Goal: Task Accomplishment & Management: Use online tool/utility

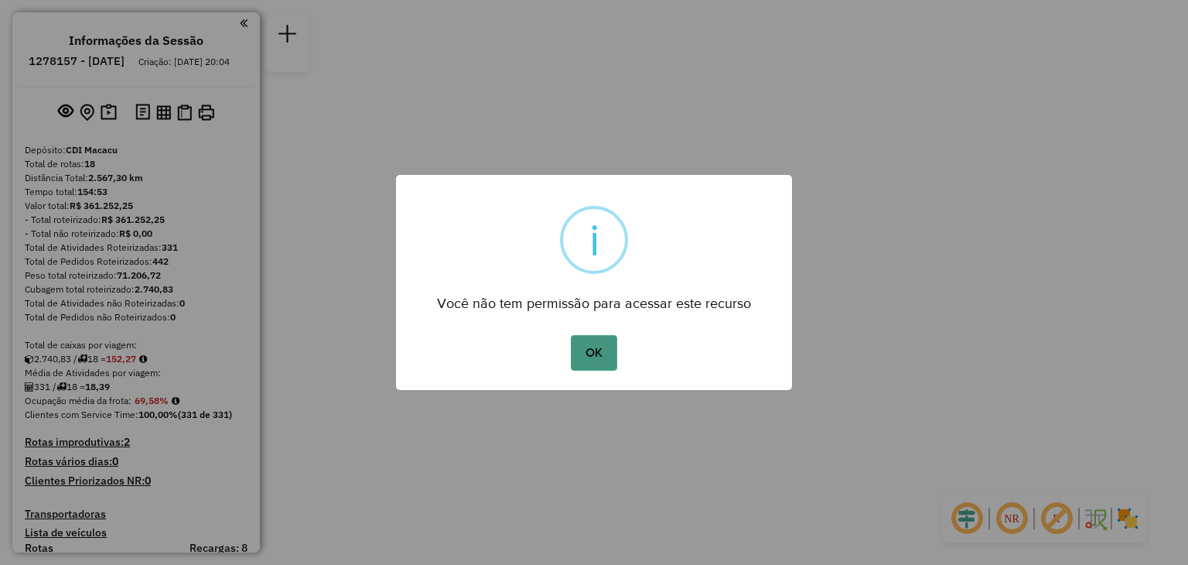
click at [606, 343] on button "OK" at bounding box center [594, 353] width 46 height 36
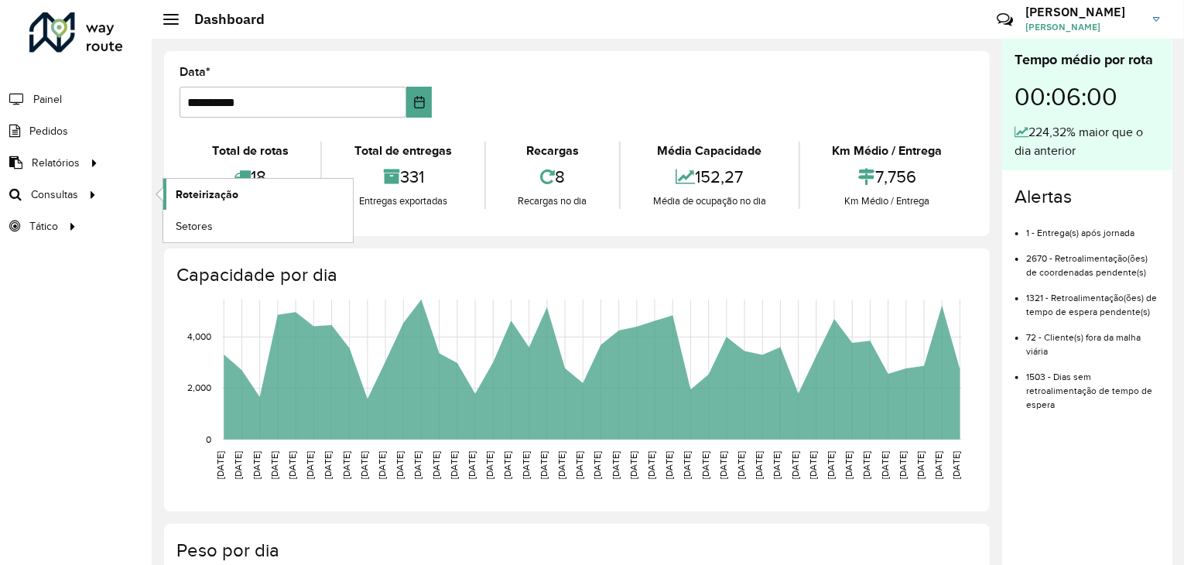
click at [201, 190] on span "Roteirização" at bounding box center [207, 194] width 63 height 16
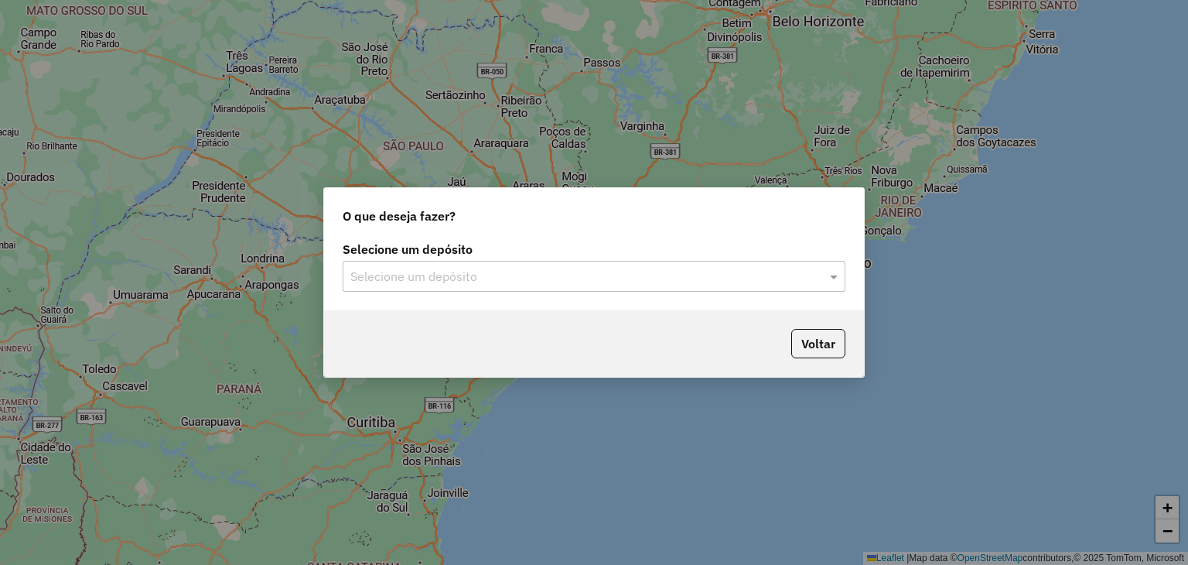
click at [442, 282] on input "text" at bounding box center [578, 277] width 456 height 19
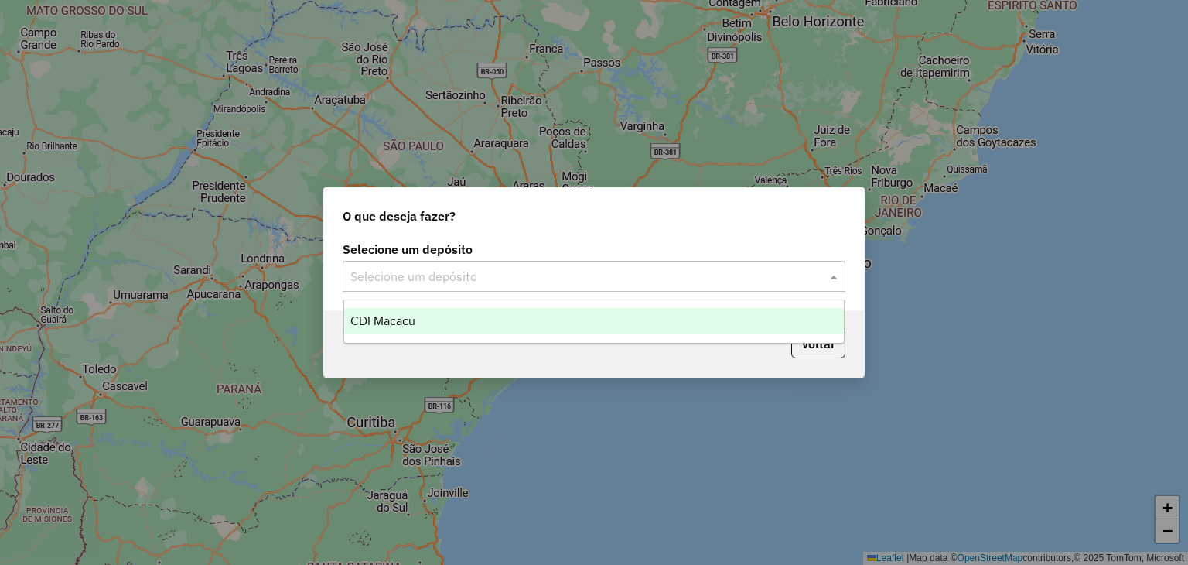
click at [425, 319] on div "CDI Macacu" at bounding box center [594, 321] width 500 height 26
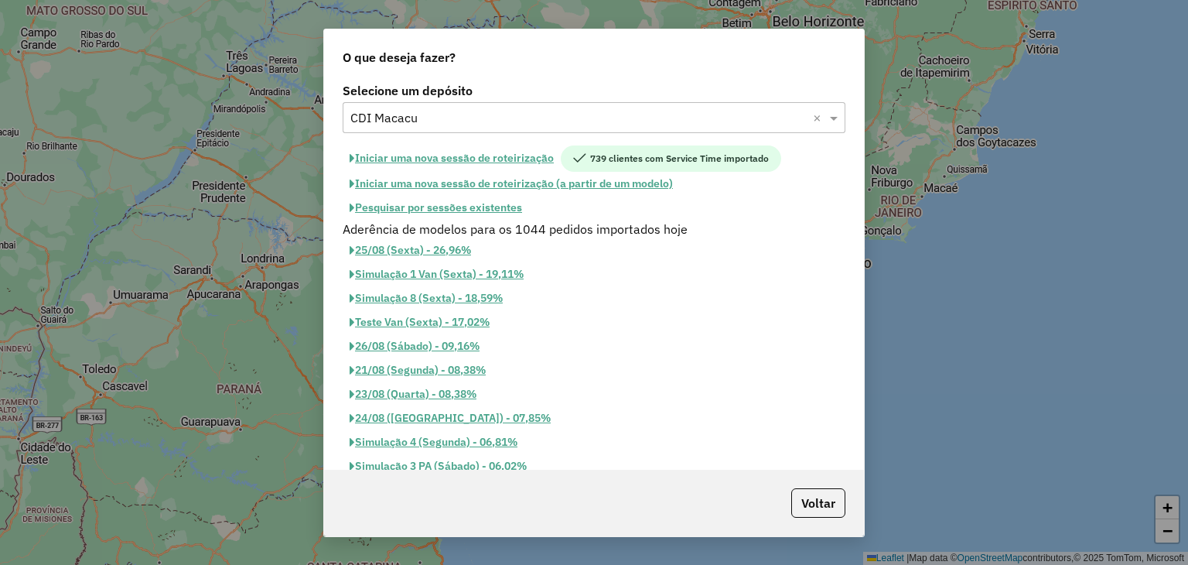
click at [488, 206] on button "Pesquisar por sessões existentes" at bounding box center [436, 208] width 186 height 24
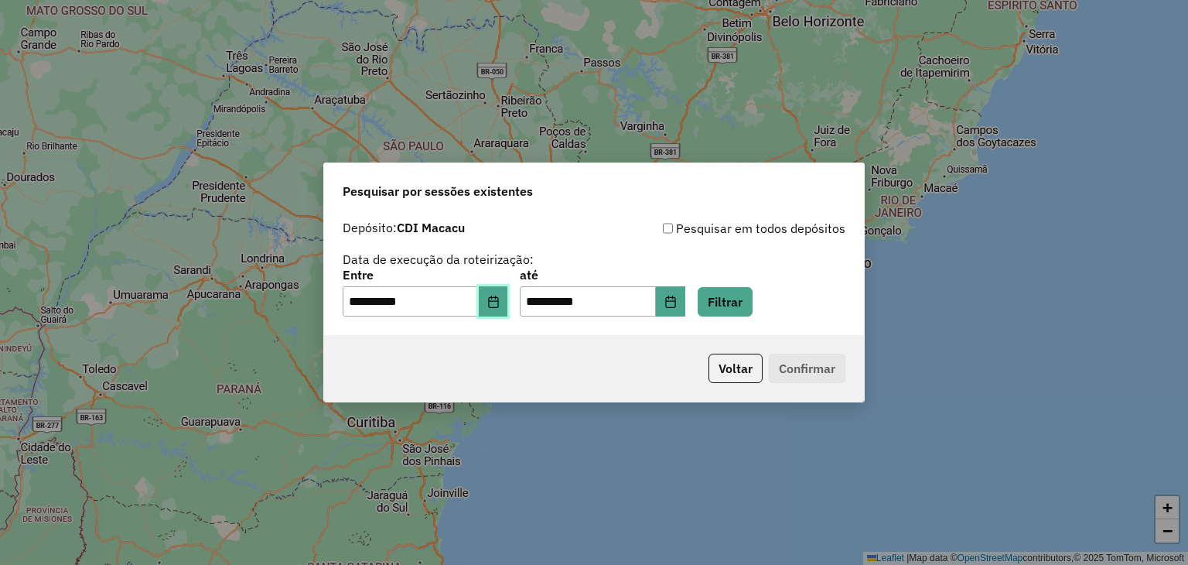
click at [508, 306] on button "Choose Date" at bounding box center [493, 301] width 29 height 31
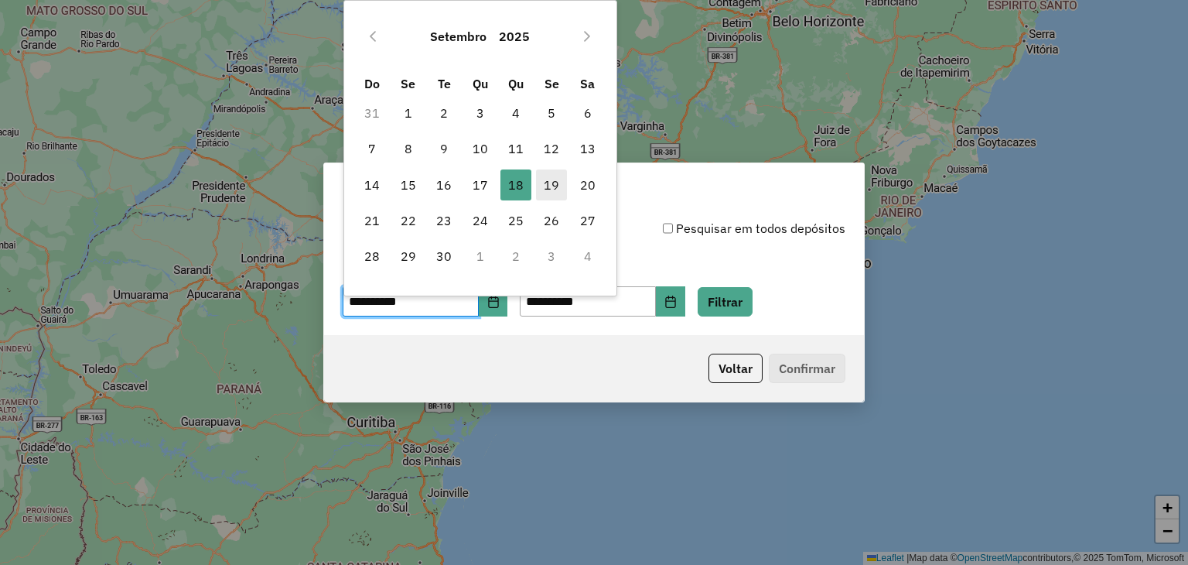
click at [539, 190] on span "19" at bounding box center [551, 184] width 31 height 31
type input "**********"
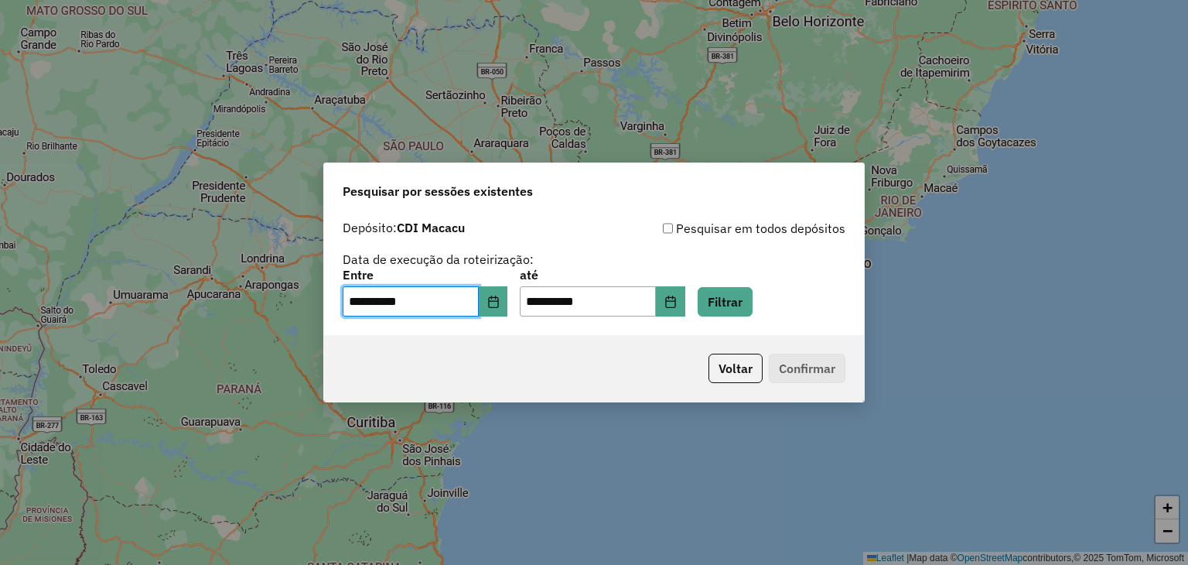
click at [743, 280] on div "**********" at bounding box center [594, 293] width 503 height 48
click at [746, 295] on button "Filtrar" at bounding box center [725, 301] width 55 height 29
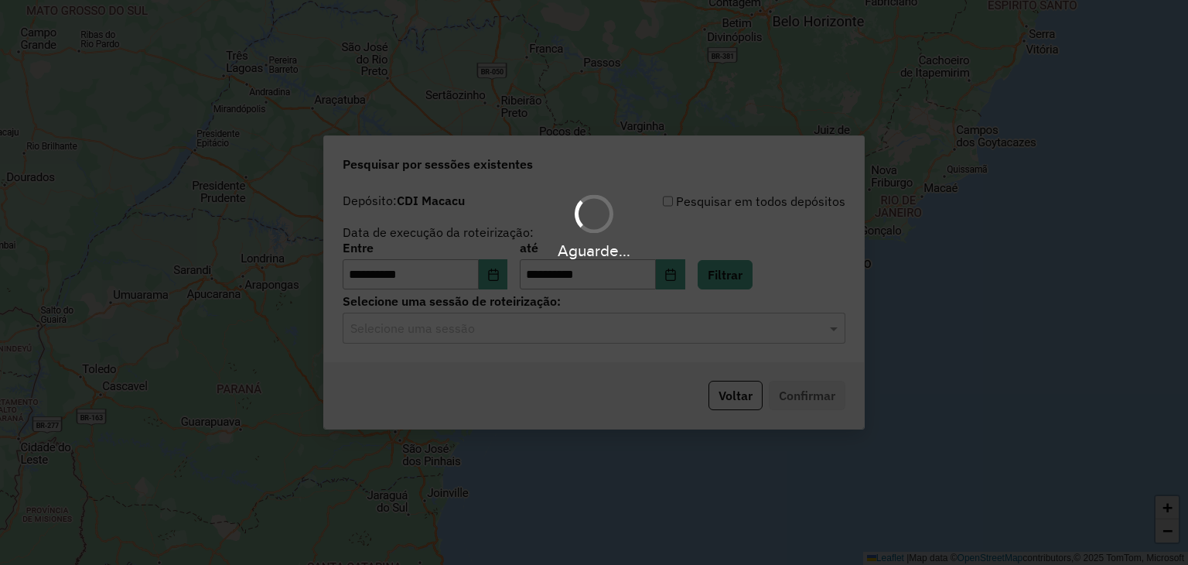
click at [631, 335] on div "Aguarde..." at bounding box center [594, 282] width 1188 height 565
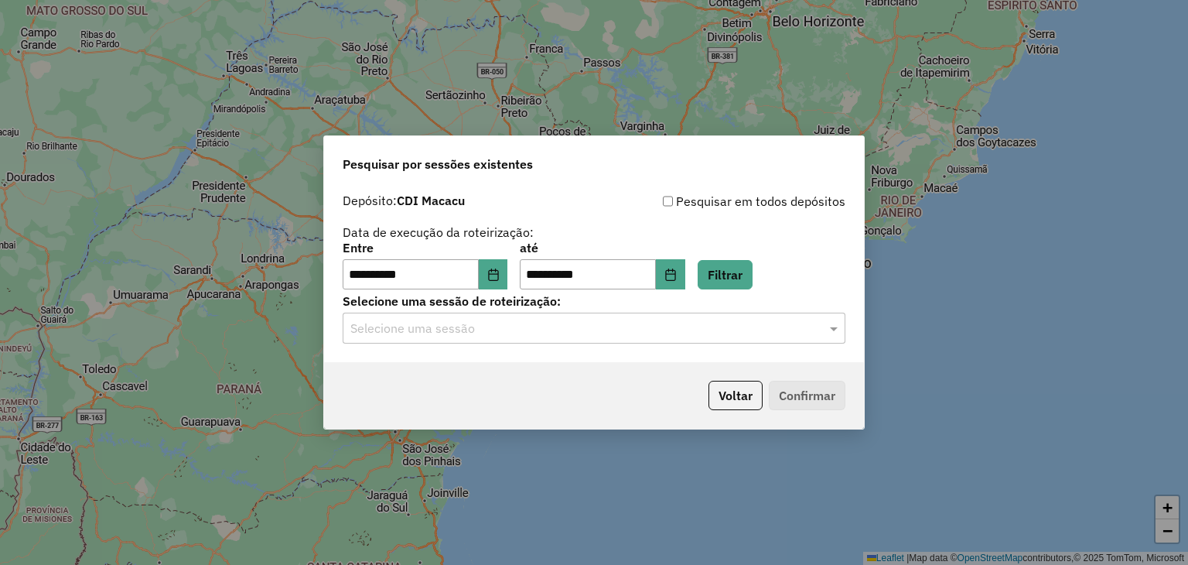
click at [628, 335] on input "text" at bounding box center [578, 328] width 456 height 19
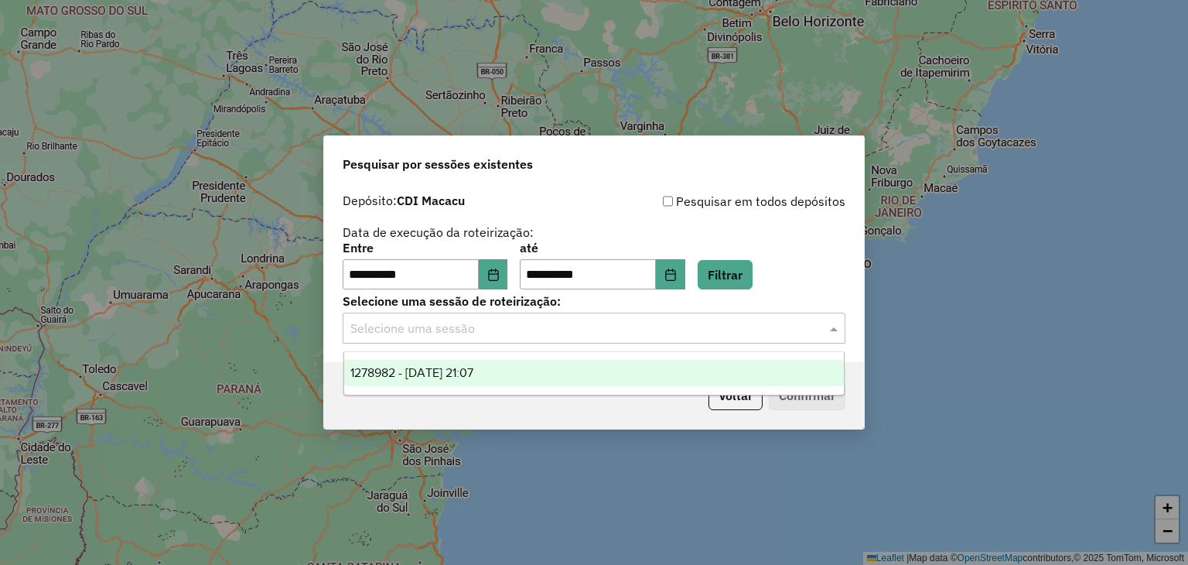
click at [589, 375] on div "1278982 - 19/09/2025 21:07" at bounding box center [594, 373] width 500 height 26
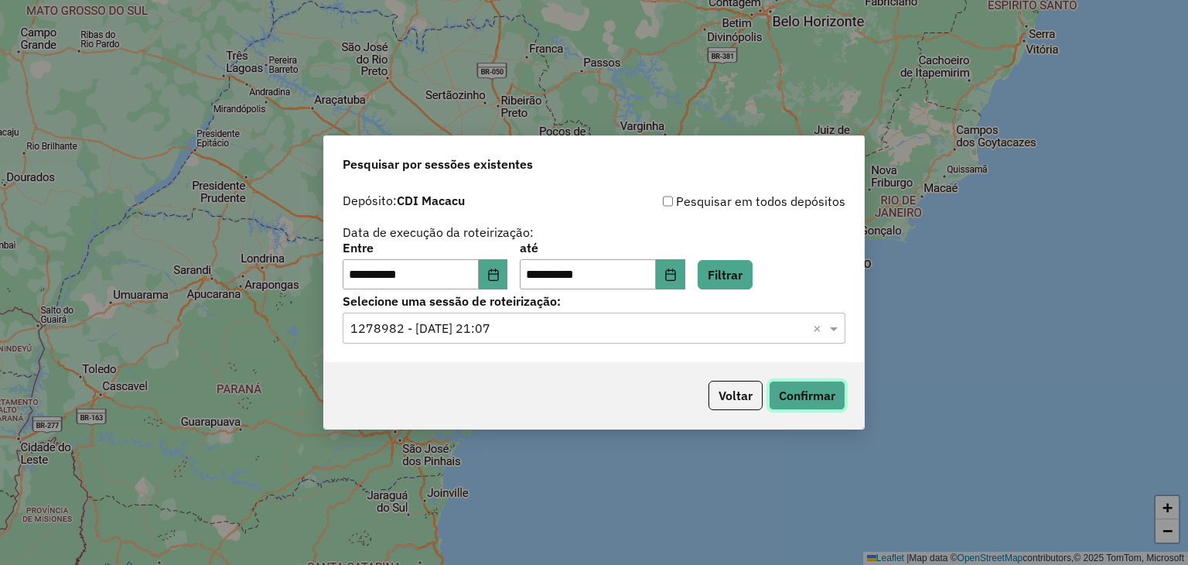
click at [792, 393] on button "Confirmar" at bounding box center [807, 395] width 77 height 29
click at [1187, 163] on div "**********" at bounding box center [594, 282] width 1188 height 565
click at [835, 388] on button "Confirmar" at bounding box center [807, 395] width 77 height 29
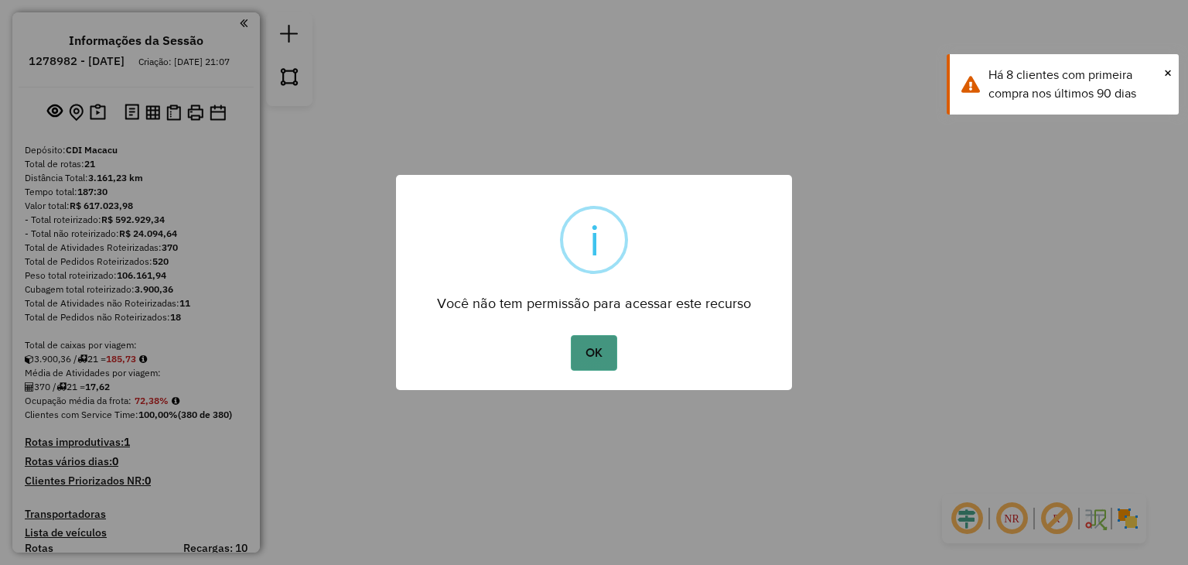
click at [612, 345] on button "OK" at bounding box center [594, 353] width 46 height 36
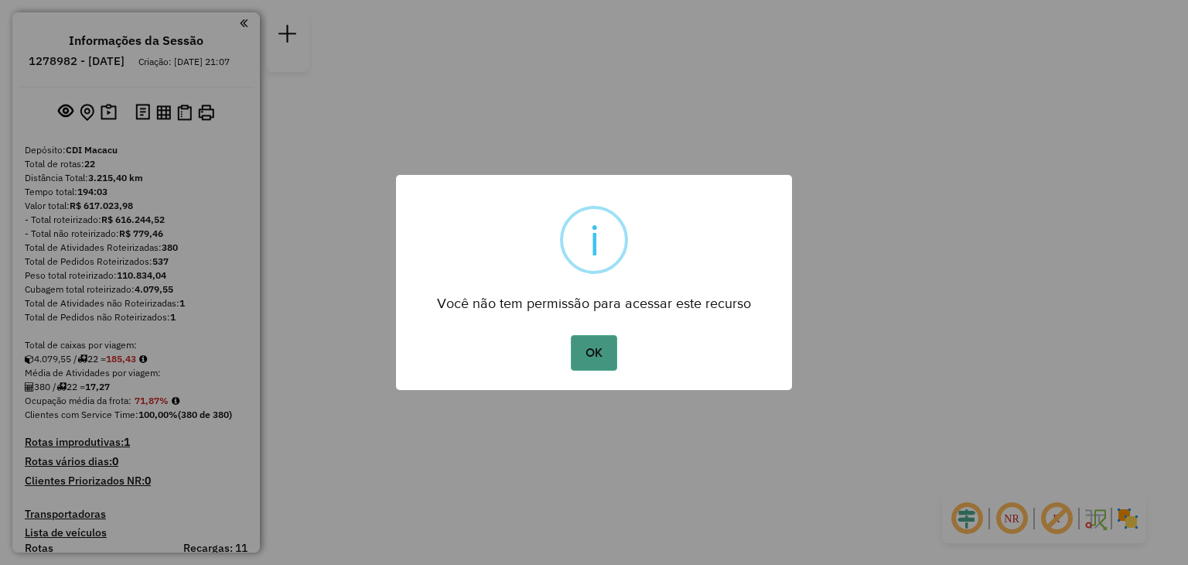
click at [614, 362] on button "OK" at bounding box center [594, 353] width 46 height 36
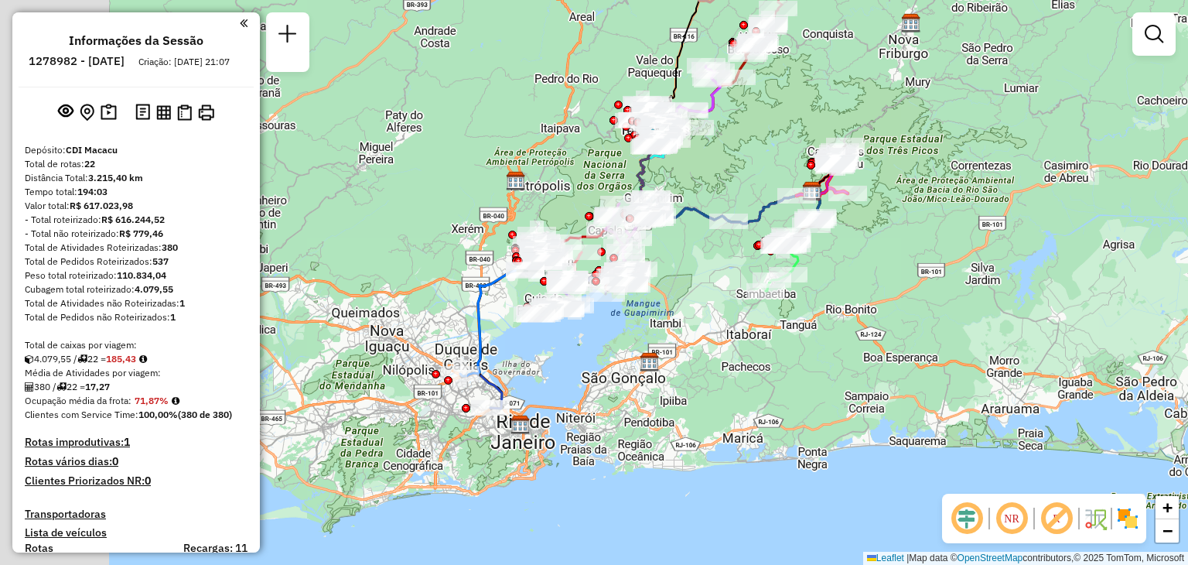
drag, startPoint x: 438, startPoint y: 468, endPoint x: 646, endPoint y: 379, distance: 226.3
click at [655, 376] on div "Janela de atendimento Grade de atendimento Capacidade Transportadoras Veículos …" at bounding box center [594, 282] width 1188 height 565
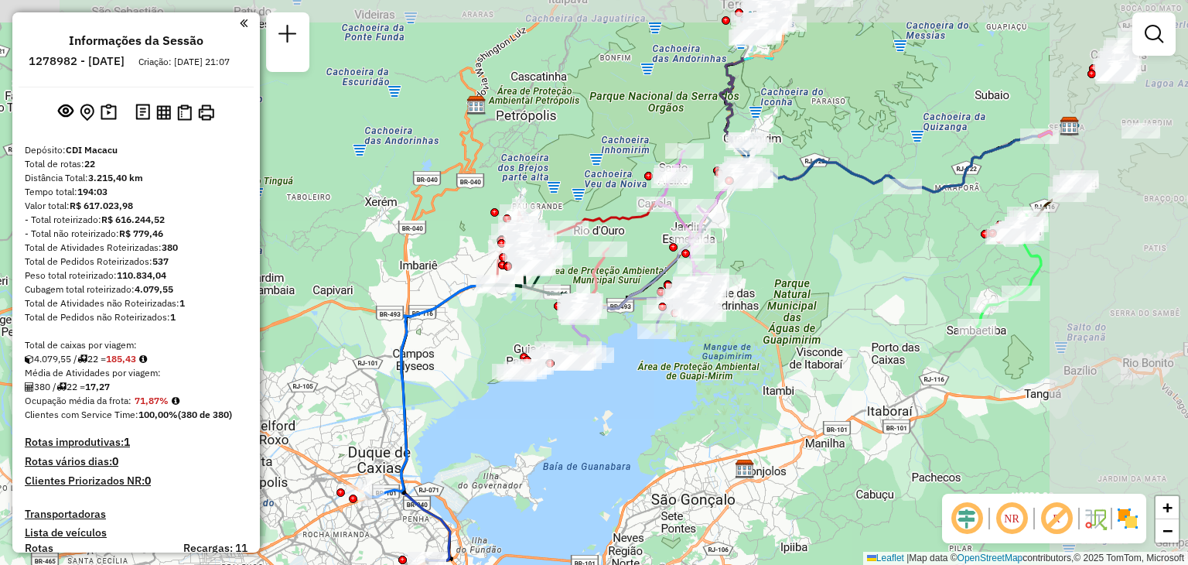
drag, startPoint x: 906, startPoint y: 307, endPoint x: 717, endPoint y: 384, distance: 203.7
click at [717, 384] on div "Janela de atendimento Grade de atendimento Capacidade Transportadoras Veículos …" at bounding box center [594, 282] width 1188 height 565
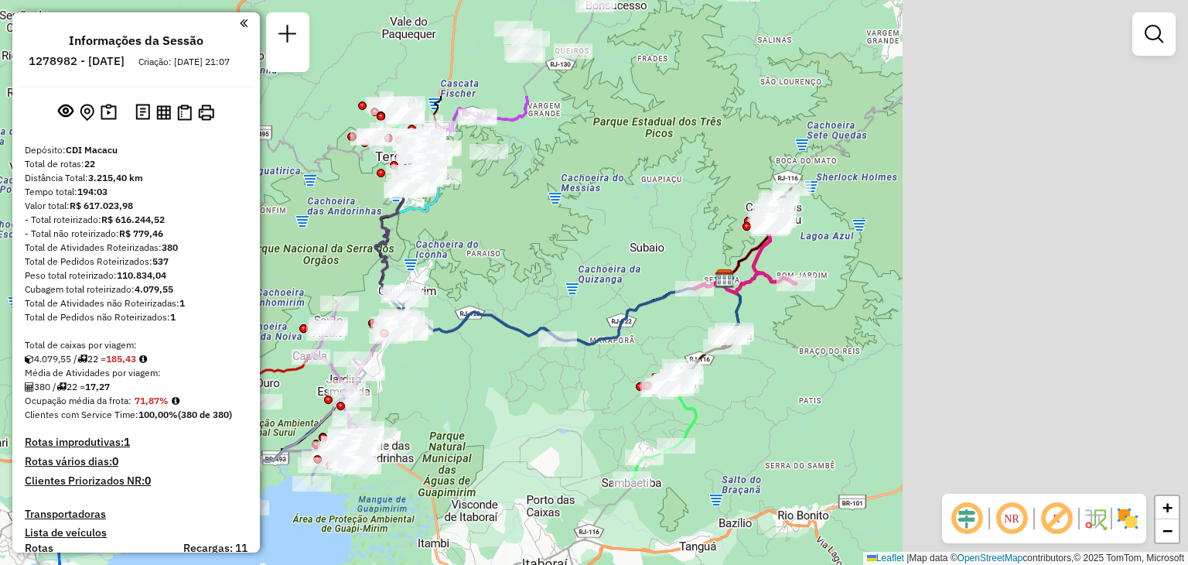
drag, startPoint x: 927, startPoint y: 301, endPoint x: 448, endPoint y: 511, distance: 523.7
click at [448, 511] on div "Janela de atendimento Grade de atendimento Capacidade Transportadoras Veículos …" at bounding box center [594, 282] width 1188 height 565
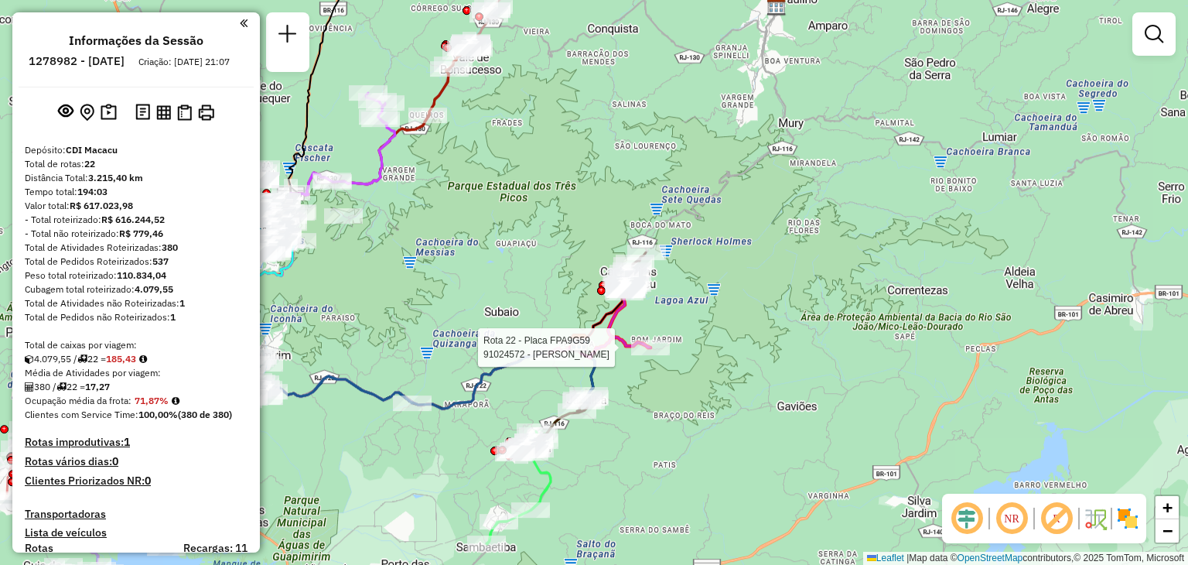
select select "**********"
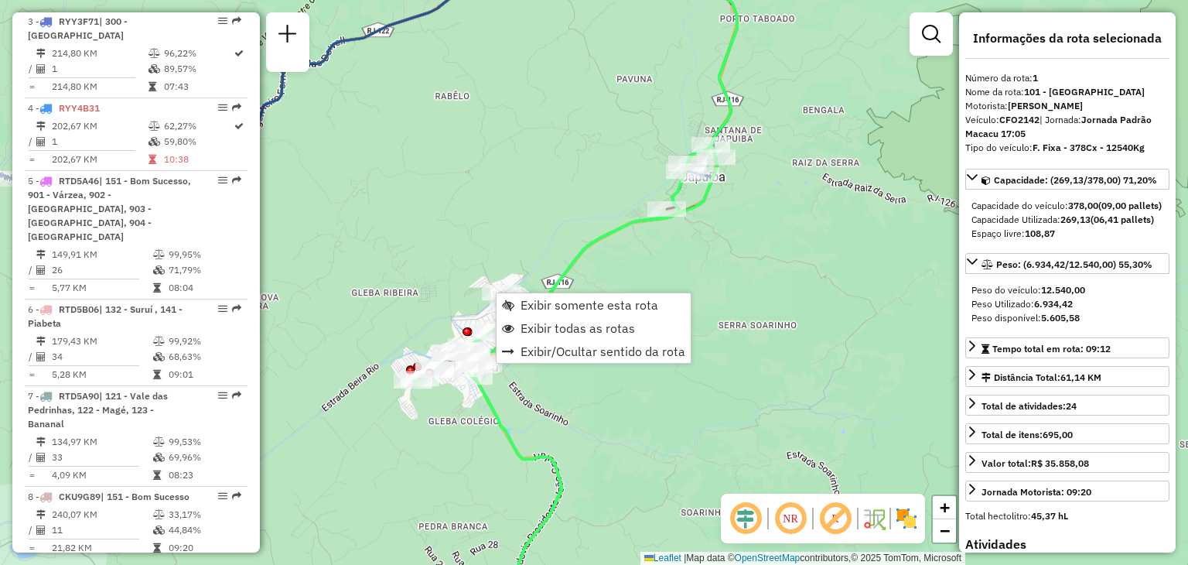
scroll to position [606, 0]
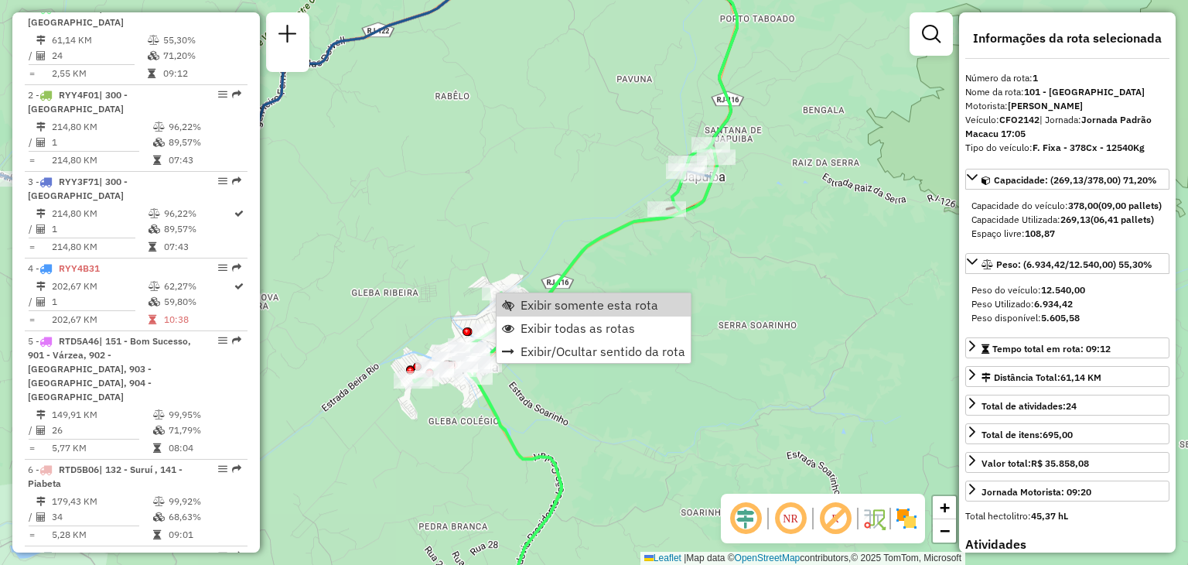
click at [552, 236] on div "Janela de atendimento Grade de atendimento Capacidade Transportadoras Veículos …" at bounding box center [594, 282] width 1188 height 565
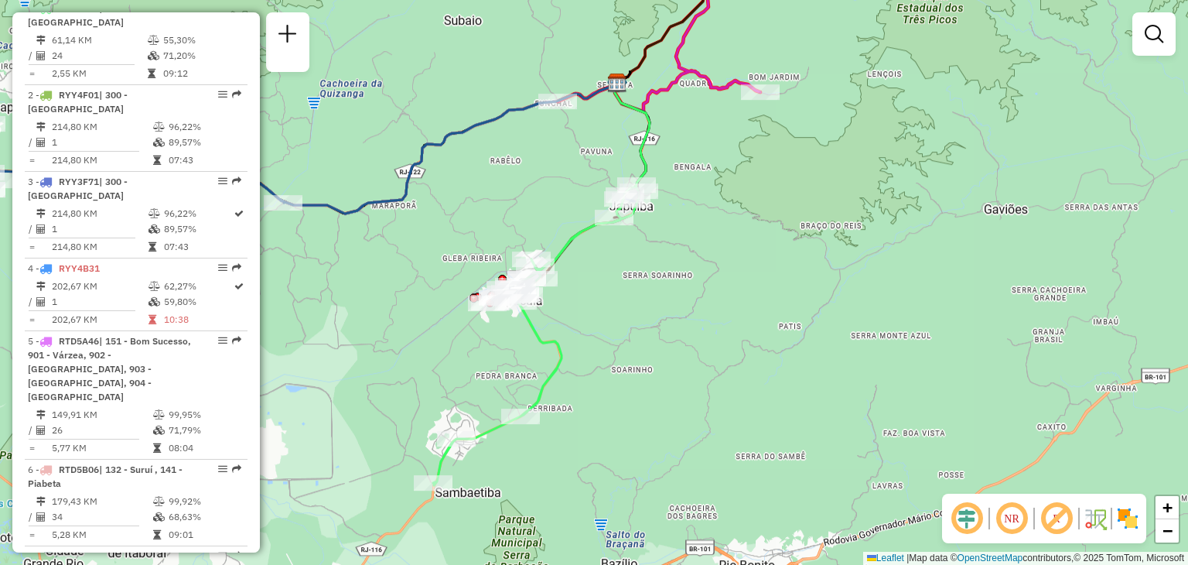
drag, startPoint x: 473, startPoint y: 196, endPoint x: 715, endPoint y: 297, distance: 261.8
click at [728, 298] on div "Janela de atendimento Grade de atendimento Capacidade Transportadoras Veículos …" at bounding box center [594, 282] width 1188 height 565
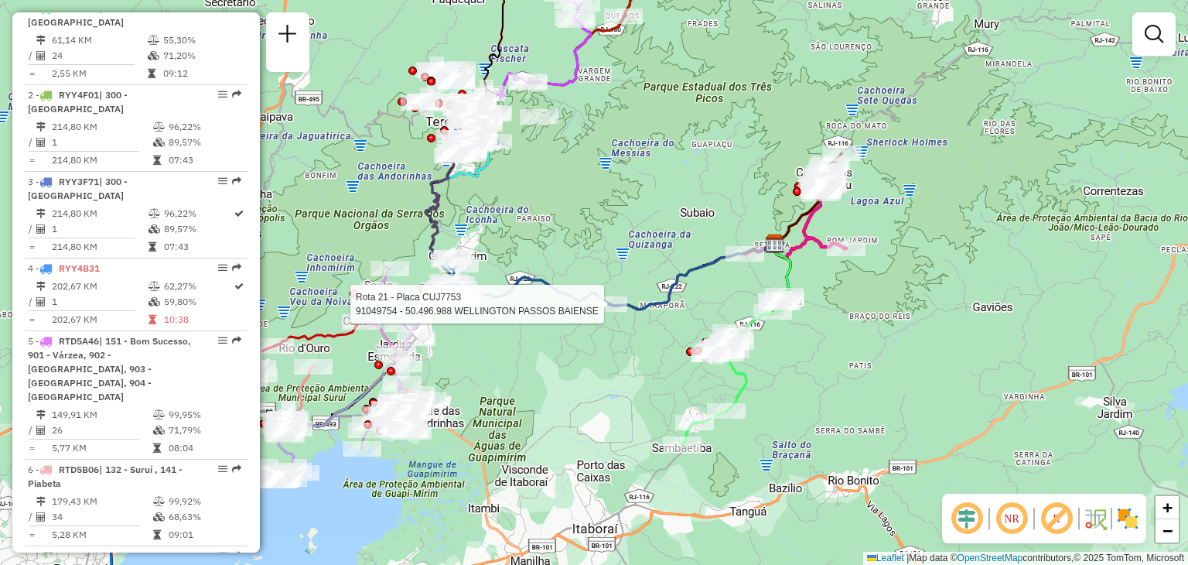
select select "**********"
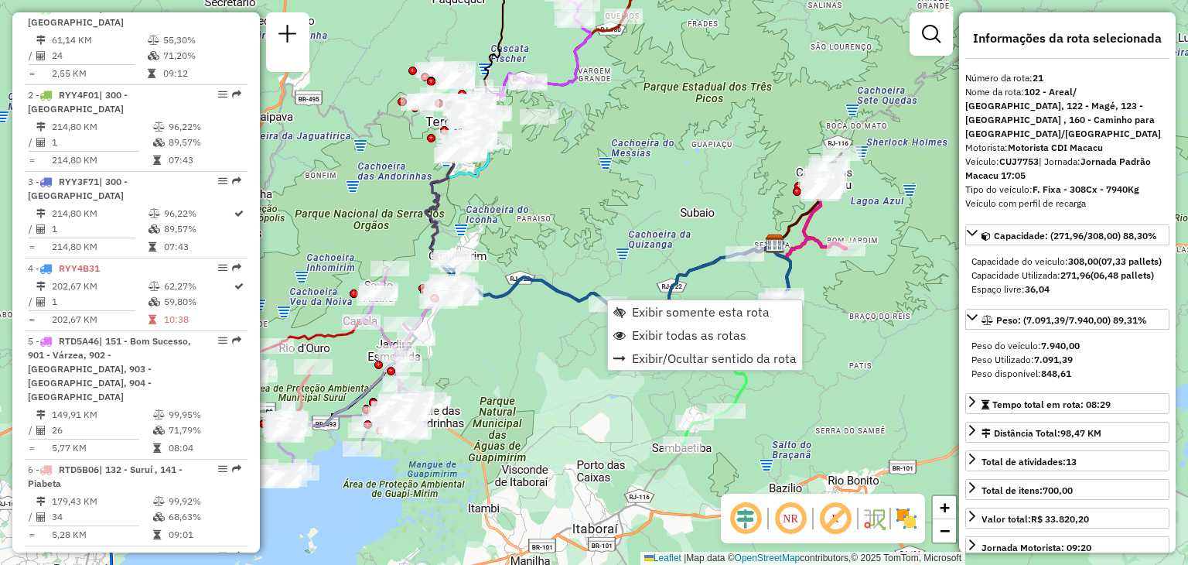
scroll to position [2224, 0]
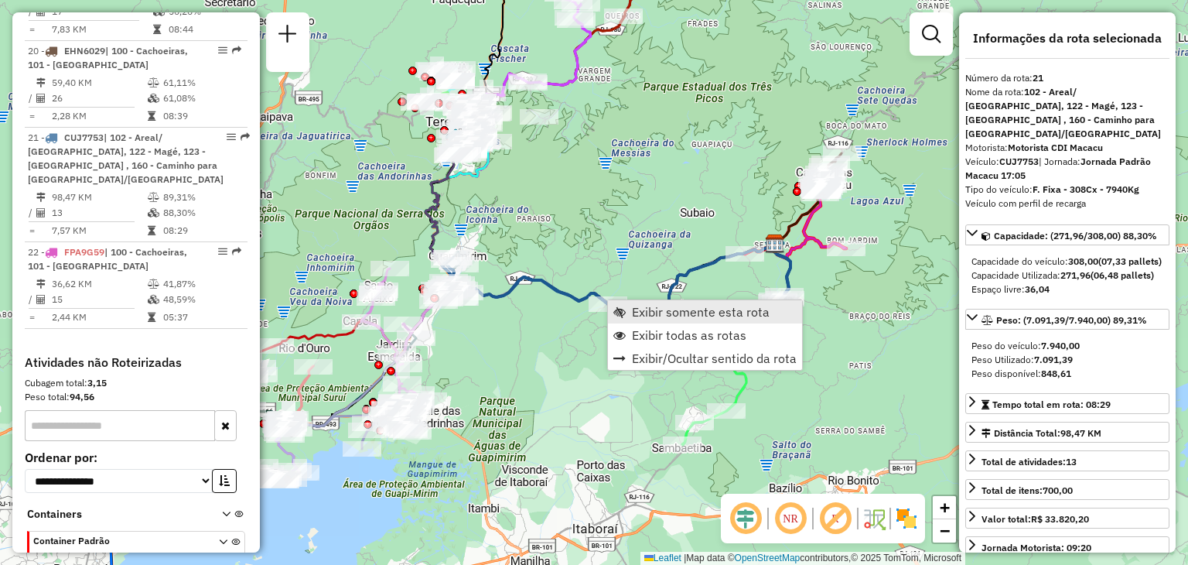
click at [635, 313] on span "Exibir somente esta rota" at bounding box center [701, 312] width 138 height 12
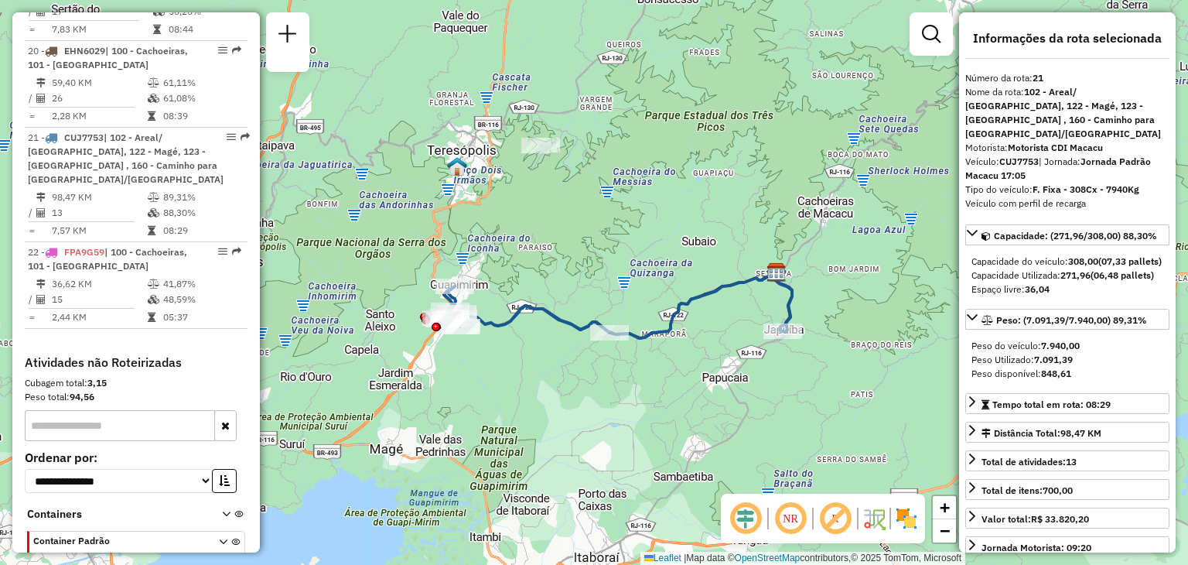
drag, startPoint x: 423, startPoint y: 292, endPoint x: 532, endPoint y: 309, distance: 110.4
click at [538, 293] on div "Rota 21 - Placa CUJ7753 91037938 - LANCHONETE Rota 21 - Placa CUJ7753 91035274 …" at bounding box center [594, 282] width 1188 height 565
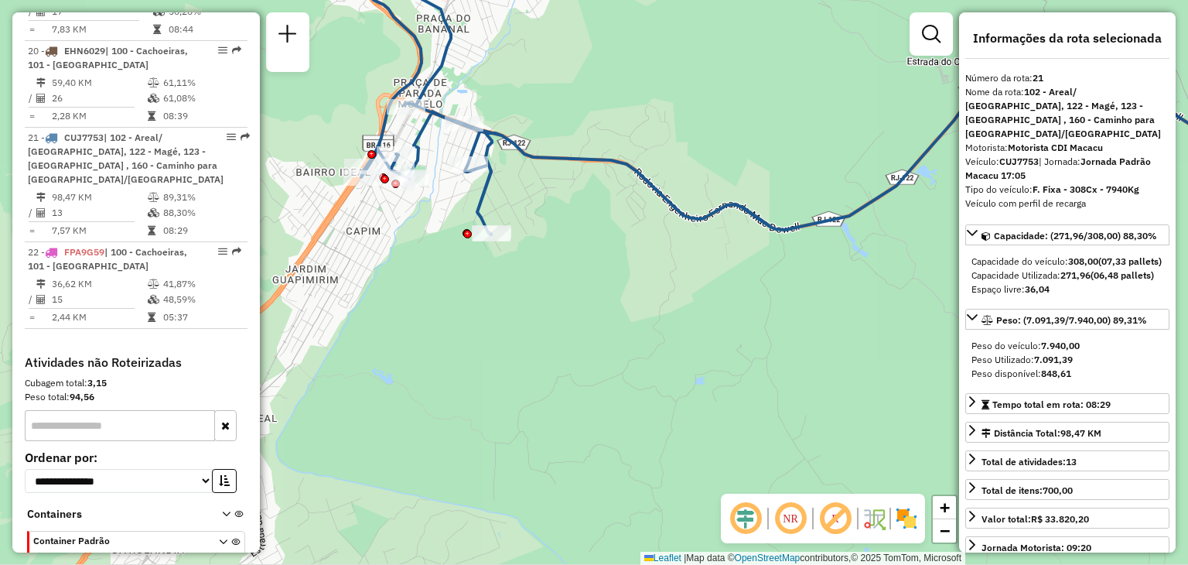
drag, startPoint x: 563, startPoint y: 165, endPoint x: 532, endPoint y: 179, distance: 34.3
click at [584, 176] on icon at bounding box center [861, 97] width 1001 height 275
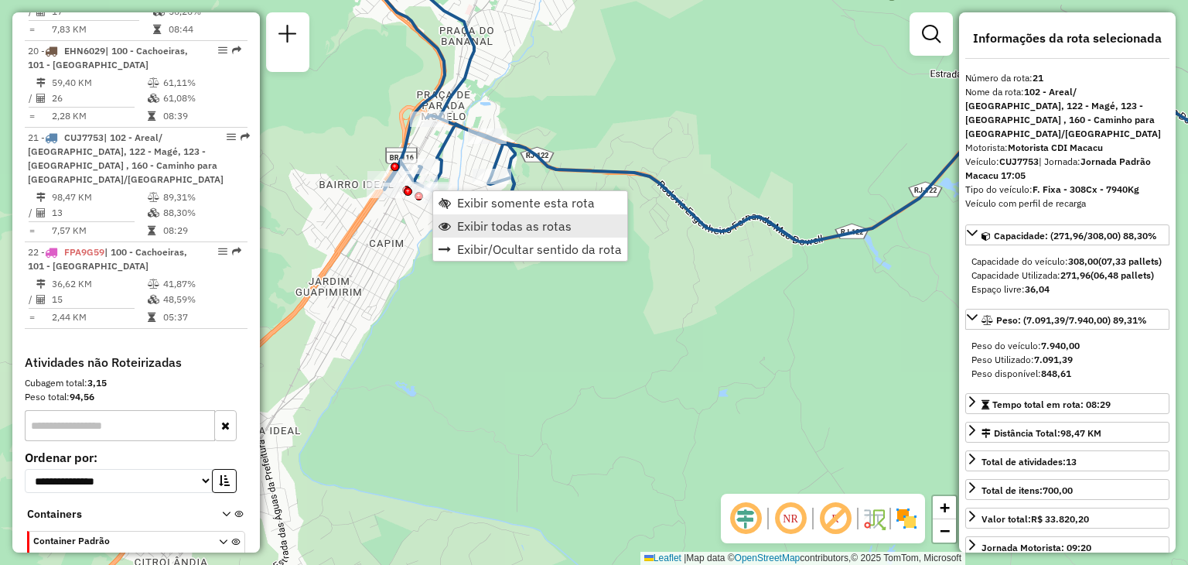
click at [534, 231] on span "Exibir todas as rotas" at bounding box center [514, 226] width 114 height 12
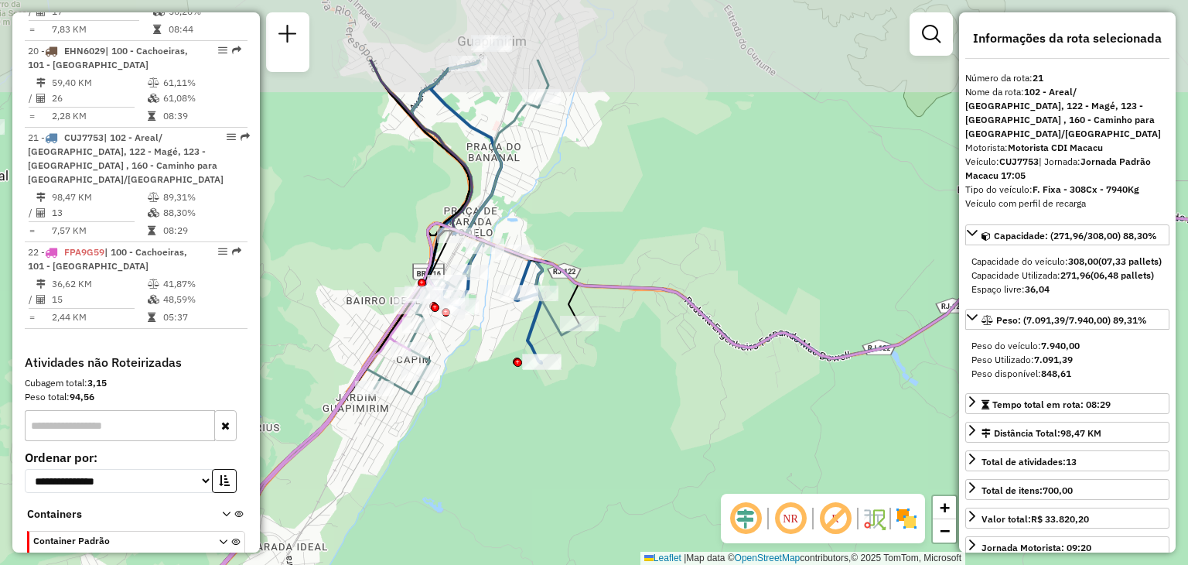
drag, startPoint x: 582, startPoint y: 122, endPoint x: 613, endPoint y: 337, distance: 217.3
click at [613, 337] on div "Janela de atendimento Grade de atendimento Capacidade Transportadoras Veículos …" at bounding box center [594, 282] width 1188 height 565
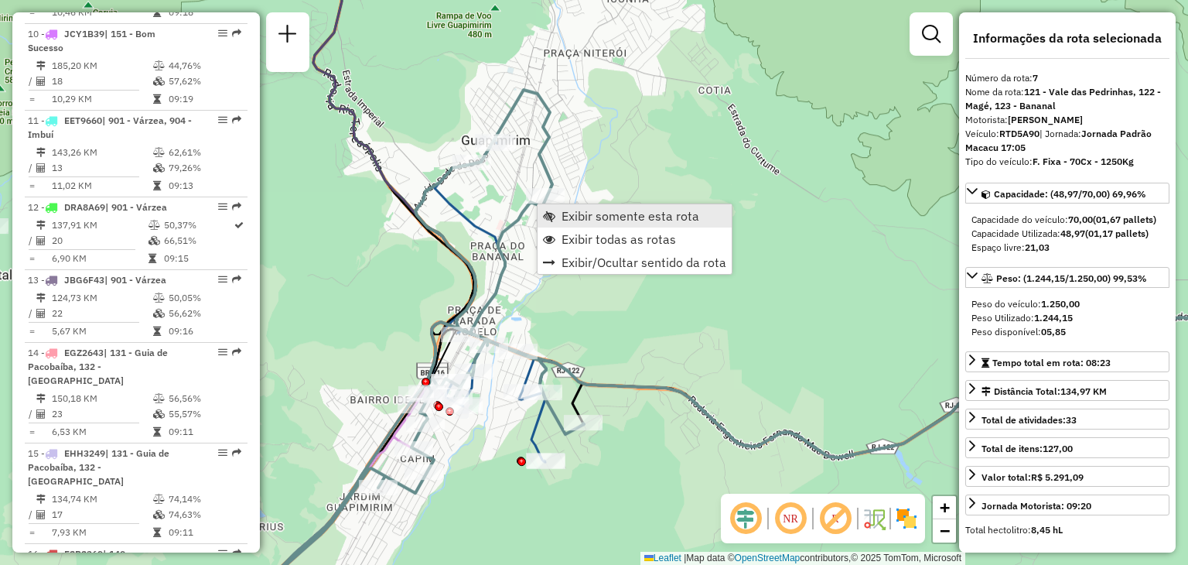
scroll to position [1111, 0]
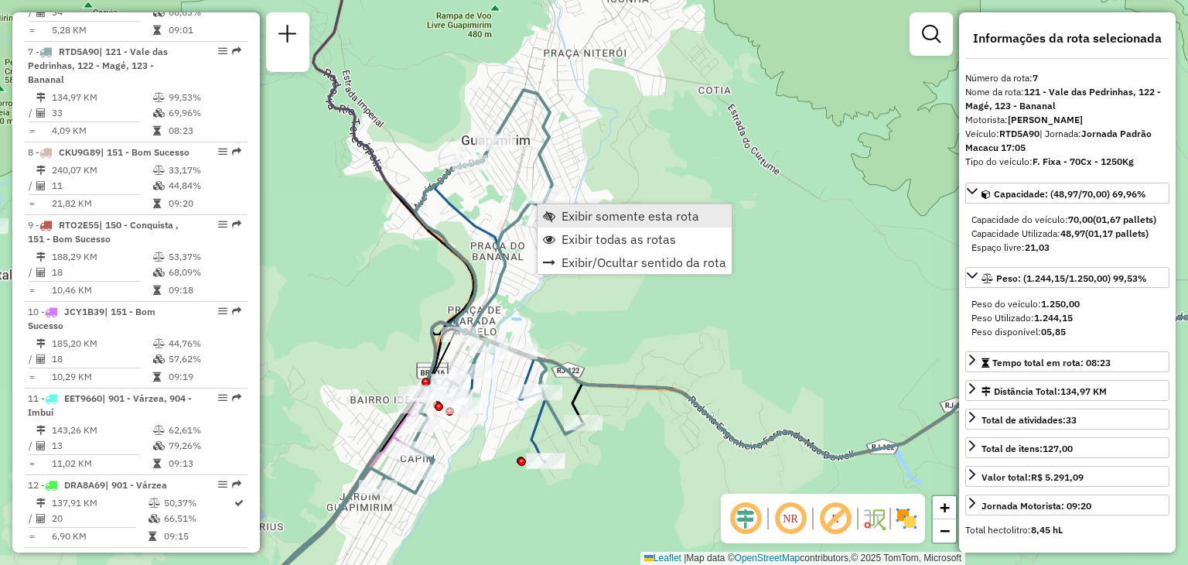
click at [589, 221] on span "Exibir somente esta rota" at bounding box center [631, 216] width 138 height 12
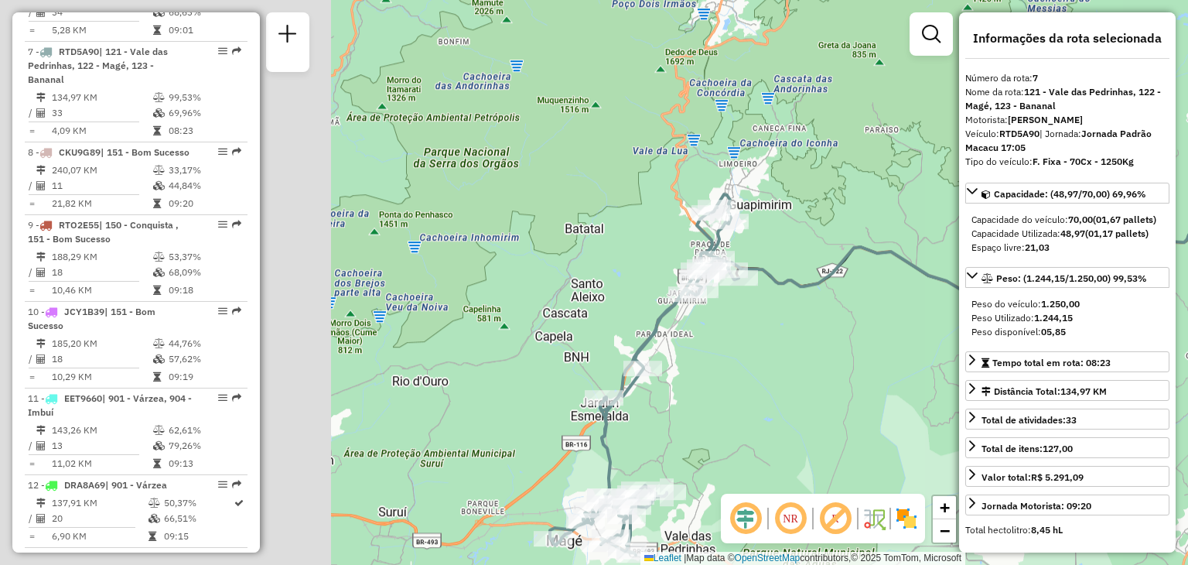
drag, startPoint x: 572, startPoint y: 380, endPoint x: 837, endPoint y: 412, distance: 267.2
click at [901, 453] on div "Janela de atendimento Grade de atendimento Capacidade Transportadoras Veículos …" at bounding box center [594, 282] width 1188 height 565
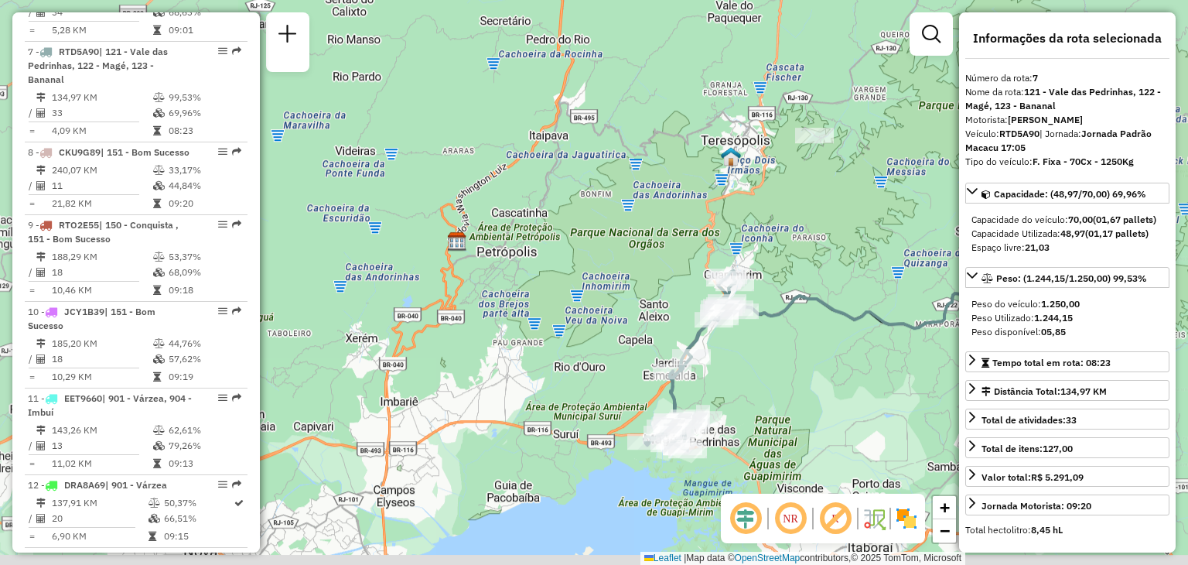
drag, startPoint x: 866, startPoint y: 422, endPoint x: 761, endPoint y: 340, distance: 132.9
click at [779, 357] on div "Janela de atendimento Grade de atendimento Capacidade Transportadoras Veículos …" at bounding box center [594, 282] width 1188 height 565
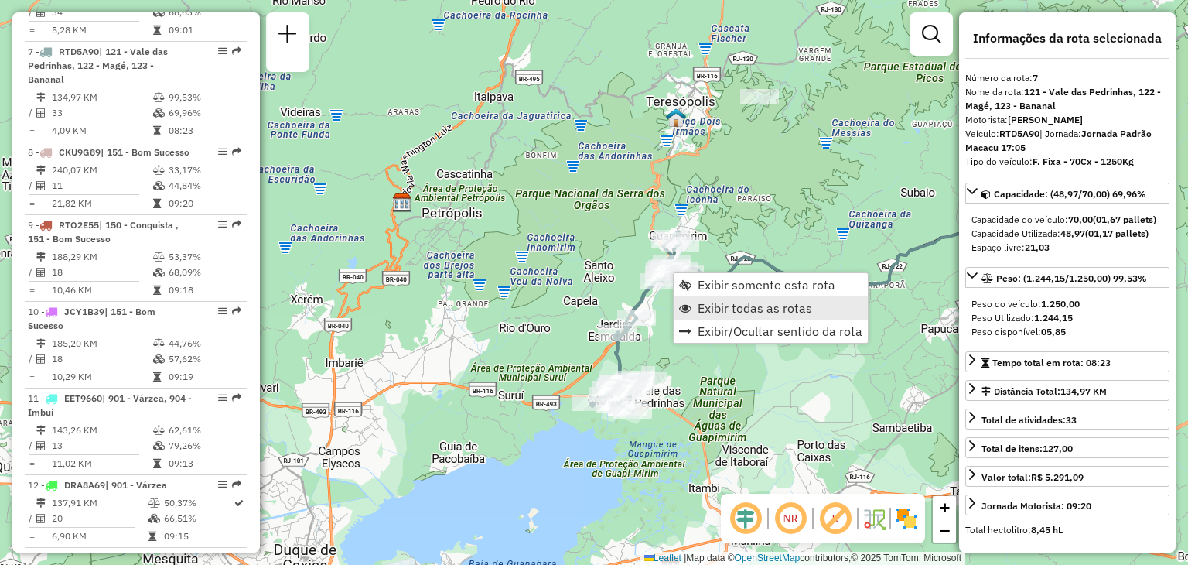
click at [748, 306] on span "Exibir todas as rotas" at bounding box center [755, 308] width 114 height 12
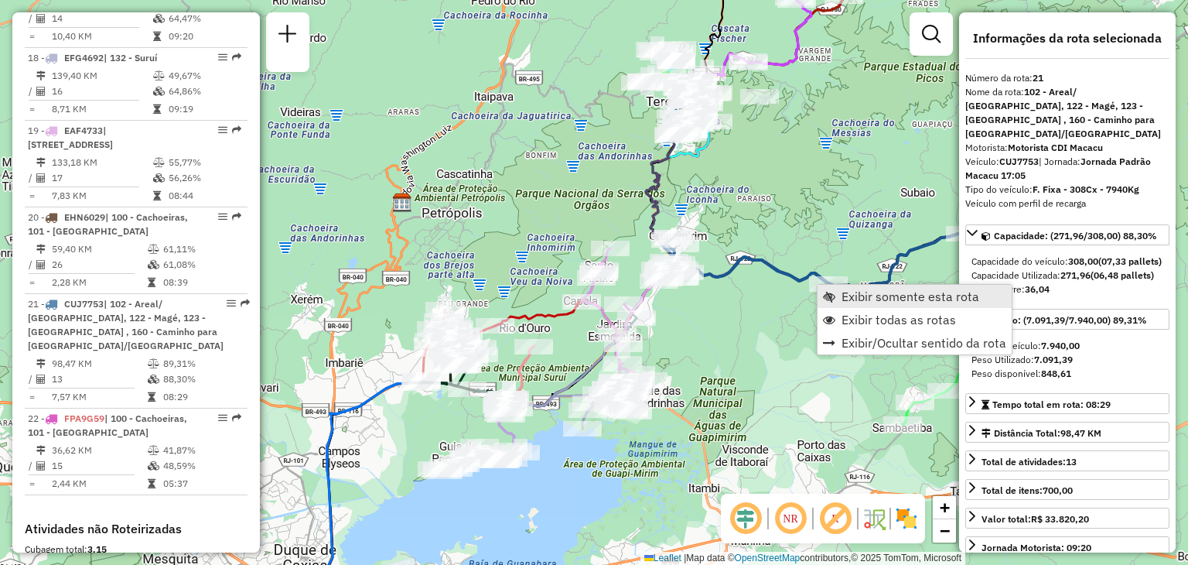
scroll to position [2224, 0]
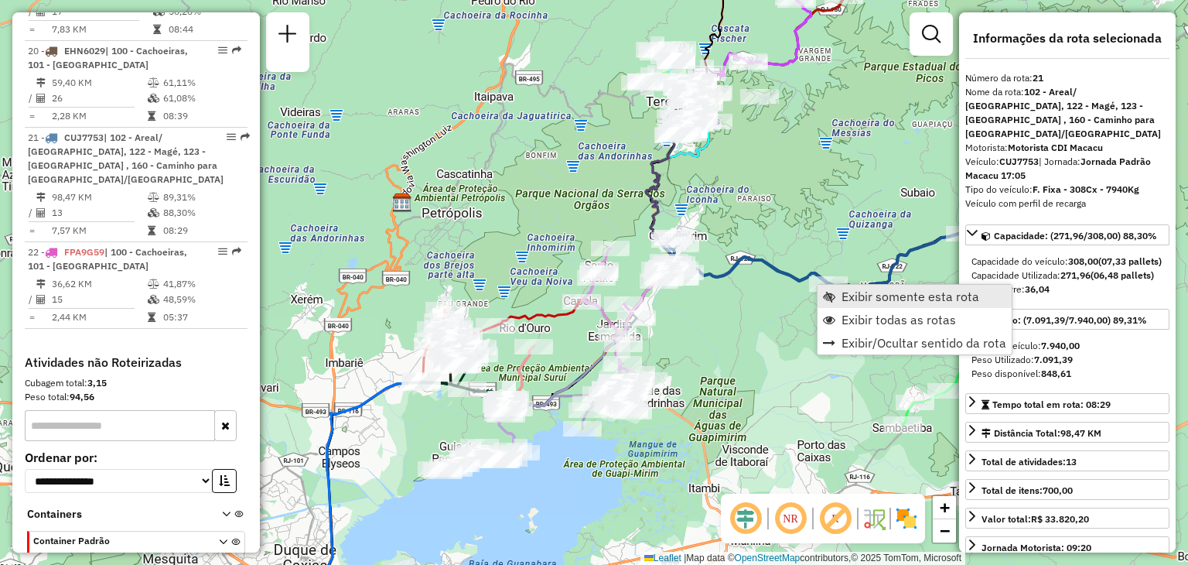
click at [853, 294] on span "Exibir somente esta rota" at bounding box center [911, 296] width 138 height 12
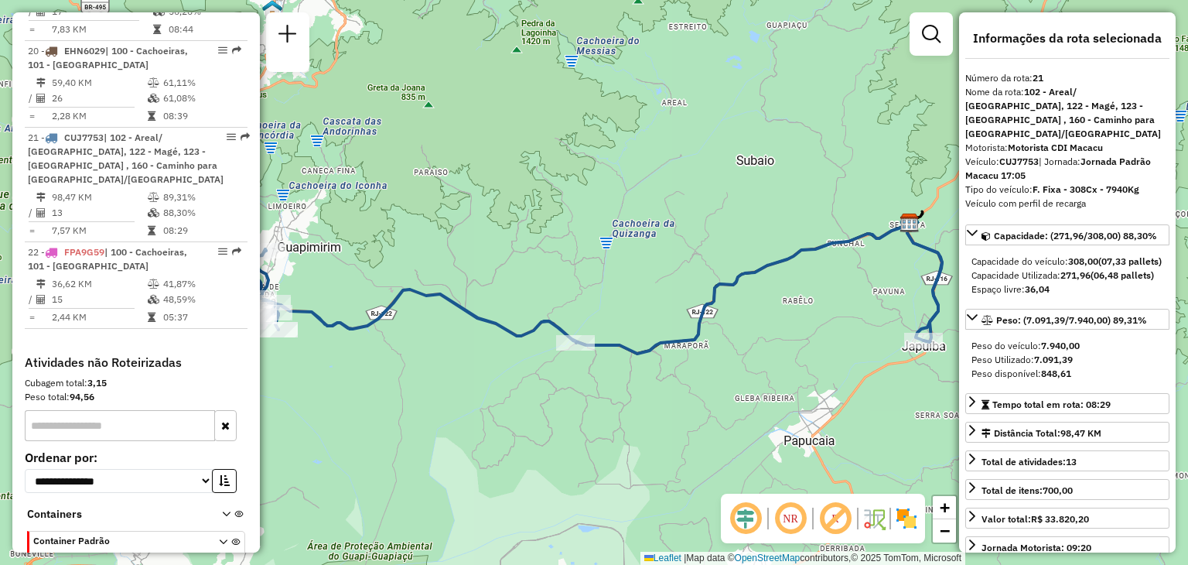
drag, startPoint x: 845, startPoint y: 365, endPoint x: 934, endPoint y: 350, distance: 90.9
click at [845, 365] on div "Janela de atendimento Grade de atendimento Capacidade Transportadoras Veículos …" at bounding box center [594, 282] width 1188 height 565
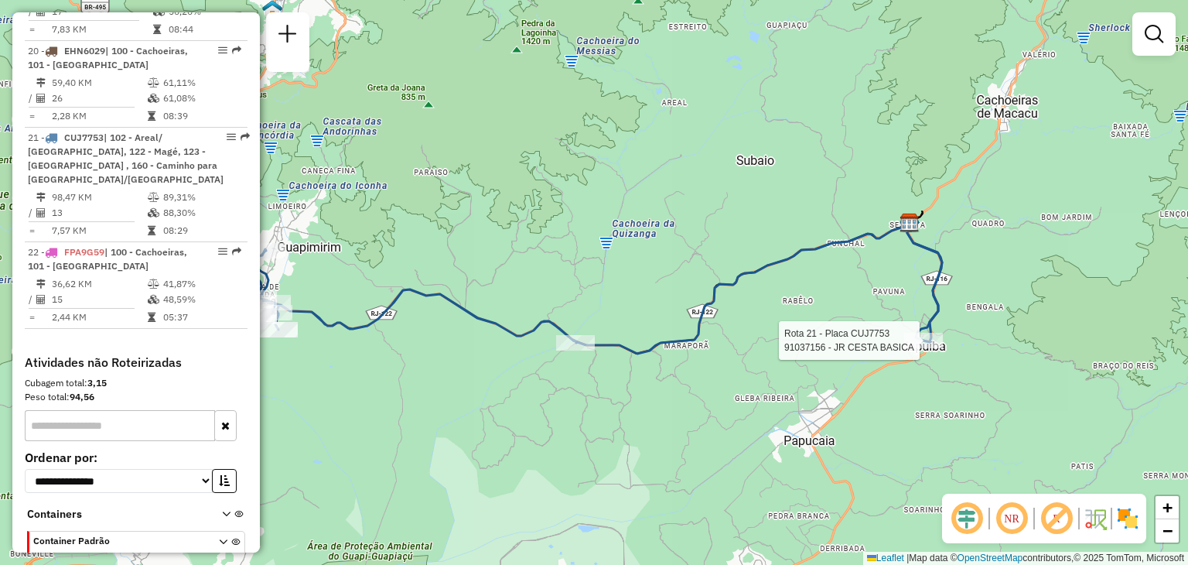
select select "**********"
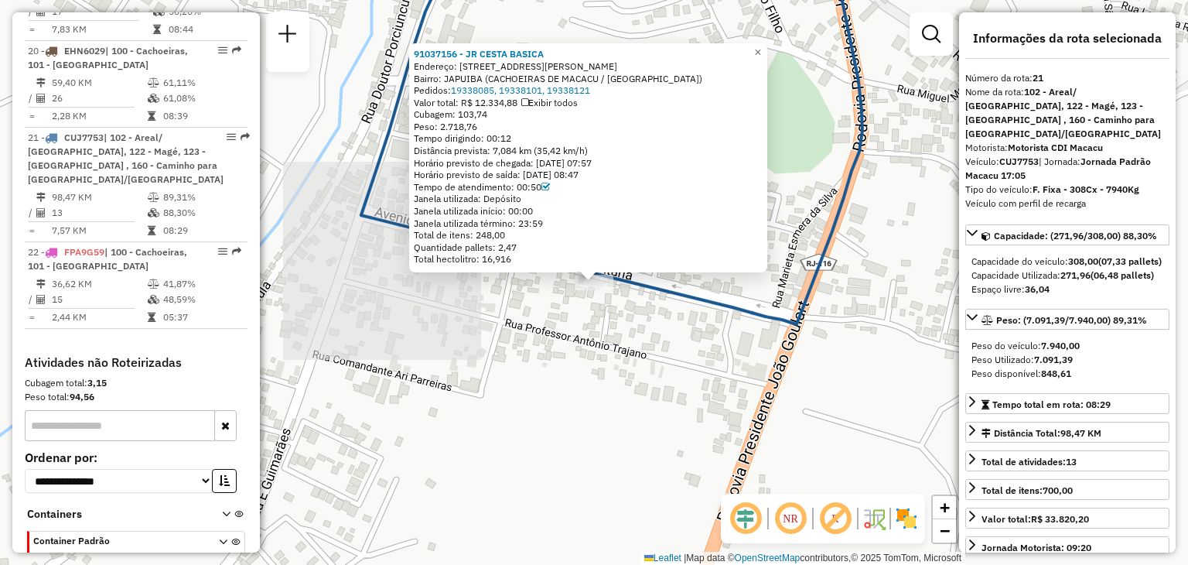
drag, startPoint x: 616, startPoint y: 384, endPoint x: 606, endPoint y: 482, distance: 97.9
click at [616, 384] on div "91037156 - JR CESTA BASICA Endereço: [STREET_ADDRESS][PERSON_NAME] Bairro: [GEO…" at bounding box center [594, 282] width 1188 height 565
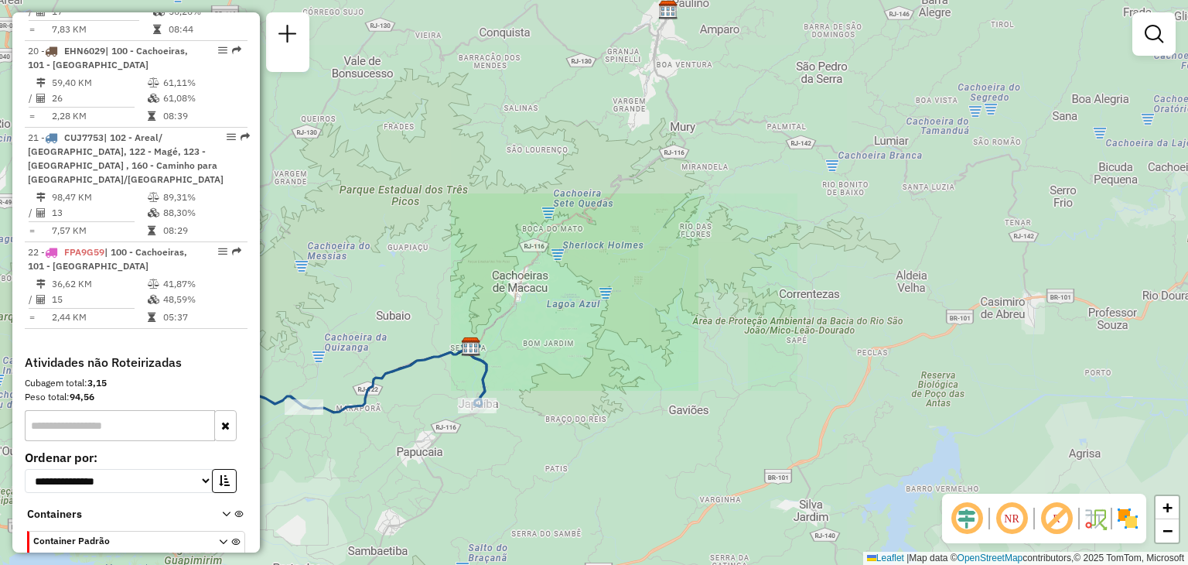
drag, startPoint x: 357, startPoint y: 420, endPoint x: 863, endPoint y: 306, distance: 518.7
click at [869, 304] on div "Janela de atendimento Grade de atendimento Capacidade Transportadoras Veículos …" at bounding box center [594, 282] width 1188 height 565
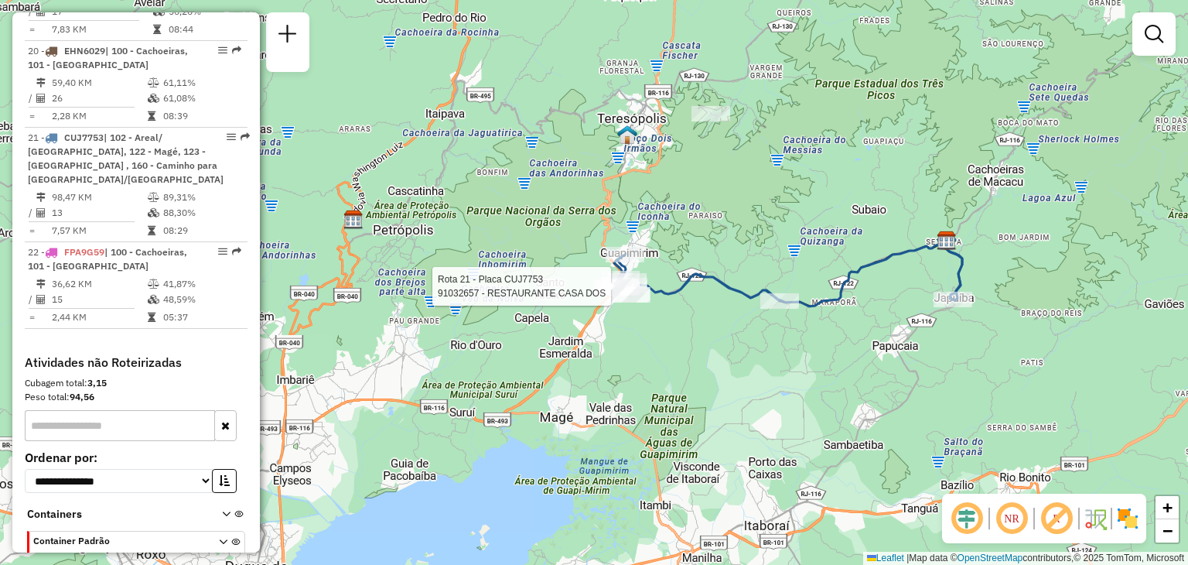
select select "**********"
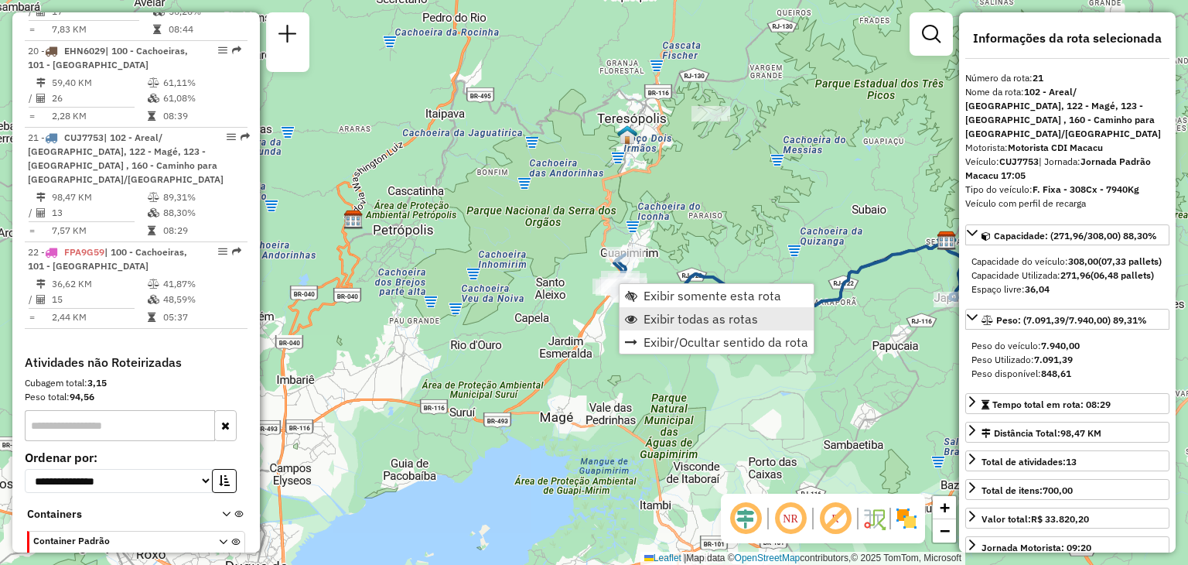
click at [651, 316] on span "Exibir todas as rotas" at bounding box center [701, 319] width 114 height 12
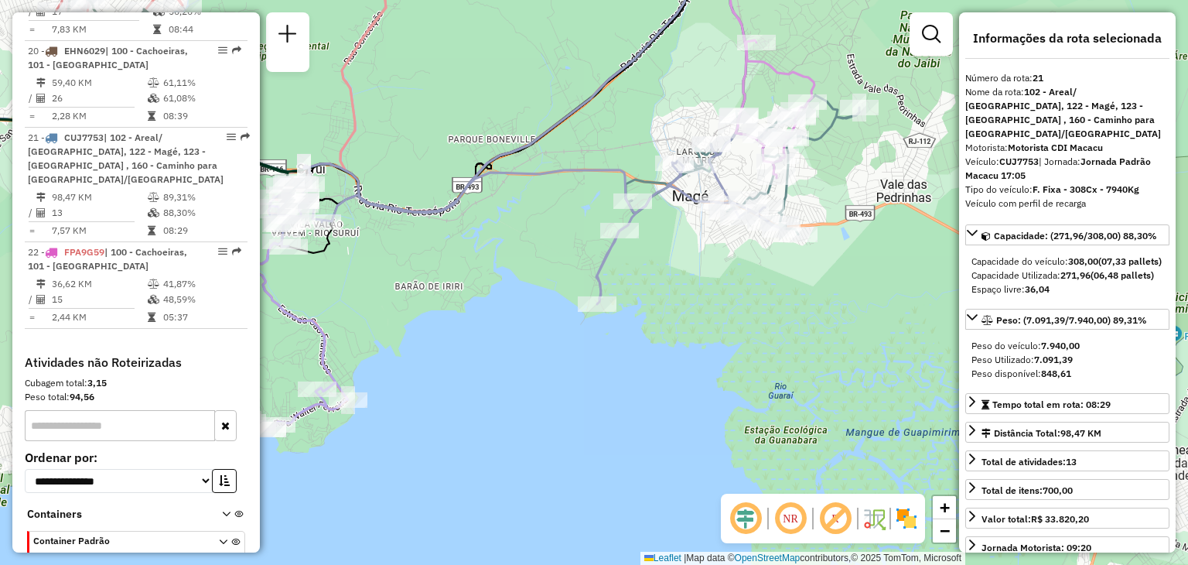
drag, startPoint x: 418, startPoint y: 385, endPoint x: 646, endPoint y: 344, distance: 231.9
click at [651, 342] on div "Janela de atendimento Grade de atendimento Capacidade Transportadoras Veículos …" at bounding box center [594, 282] width 1188 height 565
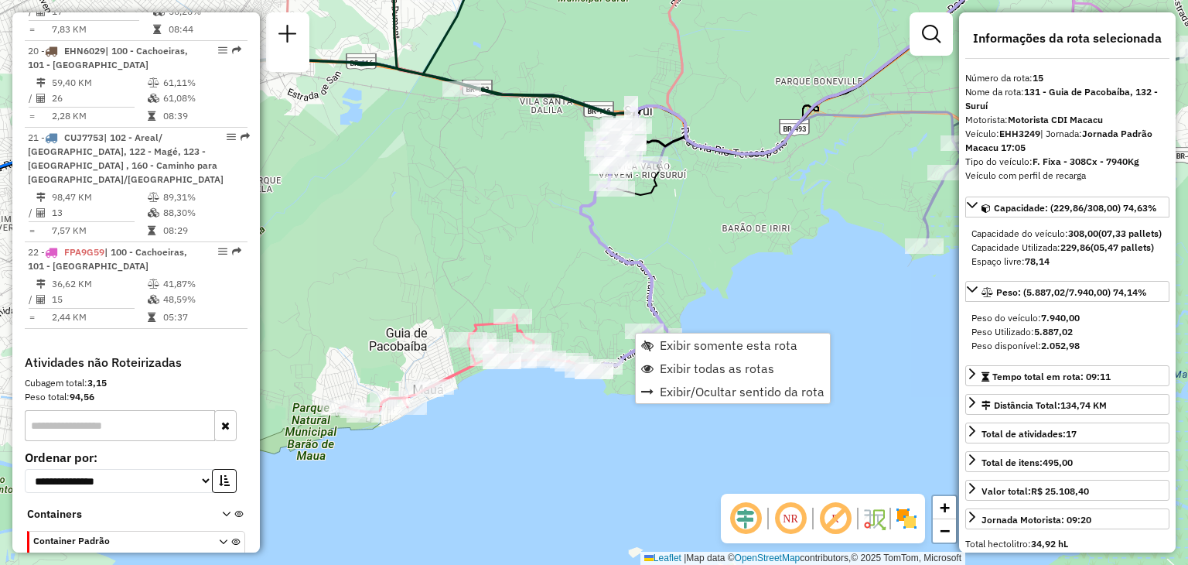
scroll to position [1788, 0]
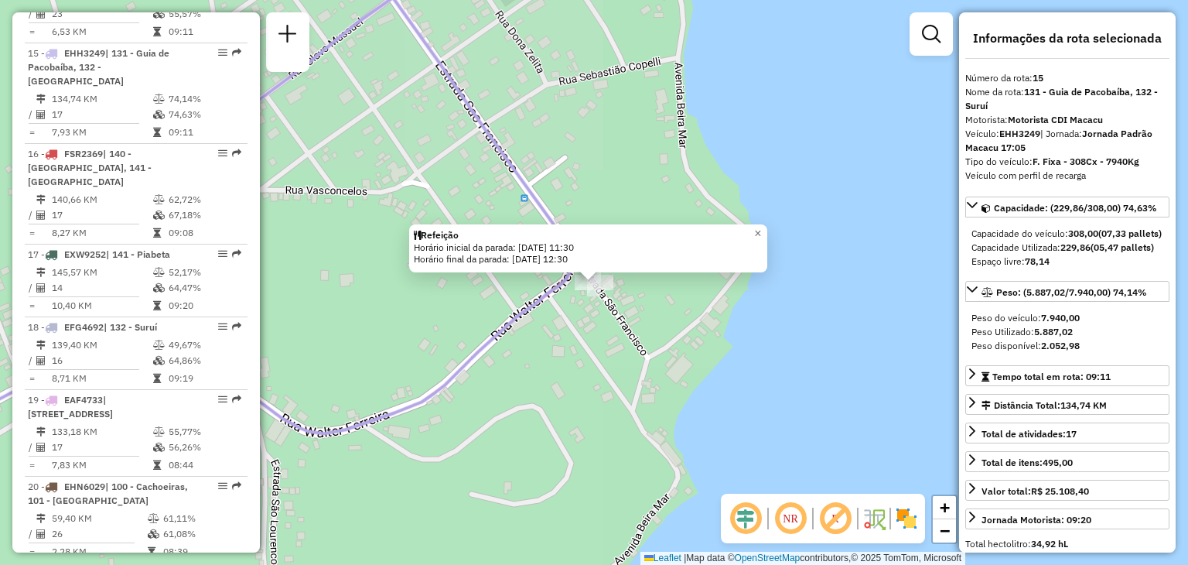
click at [641, 332] on div "Refeição Horário inicial da parada: [DATE] 11:30 Horário final da parada: [DATE…" at bounding box center [594, 282] width 1188 height 565
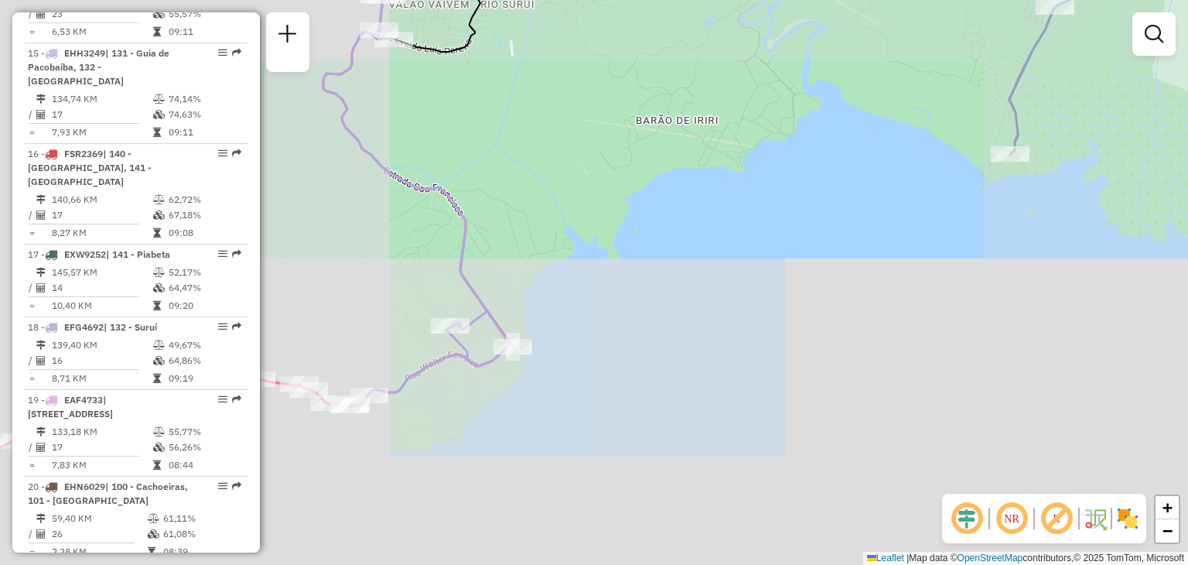
drag, startPoint x: 400, startPoint y: 292, endPoint x: 619, endPoint y: 434, distance: 261.1
click at [618, 435] on div "Janela de atendimento Grade de atendimento Capacidade Transportadoras Veículos …" at bounding box center [594, 282] width 1188 height 565
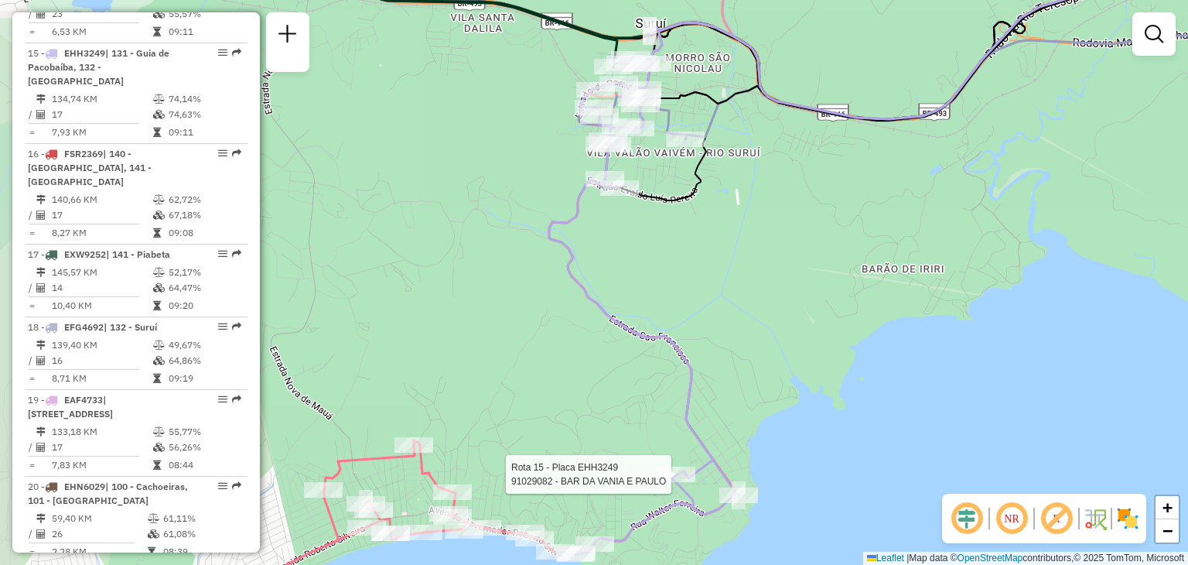
drag, startPoint x: 749, startPoint y: 185, endPoint x: 738, endPoint y: 237, distance: 53.7
click at [740, 237] on div "Rota 15 - Placa EHH3249 91029082 - BAR DA VANIA E [PERSON_NAME] de atendimento …" at bounding box center [594, 282] width 1188 height 565
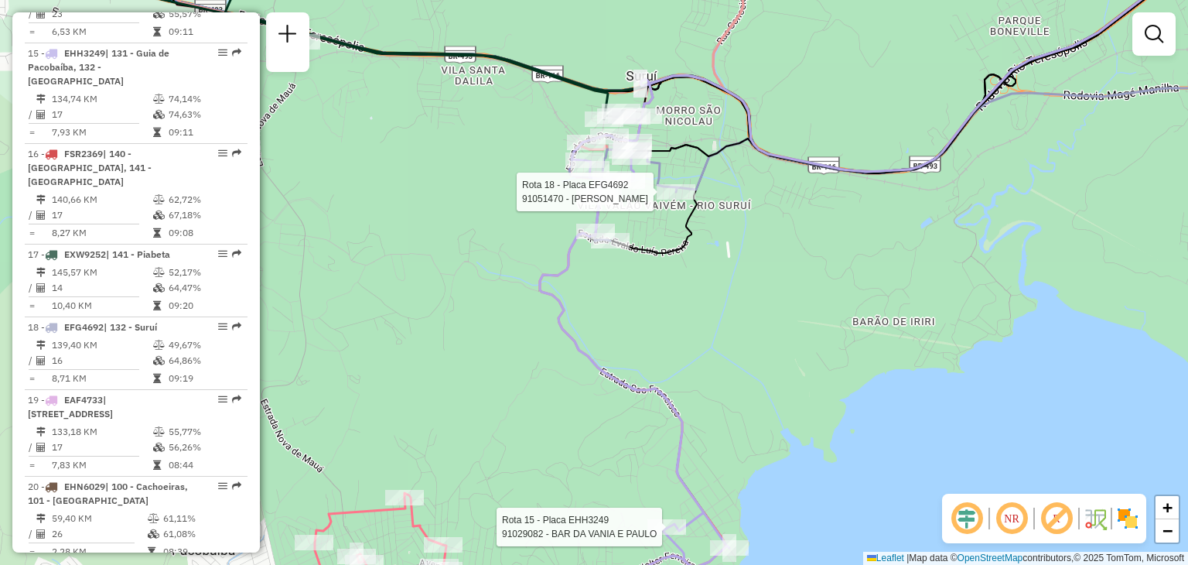
select select "**********"
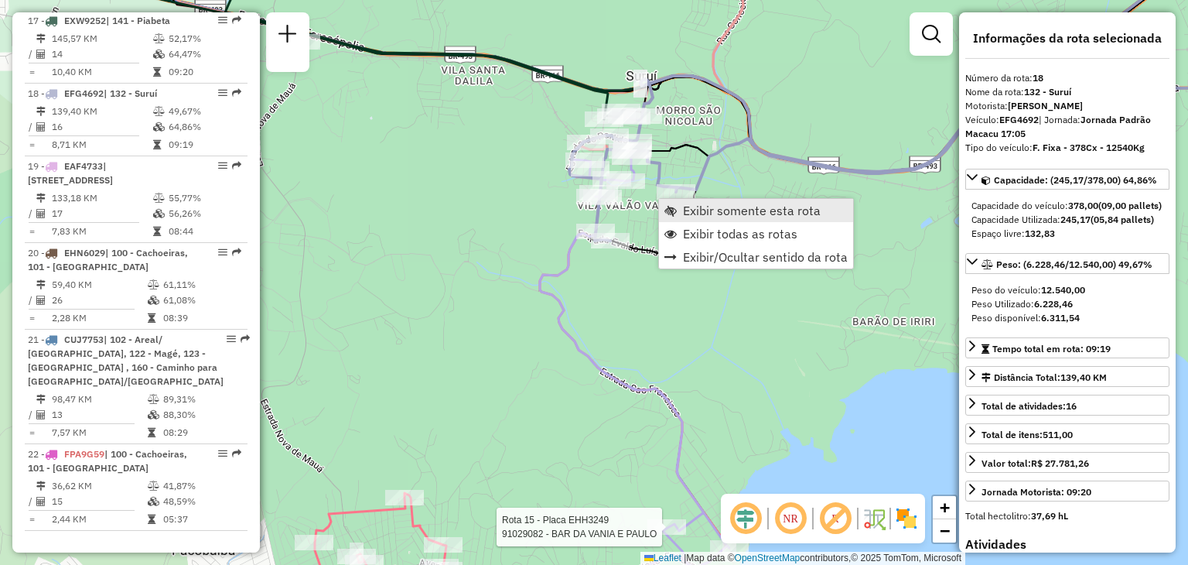
scroll to position [2034, 0]
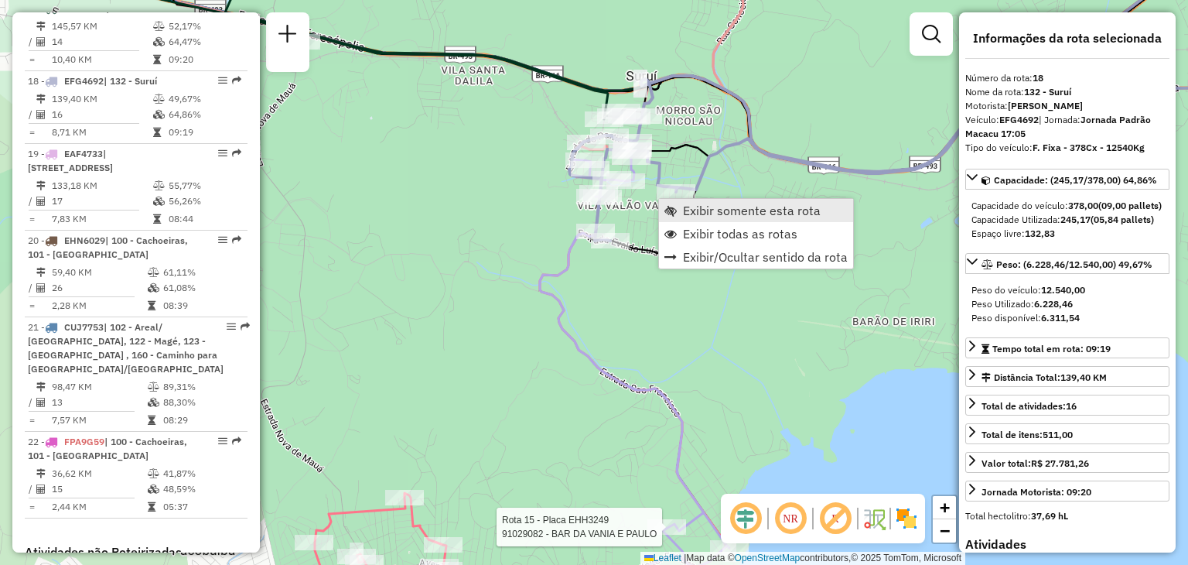
click at [700, 205] on span "Exibir somente esta rota" at bounding box center [752, 210] width 138 height 12
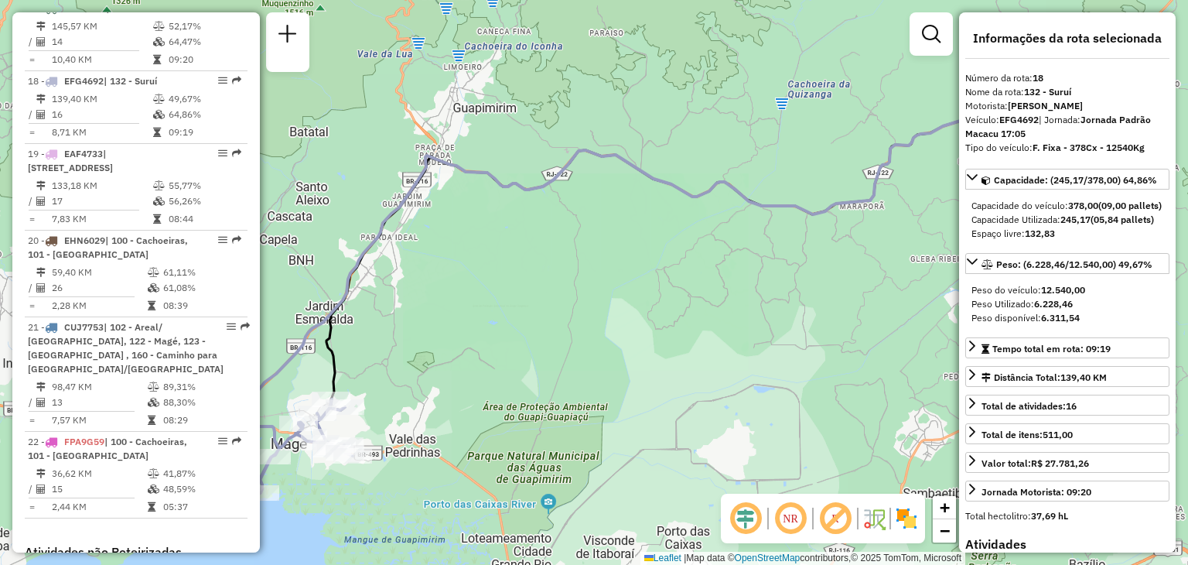
drag, startPoint x: 514, startPoint y: 331, endPoint x: 925, endPoint y: 243, distance: 420.9
click at [925, 243] on div "Janela de atendimento Grade de atendimento Capacidade Transportadoras Veículos …" at bounding box center [594, 282] width 1188 height 565
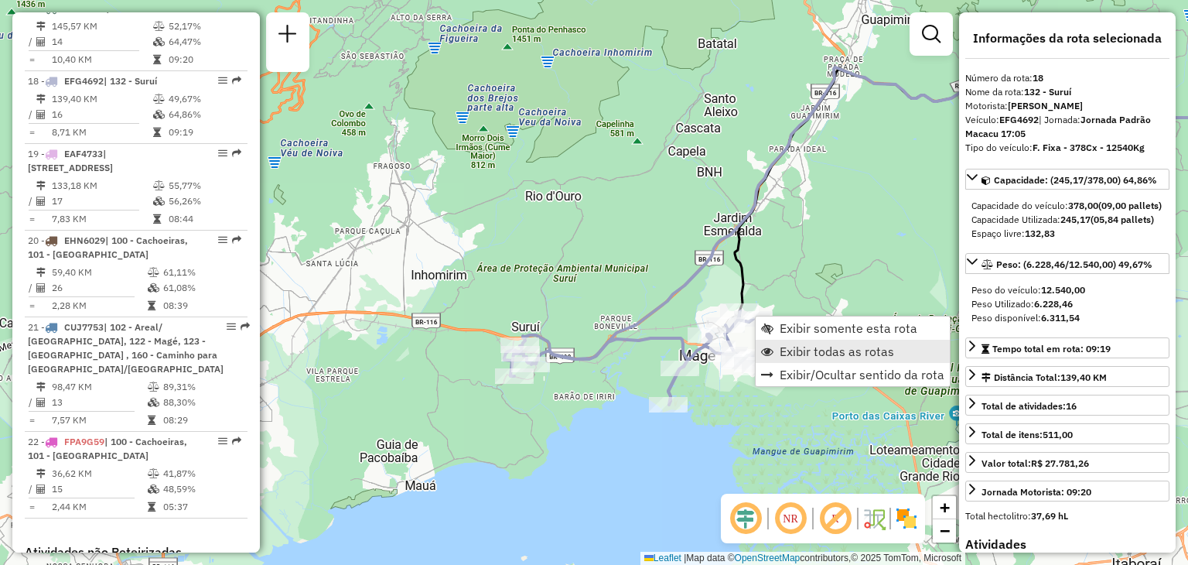
click at [793, 347] on span "Exibir todas as rotas" at bounding box center [837, 351] width 114 height 12
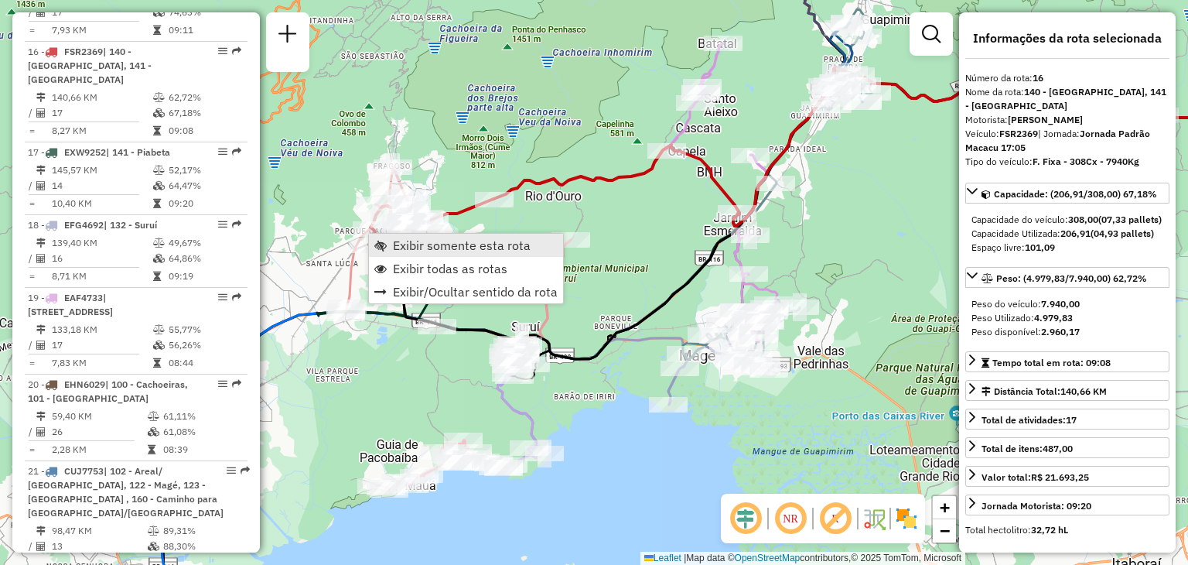
scroll to position [1875, 0]
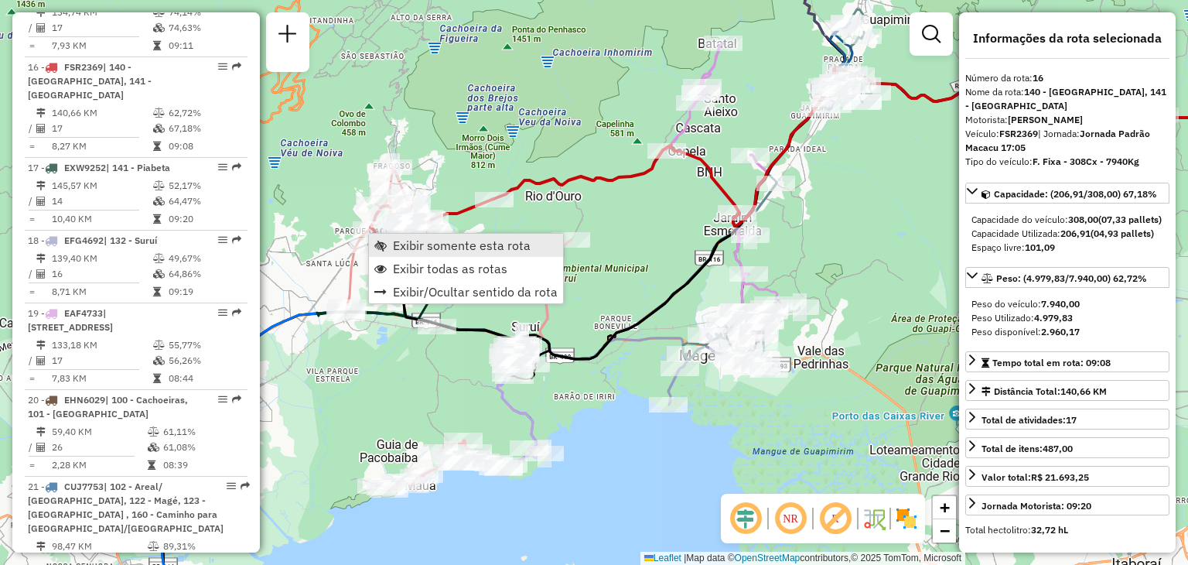
click at [420, 239] on span "Exibir somente esta rota" at bounding box center [462, 245] width 138 height 12
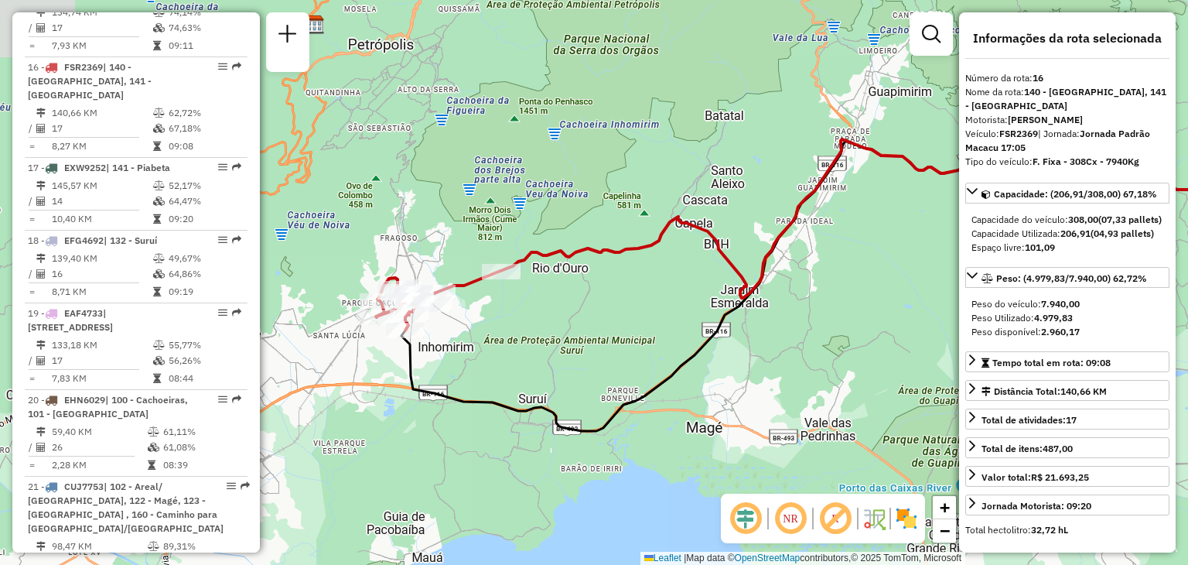
drag, startPoint x: 424, startPoint y: 285, endPoint x: 779, endPoint y: 245, distance: 357.2
click at [779, 245] on icon at bounding box center [1000, 182] width 1000 height 231
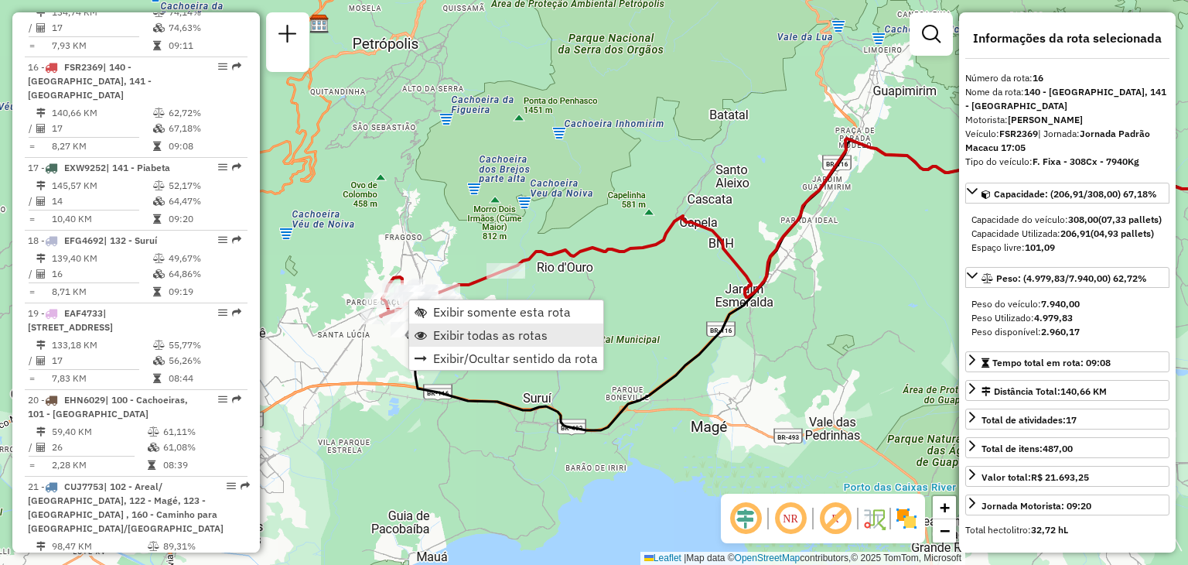
click at [480, 329] on span "Exibir todas as rotas" at bounding box center [490, 335] width 114 height 12
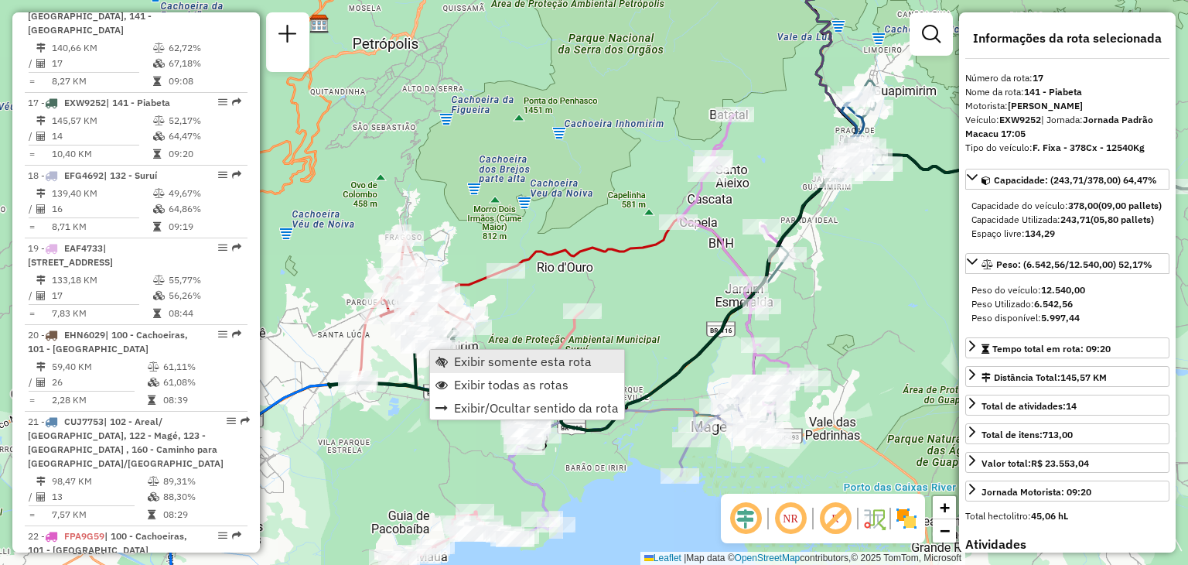
scroll to position [1962, 0]
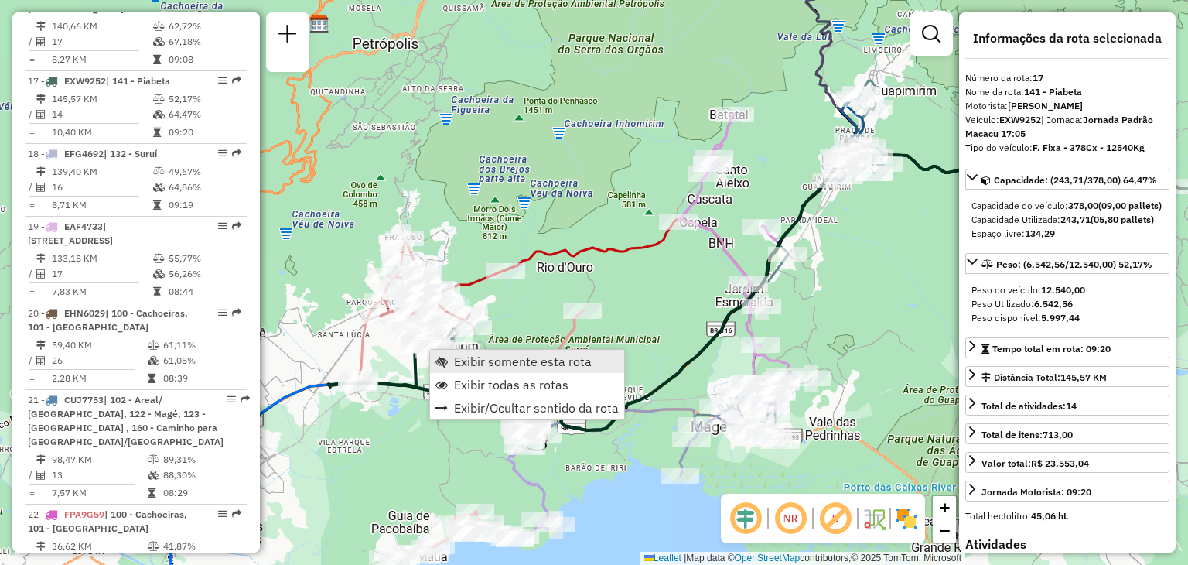
click at [485, 366] on span "Exibir somente esta rota" at bounding box center [523, 361] width 138 height 12
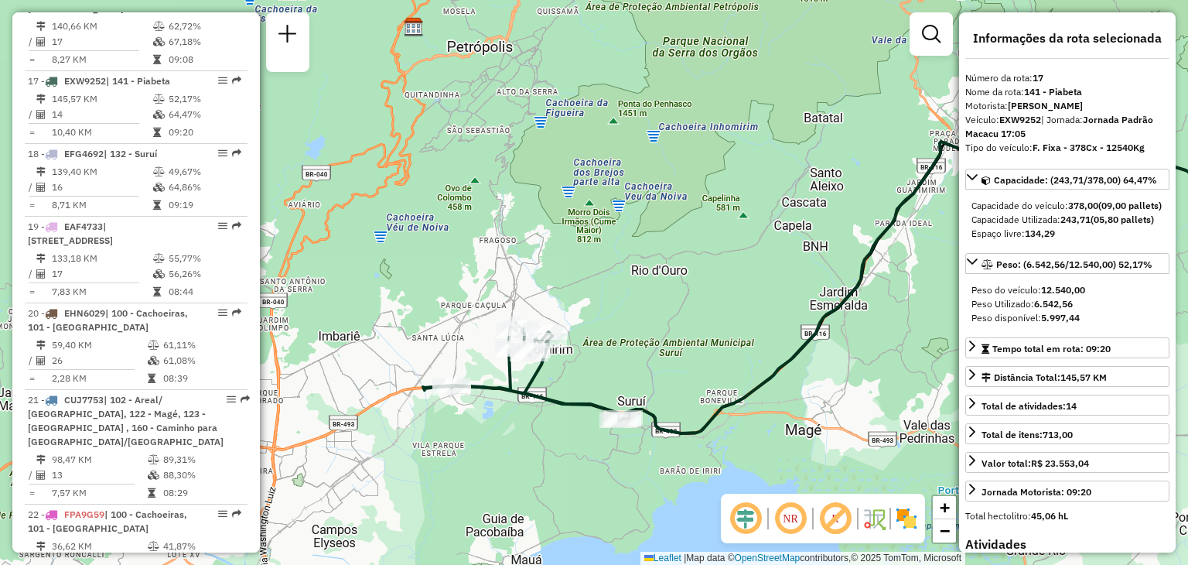
drag, startPoint x: 455, startPoint y: 399, endPoint x: 879, endPoint y: 363, distance: 425.5
click at [879, 363] on div "Janela de atendimento Grade de atendimento Capacidade Transportadoras Veículos …" at bounding box center [594, 282] width 1188 height 565
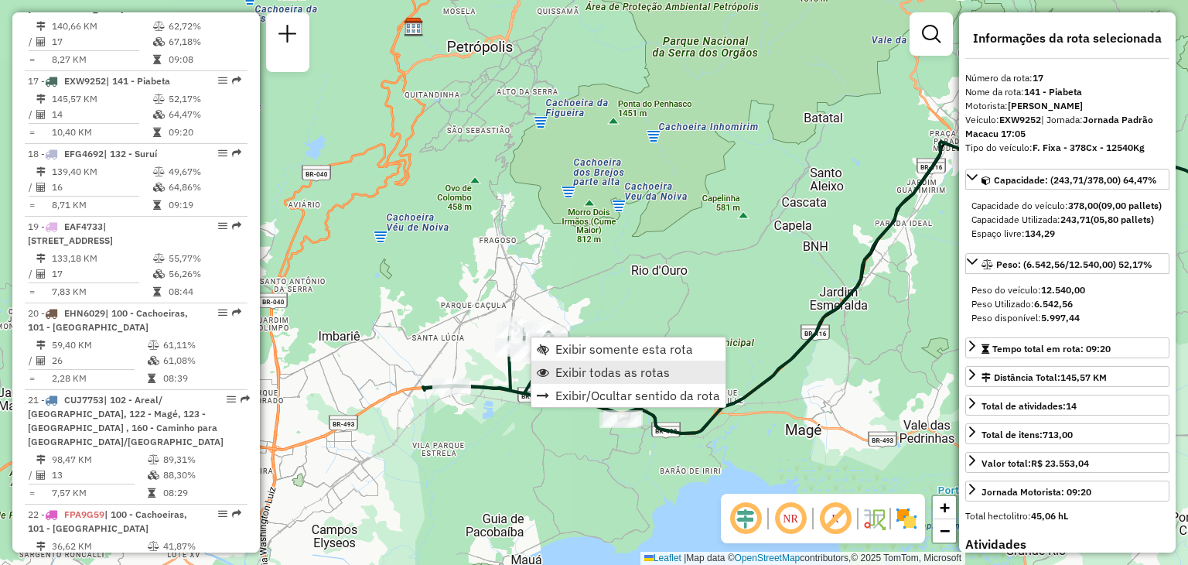
click at [616, 371] on span "Exibir todas as rotas" at bounding box center [612, 372] width 114 height 12
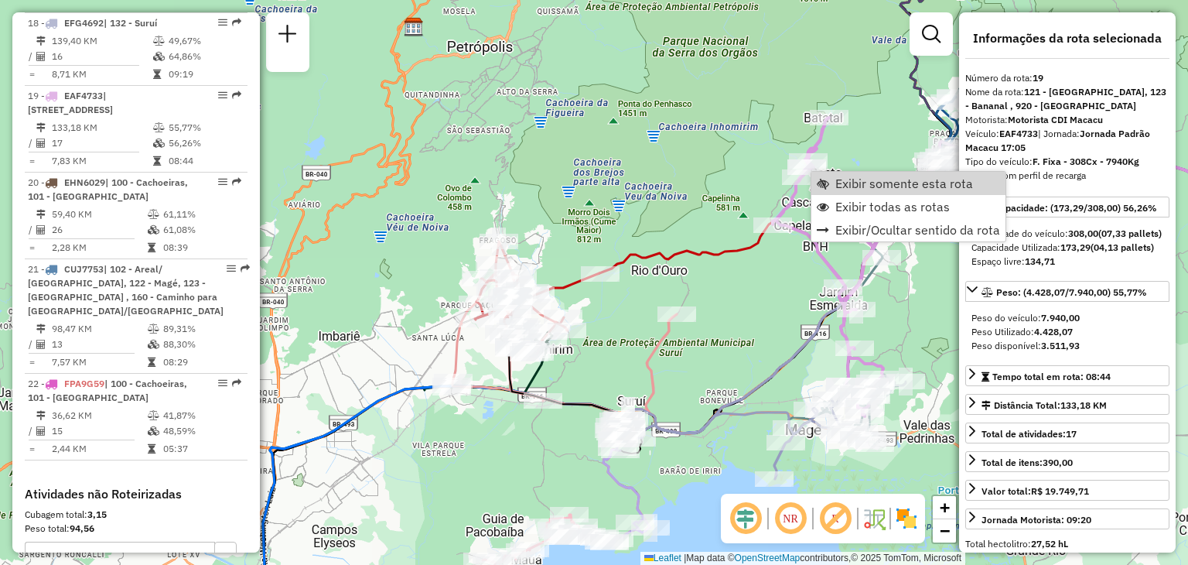
scroll to position [2107, 0]
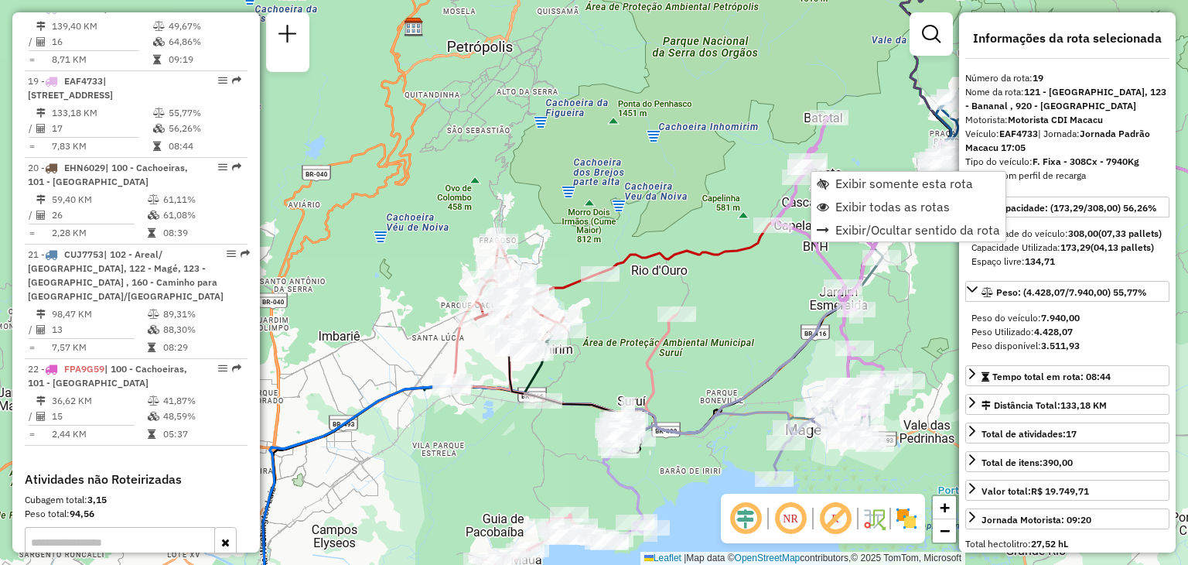
click at [805, 310] on div "Janela de atendimento Grade de atendimento Capacidade Transportadoras Veículos …" at bounding box center [594, 282] width 1188 height 565
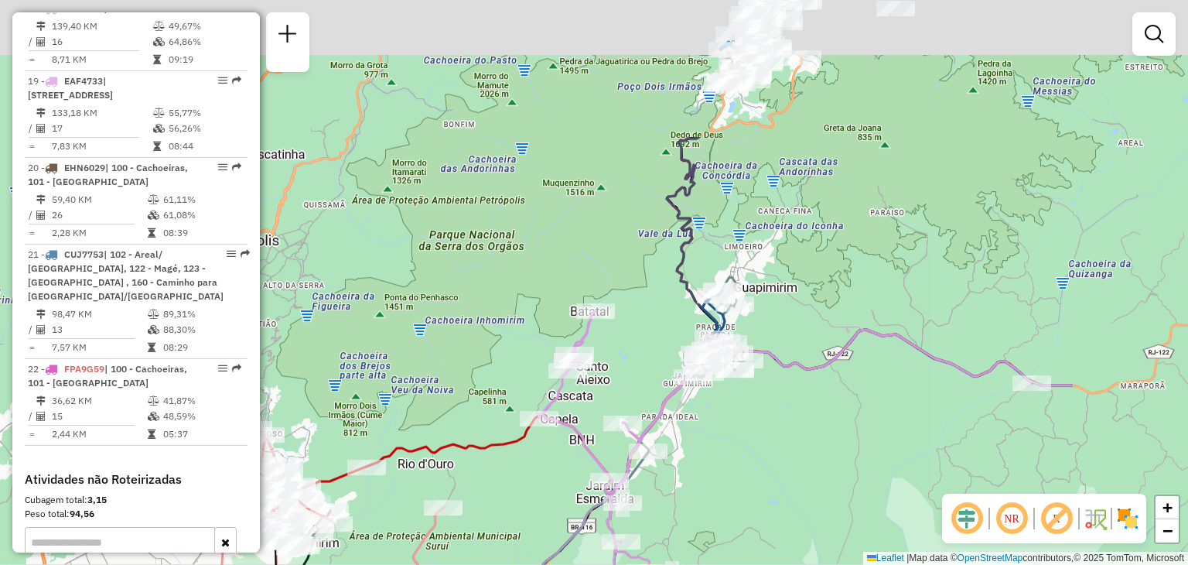
drag, startPoint x: 1012, startPoint y: 150, endPoint x: 783, endPoint y: 323, distance: 286.7
click at [804, 318] on div "Janela de atendimento Grade de atendimento Capacidade Transportadoras Veículos …" at bounding box center [594, 282] width 1188 height 565
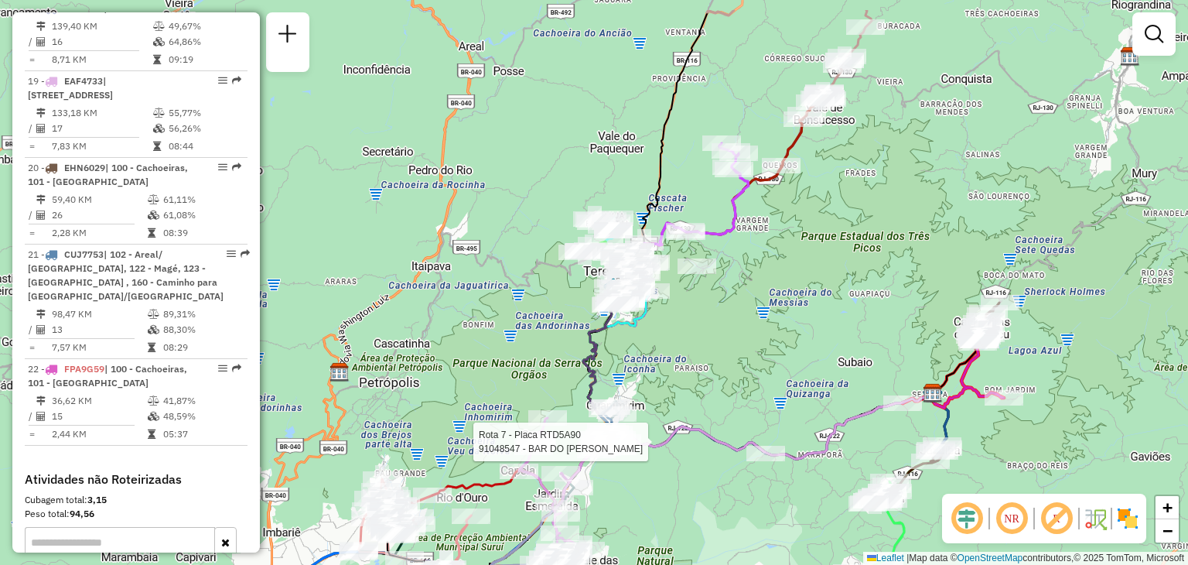
drag, startPoint x: 883, startPoint y: 143, endPoint x: 781, endPoint y: 269, distance: 161.8
click at [783, 266] on div "Rota 7 - Placa RTD5A90 91048547 - BAR DO [PERSON_NAME] de atendimento Grade de …" at bounding box center [594, 282] width 1188 height 565
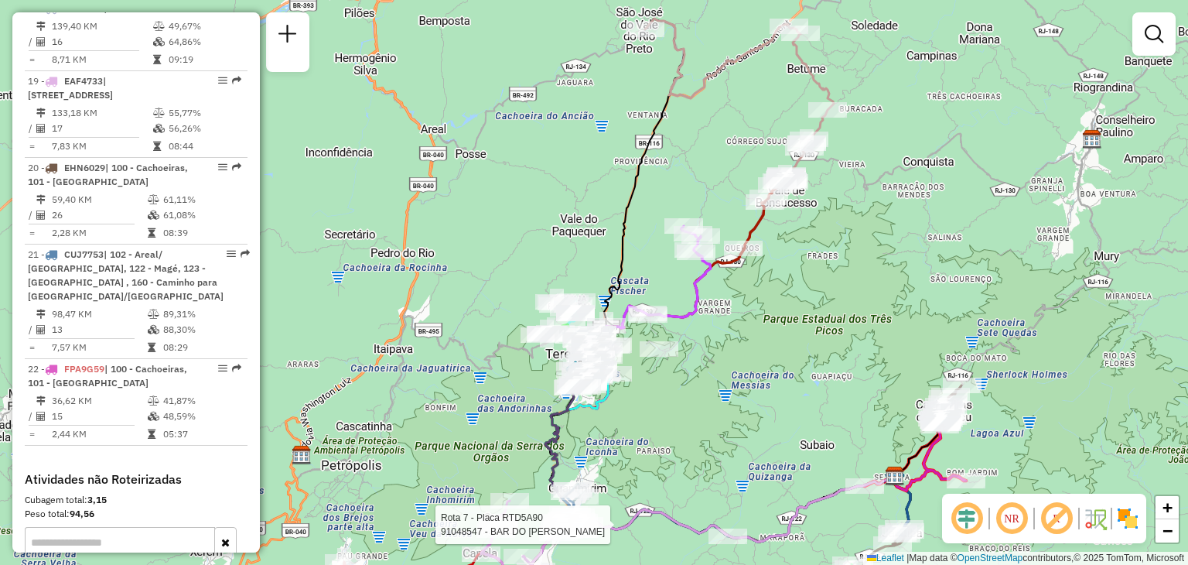
drag, startPoint x: 886, startPoint y: 149, endPoint x: 832, endPoint y: 285, distance: 146.2
click at [839, 285] on div "Rota 7 - Placa RTD5A90 91048547 - BAR DO [PERSON_NAME] 8 - Placa CKU9G89 085577…" at bounding box center [594, 282] width 1188 height 565
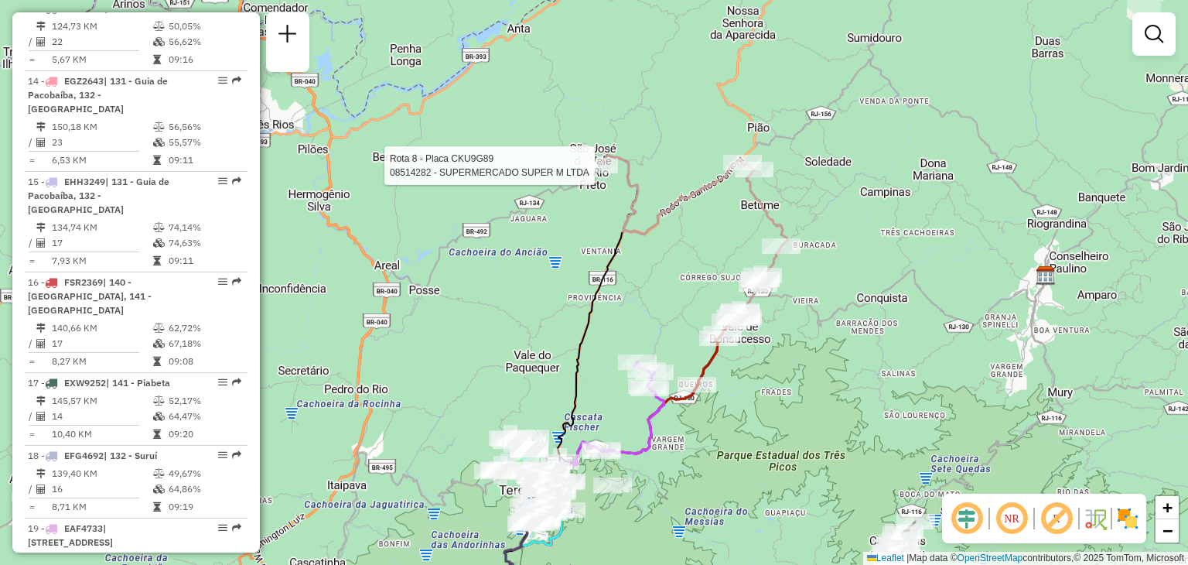
select select "**********"
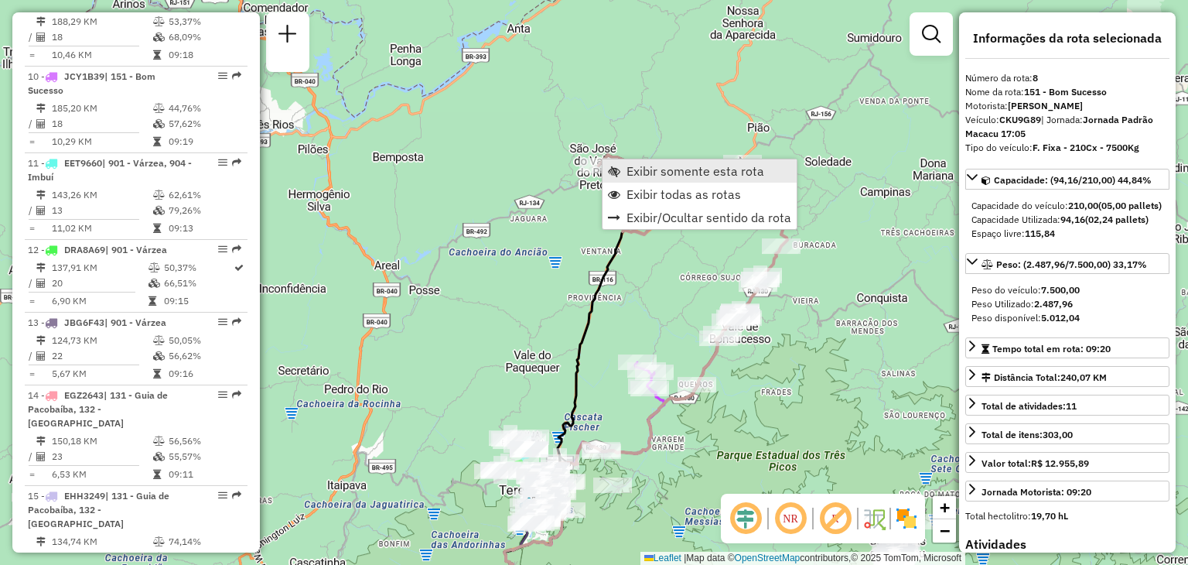
click at [684, 172] on span "Exibir somente esta rota" at bounding box center [696, 171] width 138 height 12
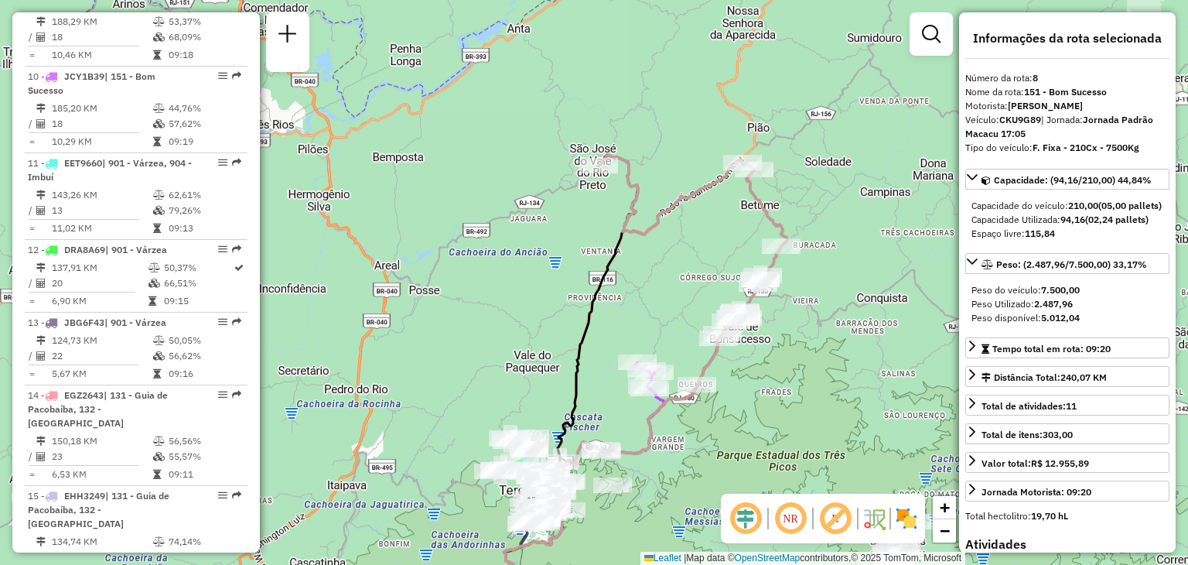
scroll to position [1211, 0]
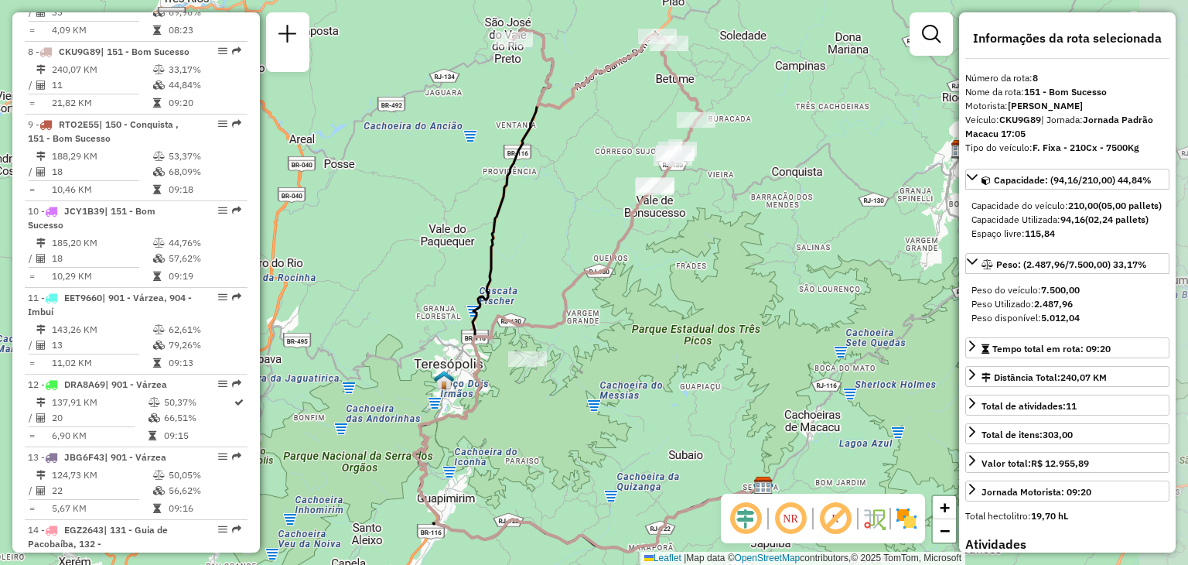
drag, startPoint x: 697, startPoint y: 297, endPoint x: 694, endPoint y: 323, distance: 25.7
click at [694, 323] on div "Janela de atendimento Grade de atendimento Capacidade Transportadoras Veículos …" at bounding box center [594, 282] width 1188 height 565
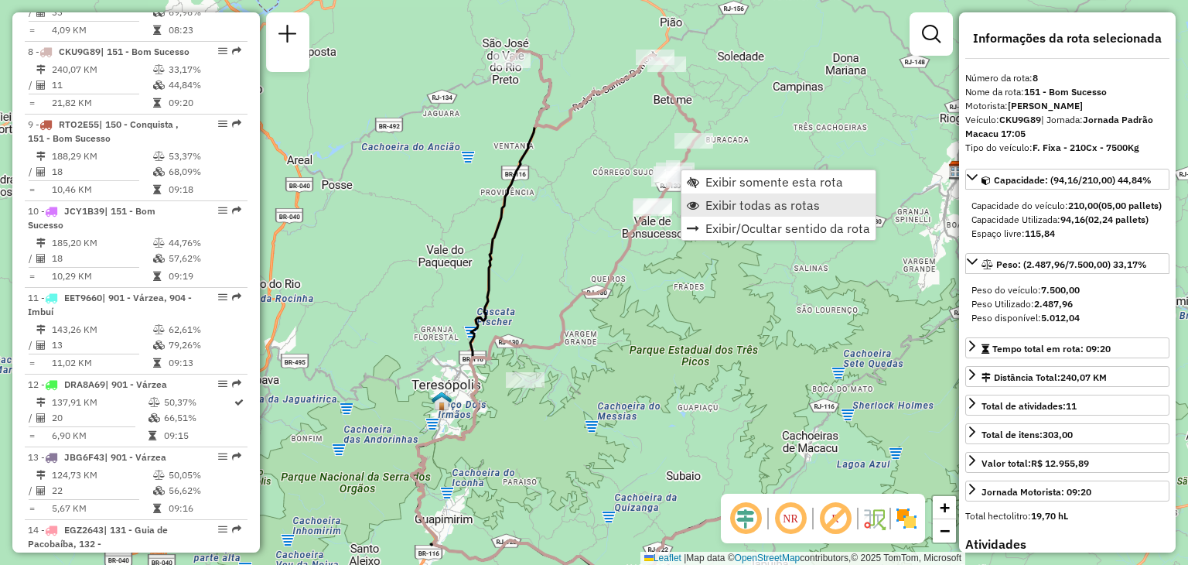
click at [741, 205] on span "Exibir todas as rotas" at bounding box center [762, 205] width 114 height 12
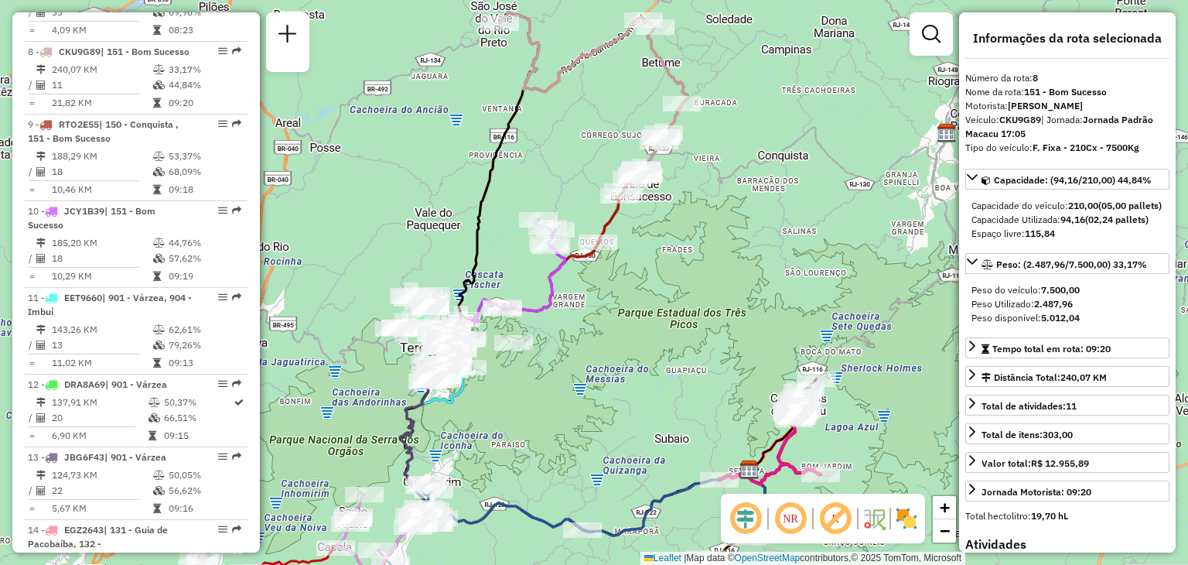
drag, startPoint x: 740, startPoint y: 429, endPoint x: 748, endPoint y: 406, distance: 24.0
click at [734, 408] on div "Janela de atendimento Grade de atendimento Capacidade Transportadoras Veículos …" at bounding box center [594, 282] width 1188 height 565
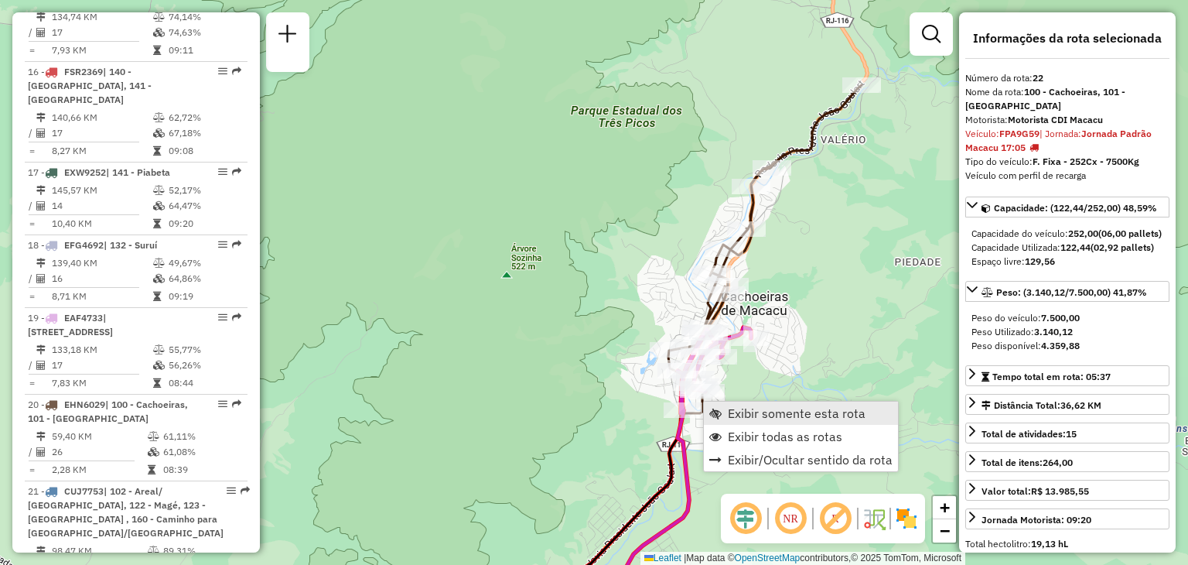
scroll to position [2224, 0]
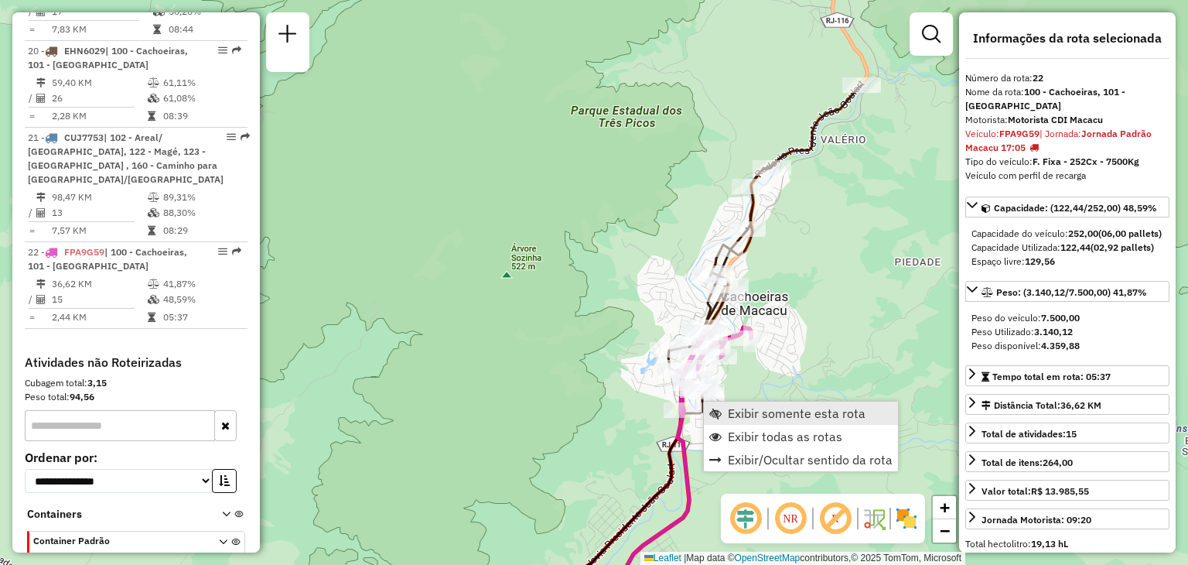
click at [730, 407] on span "Exibir somente esta rota" at bounding box center [797, 413] width 138 height 12
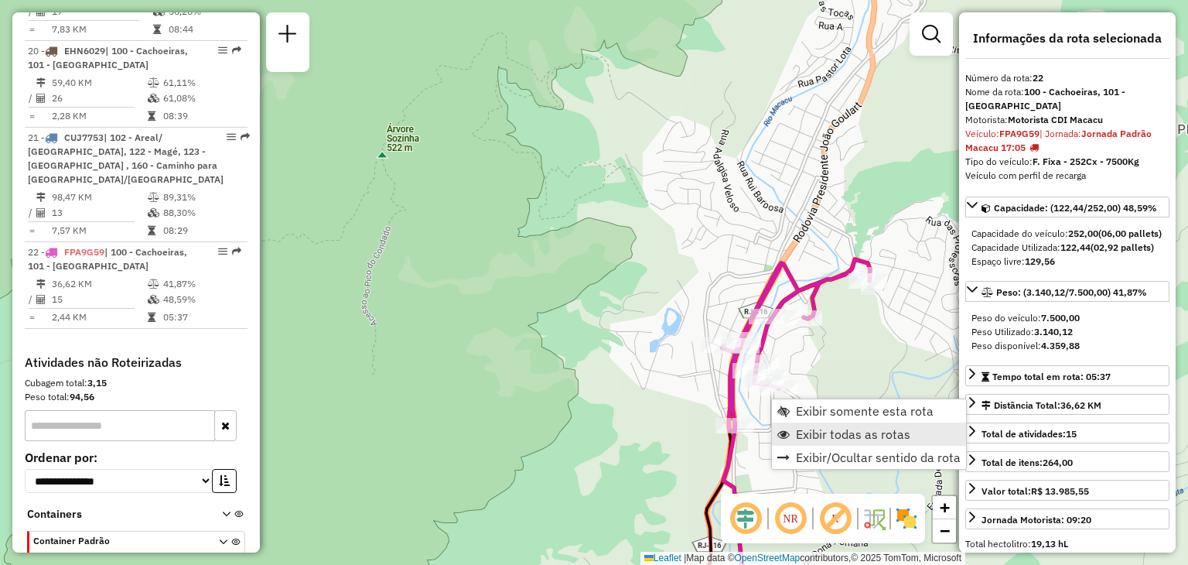
click at [804, 428] on span "Exibir todas as rotas" at bounding box center [853, 434] width 114 height 12
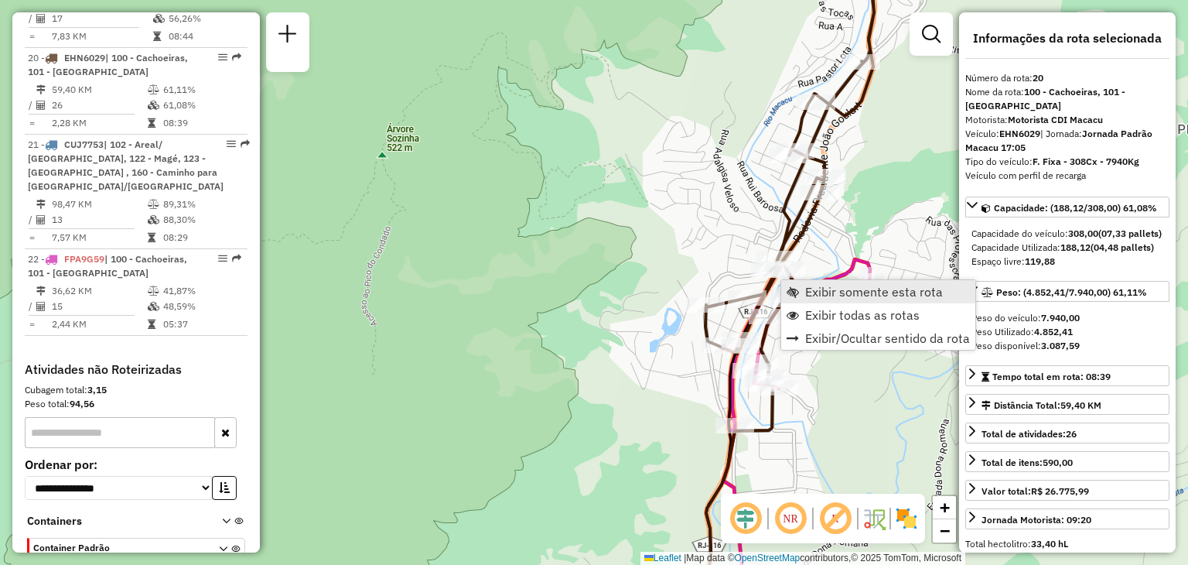
scroll to position [2208, 0]
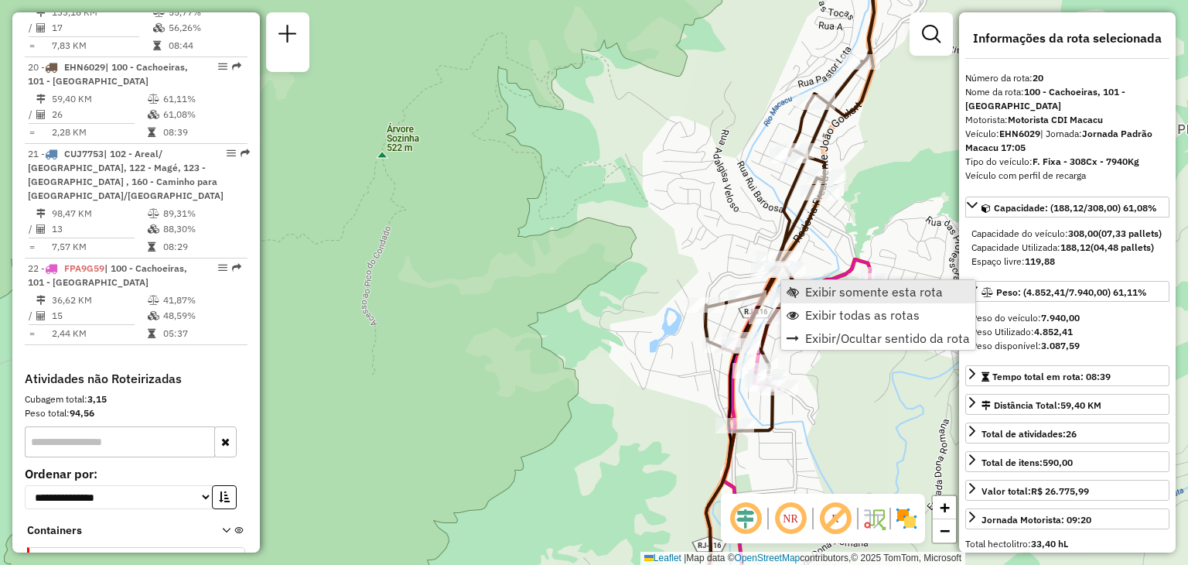
click at [819, 295] on span "Exibir somente esta rota" at bounding box center [874, 291] width 138 height 12
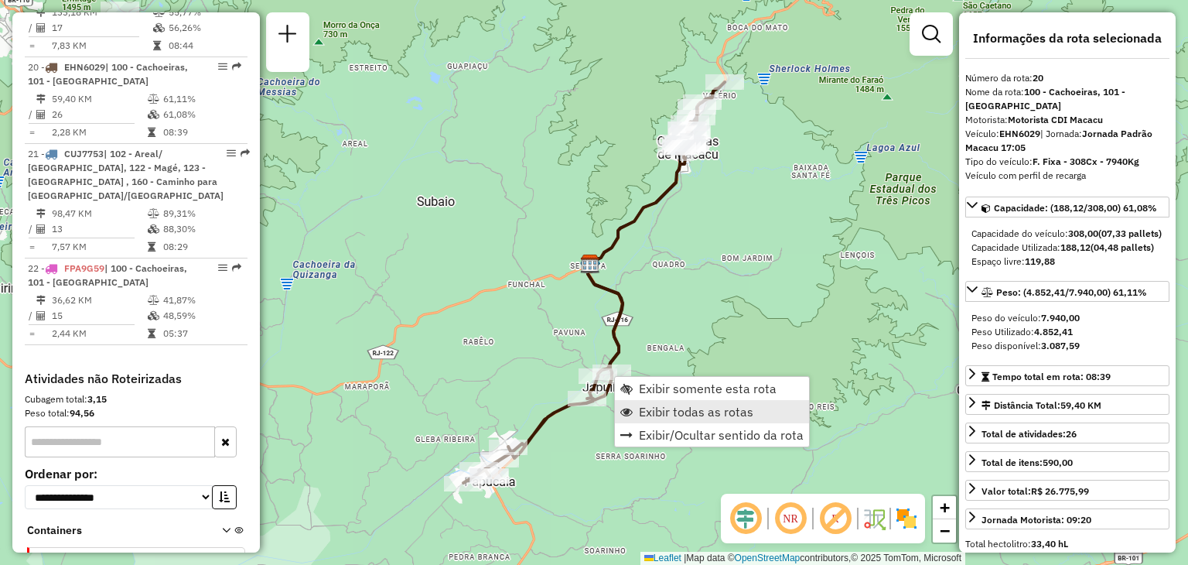
click at [669, 405] on span "Exibir todas as rotas" at bounding box center [696, 411] width 114 height 12
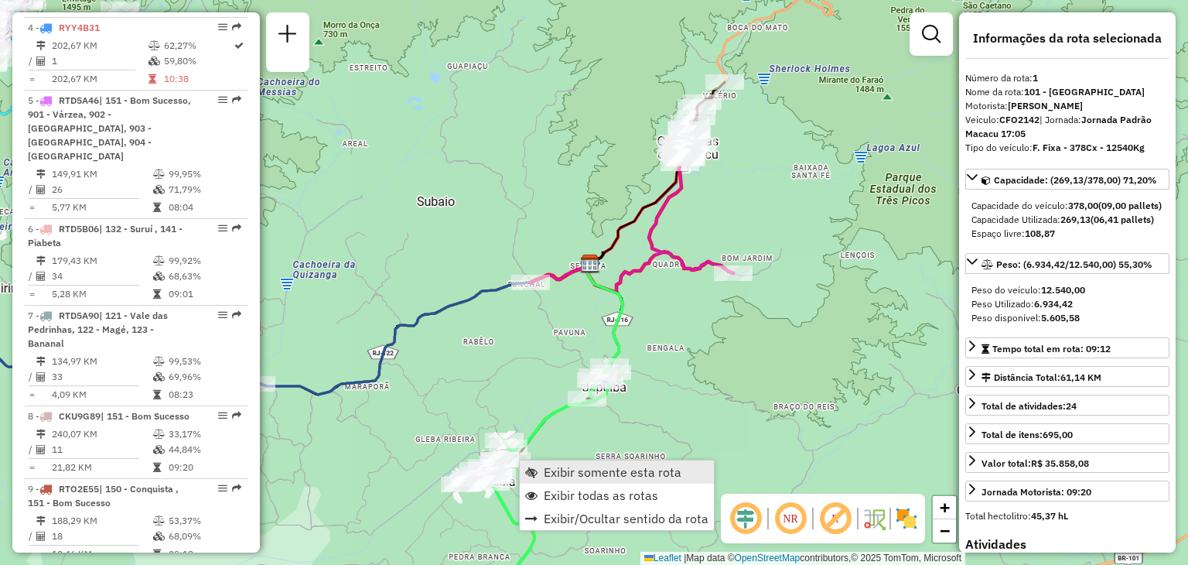
scroll to position [606, 0]
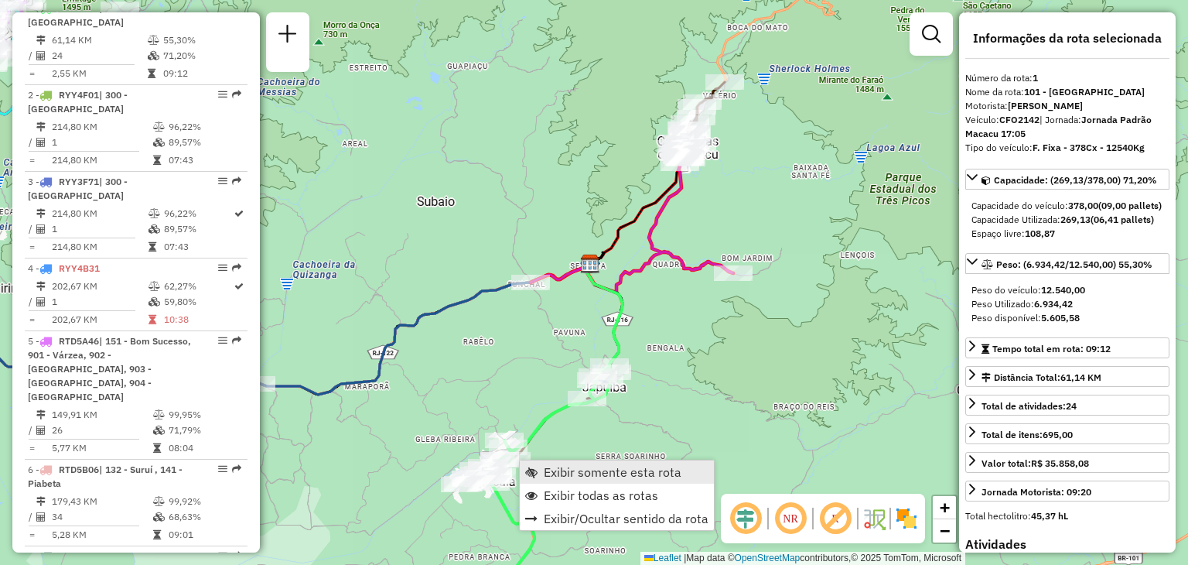
click at [557, 466] on span "Exibir somente esta rota" at bounding box center [613, 472] width 138 height 12
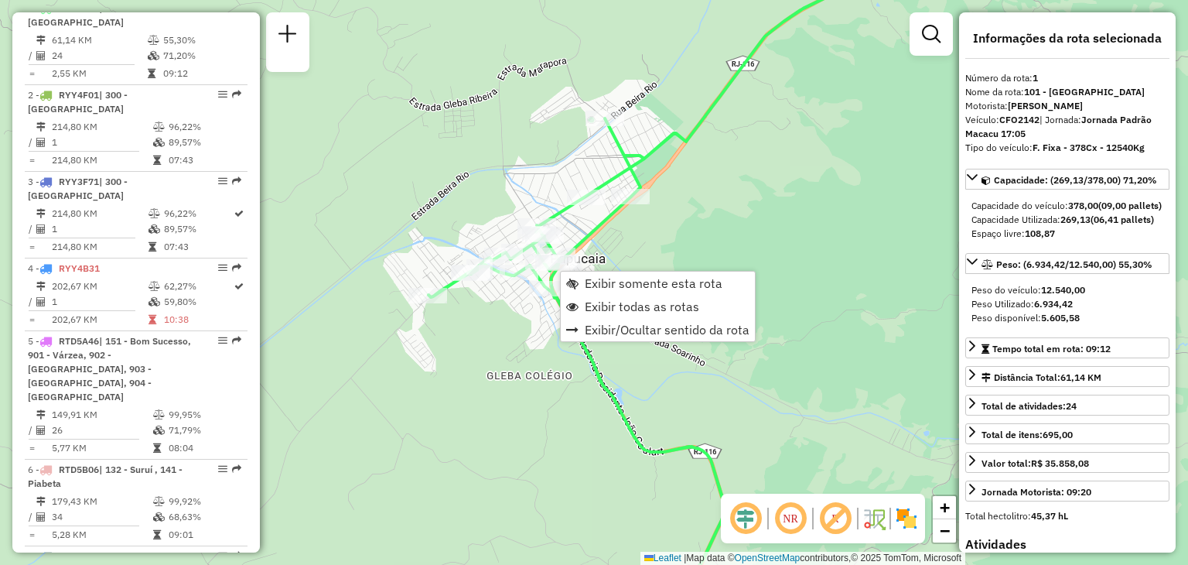
click at [637, 226] on div "Rota 1 - Placa CFO2142 91043695 - DEPOSITO DO VENEZA Rota 1 - Placa CFO2142 910…" at bounding box center [594, 282] width 1188 height 565
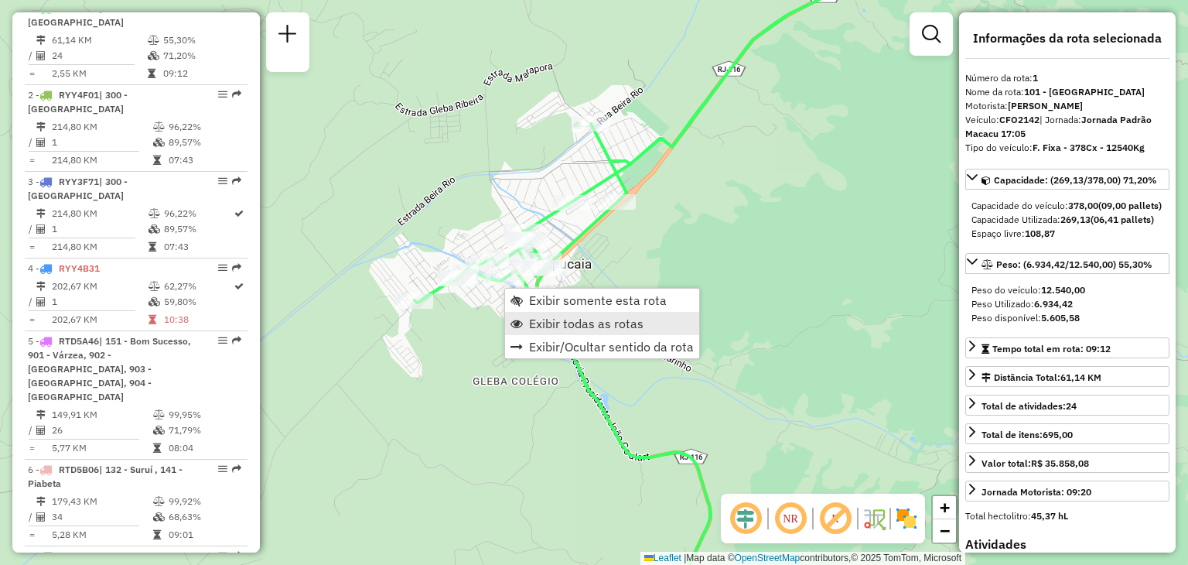
click at [597, 319] on span "Exibir todas as rotas" at bounding box center [586, 323] width 114 height 12
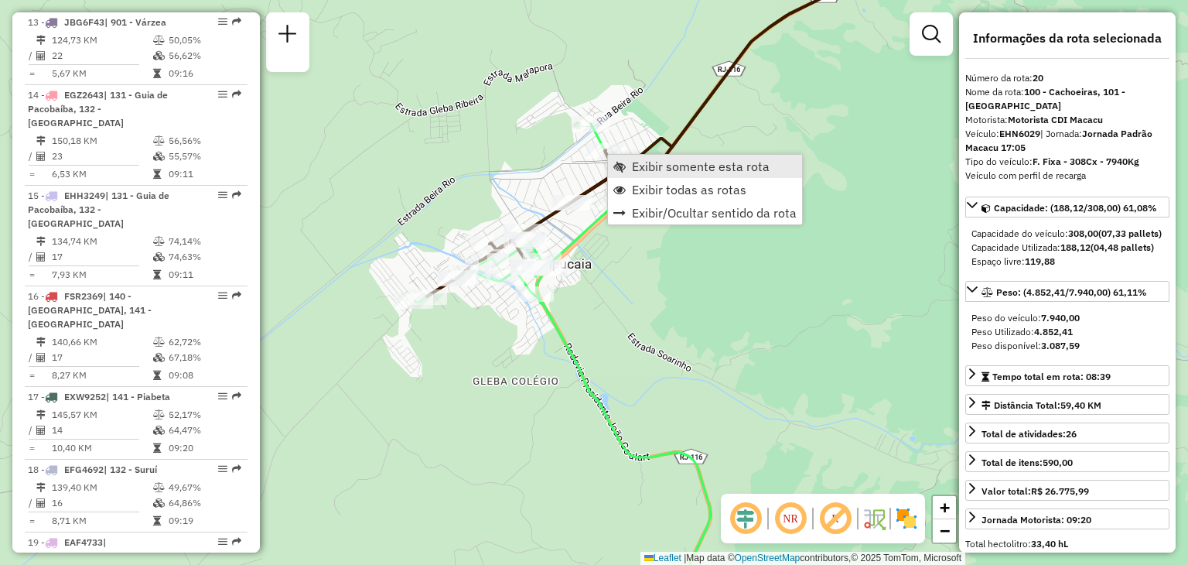
scroll to position [2208, 0]
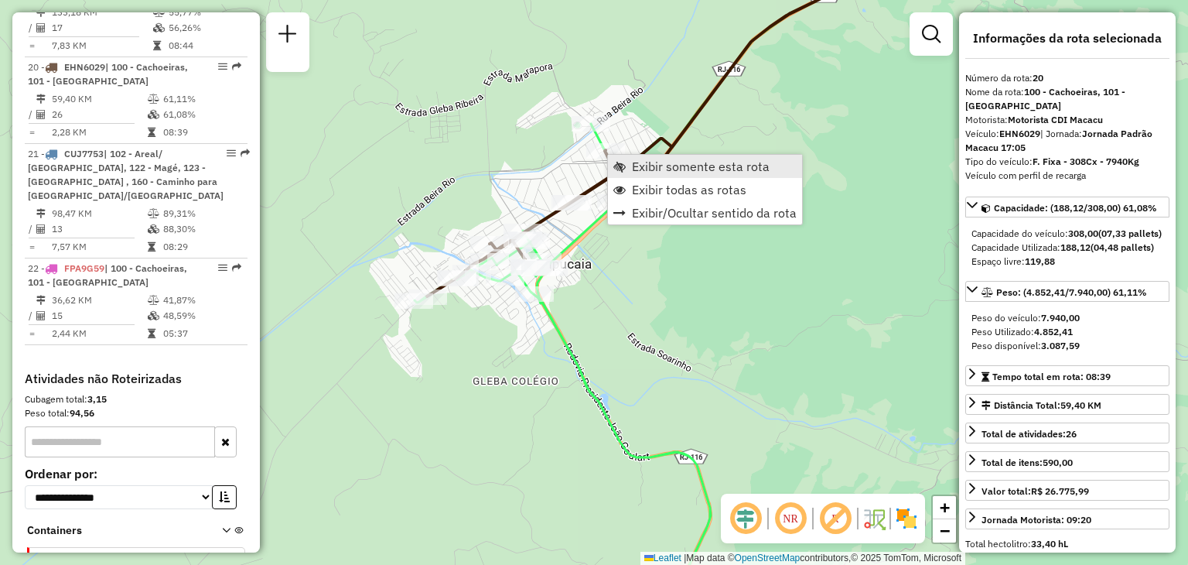
click at [693, 169] on span "Exibir somente esta rota" at bounding box center [701, 166] width 138 height 12
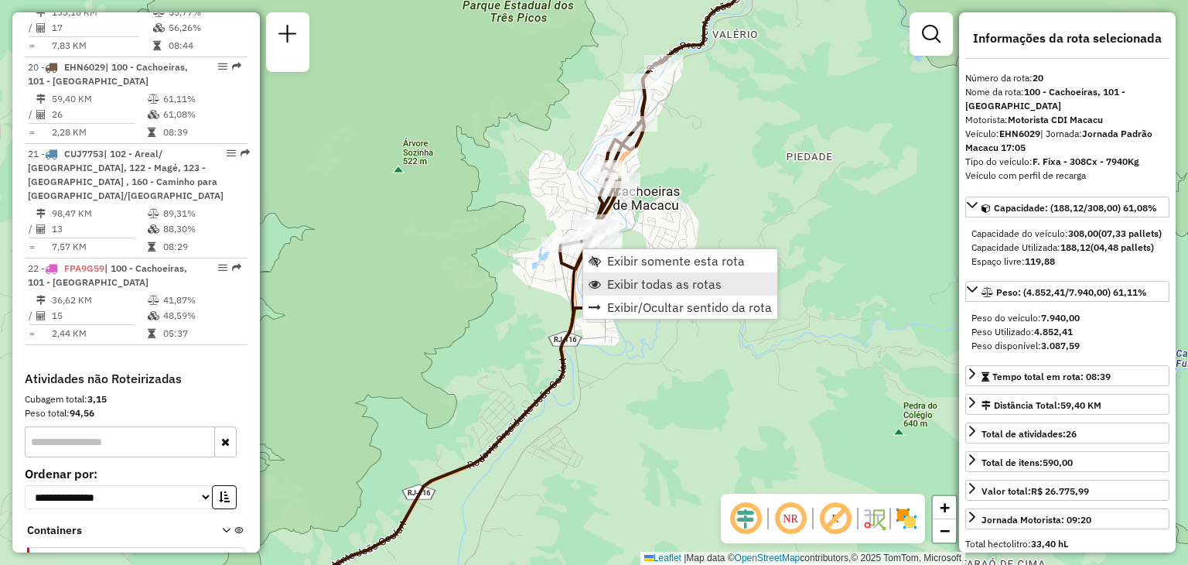
click at [644, 285] on span "Exibir todas as rotas" at bounding box center [664, 284] width 114 height 12
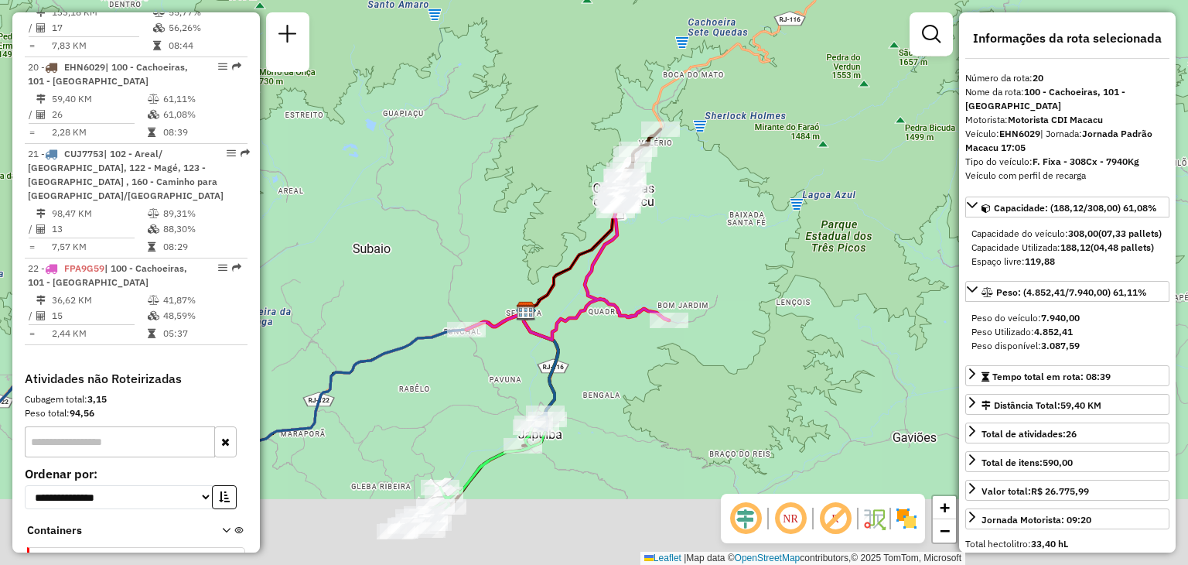
drag, startPoint x: 501, startPoint y: 289, endPoint x: 504, endPoint y: 273, distance: 16.4
click at [503, 277] on div "Janela de atendimento Grade de atendimento Capacidade Transportadoras Veículos …" at bounding box center [594, 282] width 1188 height 565
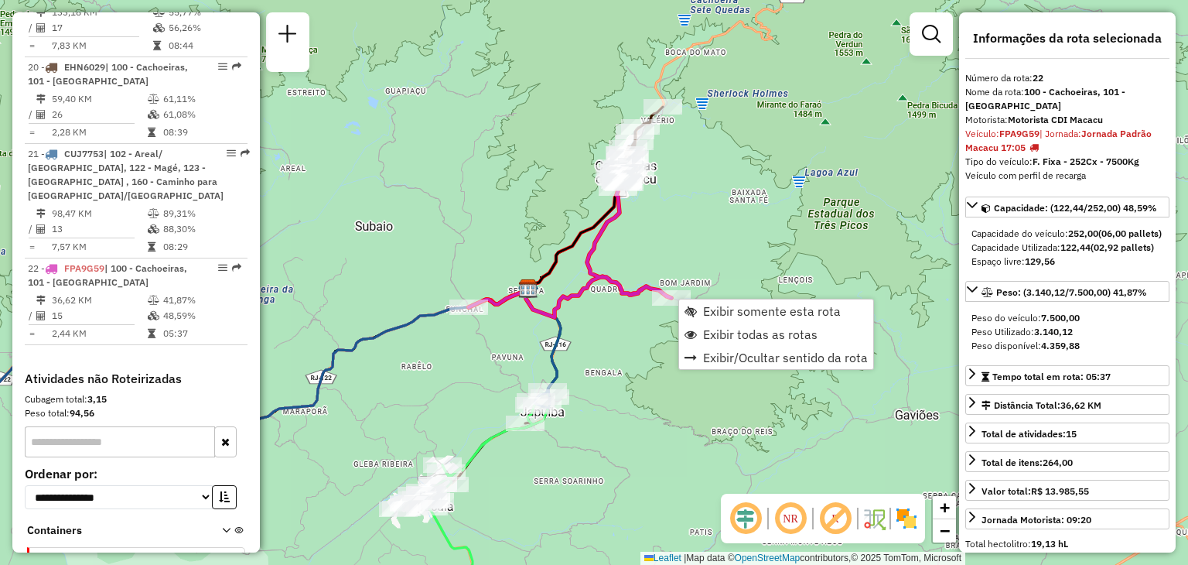
scroll to position [2224, 0]
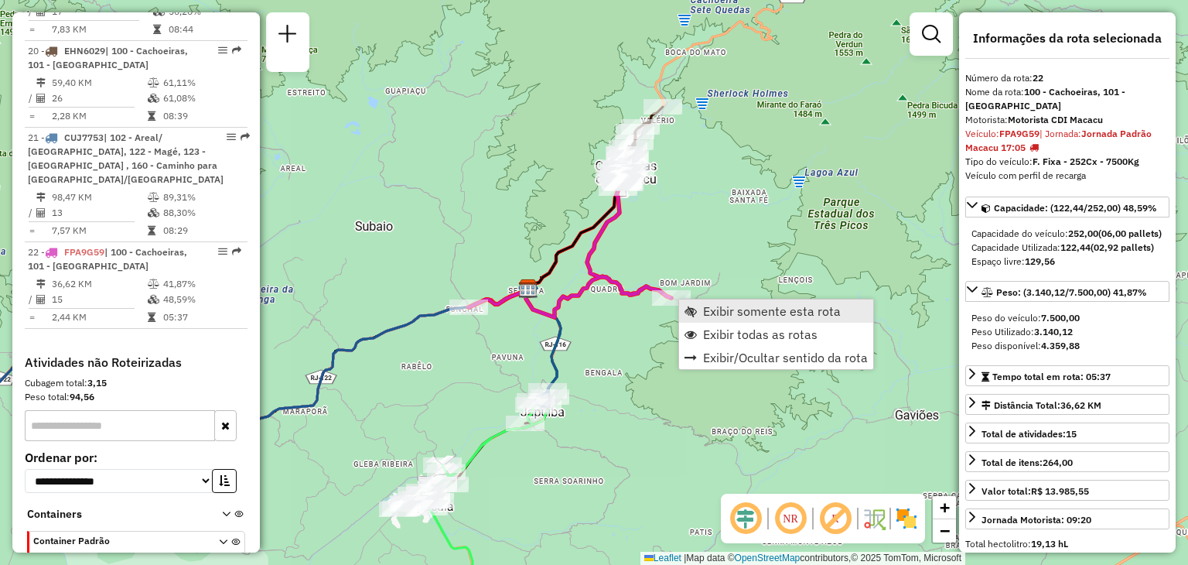
click at [715, 310] on span "Exibir somente esta rota" at bounding box center [772, 311] width 138 height 12
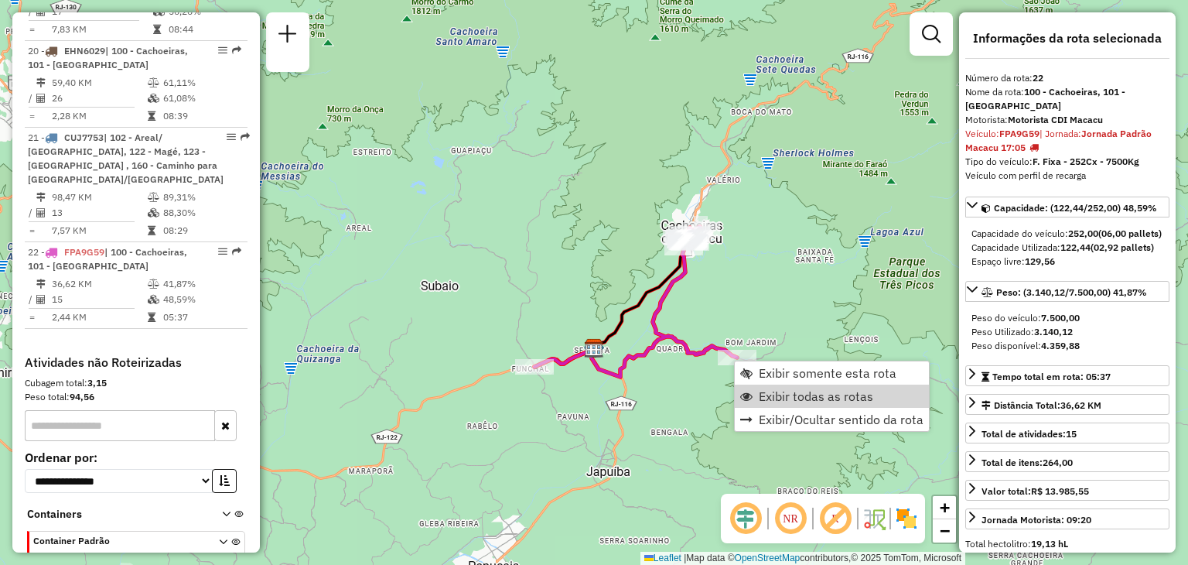
click at [777, 391] on span "Exibir todas as rotas" at bounding box center [816, 396] width 114 height 12
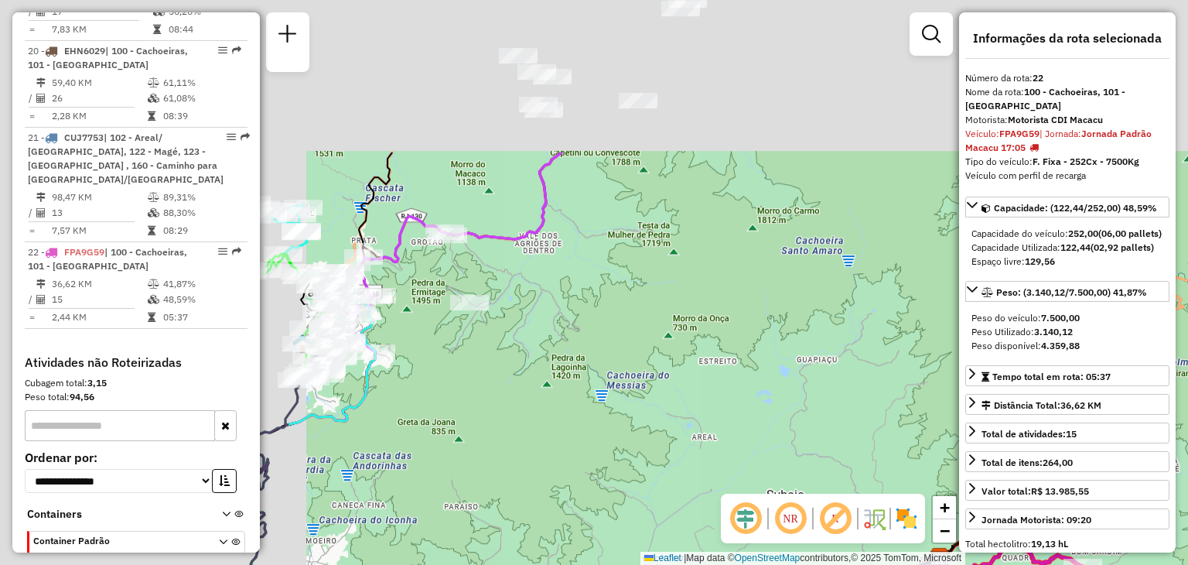
drag, startPoint x: 449, startPoint y: 280, endPoint x: 781, endPoint y: 494, distance: 394.6
click at [781, 494] on hb-router-mapa "Informações da Sessão 1278982 - [DATE] Criação: [DATE] 21:07 Depósito: CDI Maca…" at bounding box center [594, 282] width 1188 height 565
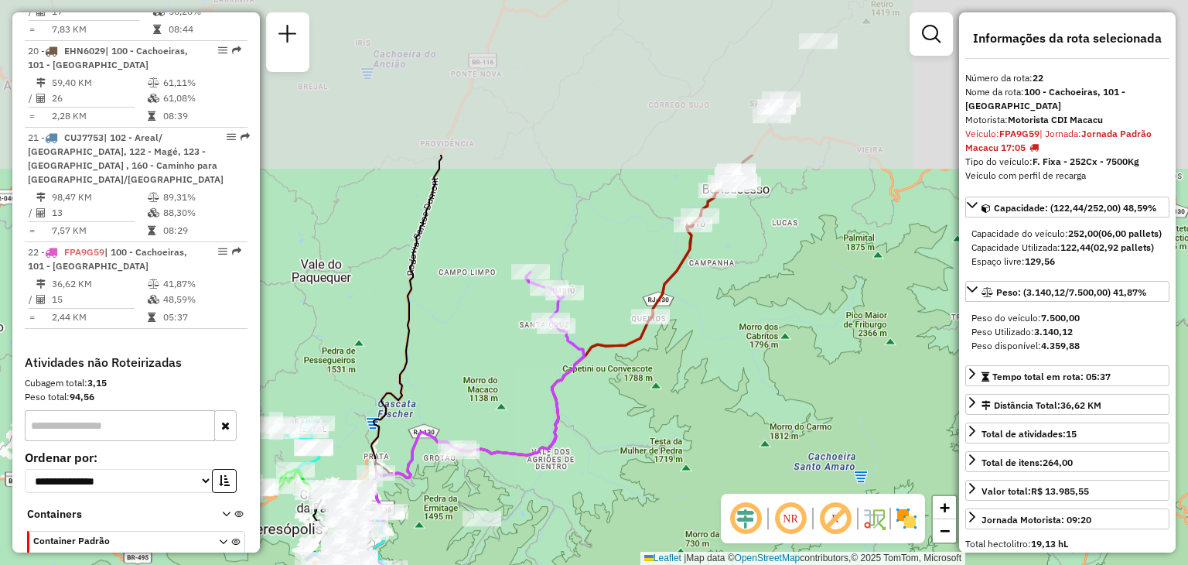
drag, startPoint x: 583, startPoint y: 331, endPoint x: 583, endPoint y: 461, distance: 130.0
click at [583, 461] on div "Rota 22 - Placa FPA9G59 91039178 - VINICIO DA CONCEICAO Janela de atendimento G…" at bounding box center [594, 282] width 1188 height 565
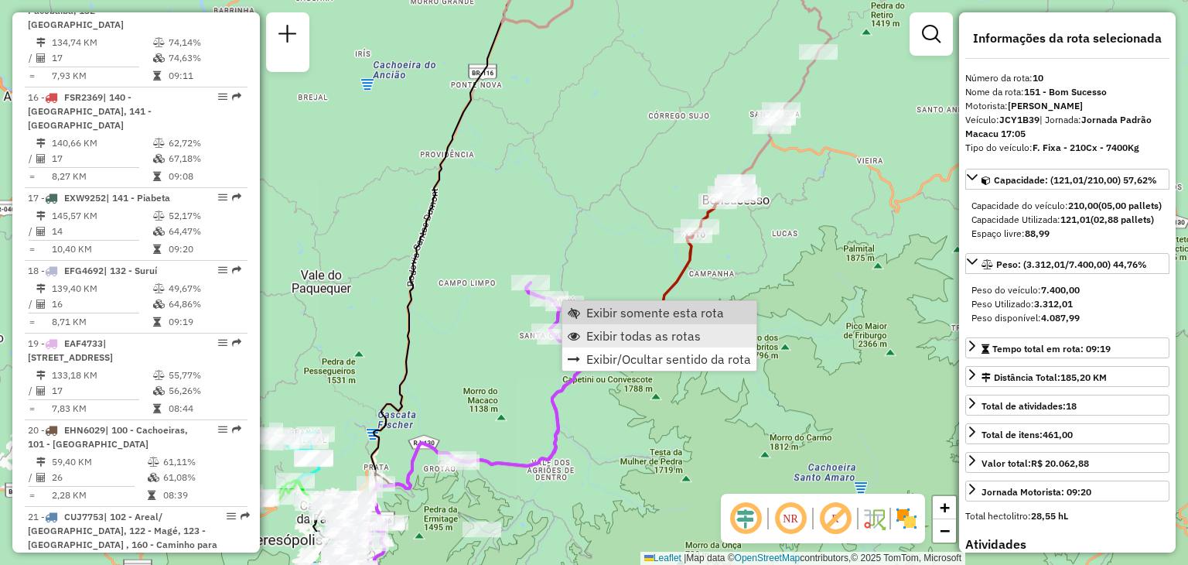
scroll to position [1385, 0]
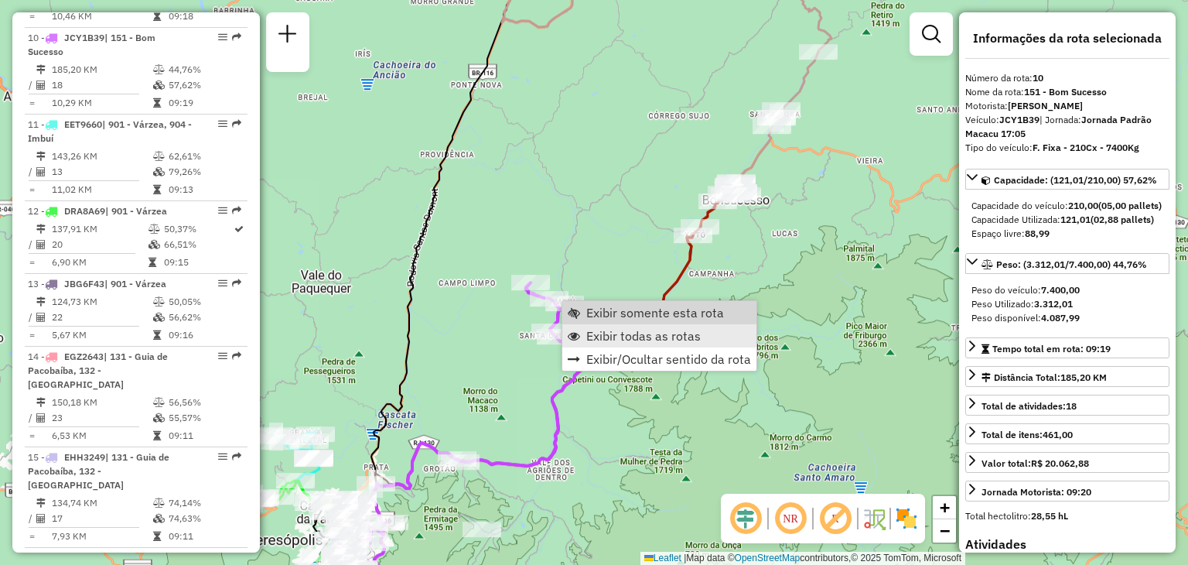
click at [616, 324] on link "Exibir todas as rotas" at bounding box center [659, 335] width 194 height 23
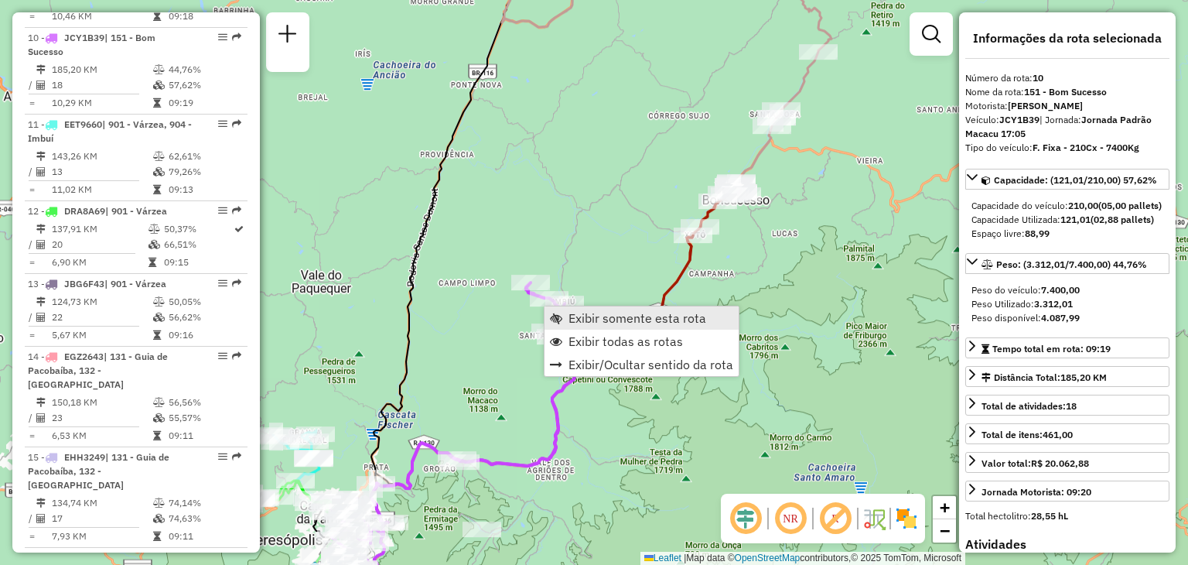
click at [586, 319] on span "Exibir somente esta rota" at bounding box center [638, 318] width 138 height 12
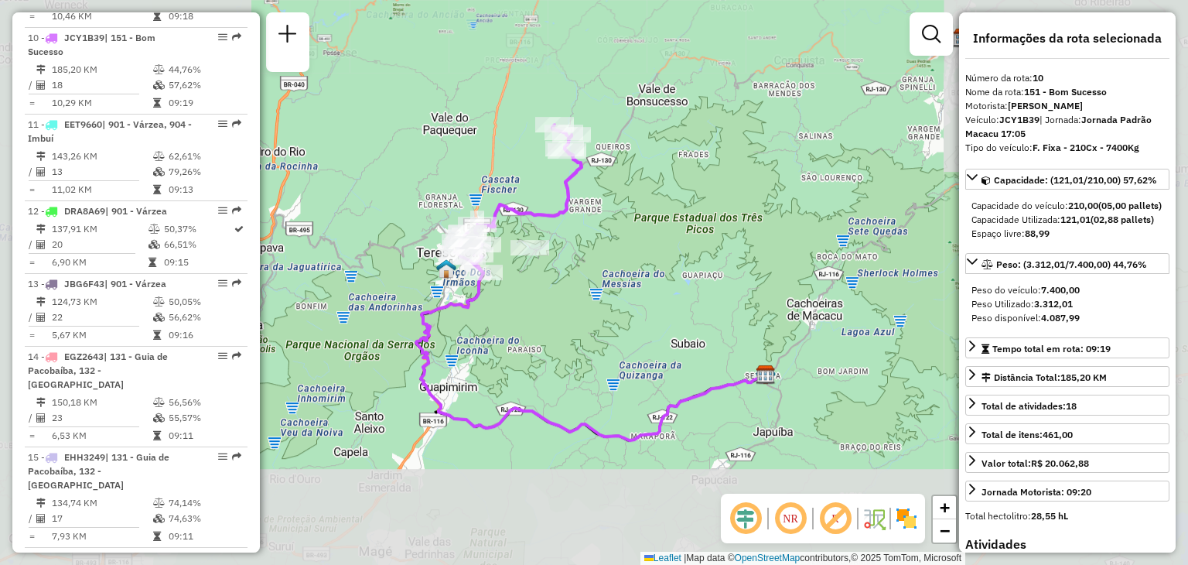
drag, startPoint x: 554, startPoint y: 391, endPoint x: 576, endPoint y: 401, distance: 23.9
click at [576, 401] on div "Janela de atendimento Grade de atendimento Capacidade Transportadoras Veículos …" at bounding box center [594, 282] width 1188 height 565
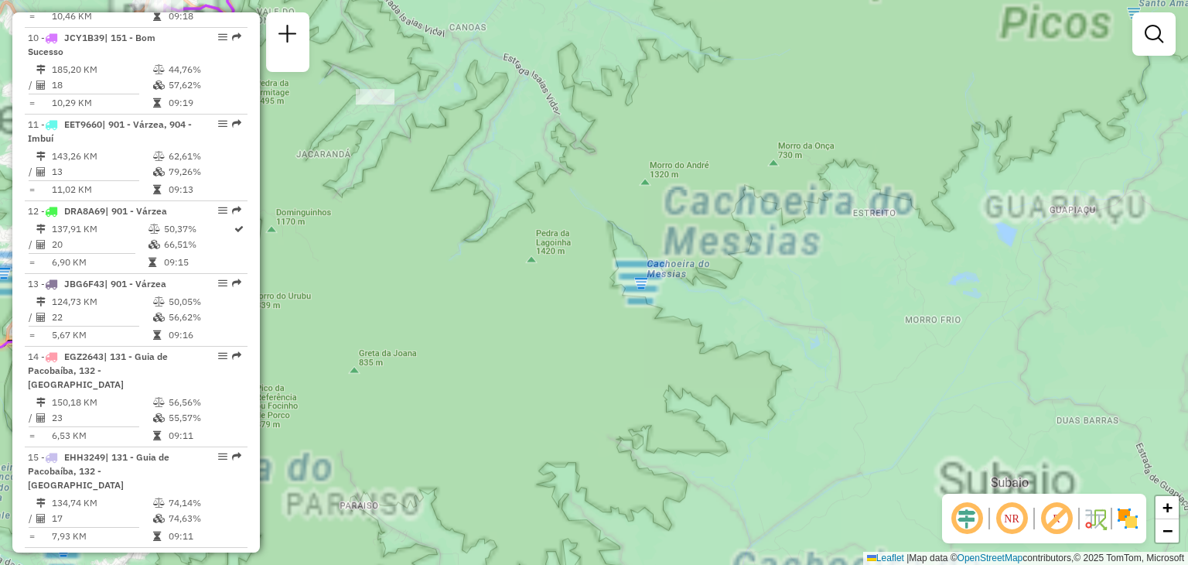
drag, startPoint x: 415, startPoint y: 275, endPoint x: 661, endPoint y: 471, distance: 315.0
click at [665, 473] on div "Janela de atendimento Grade de atendimento Capacidade Transportadoras Veículos …" at bounding box center [594, 282] width 1188 height 565
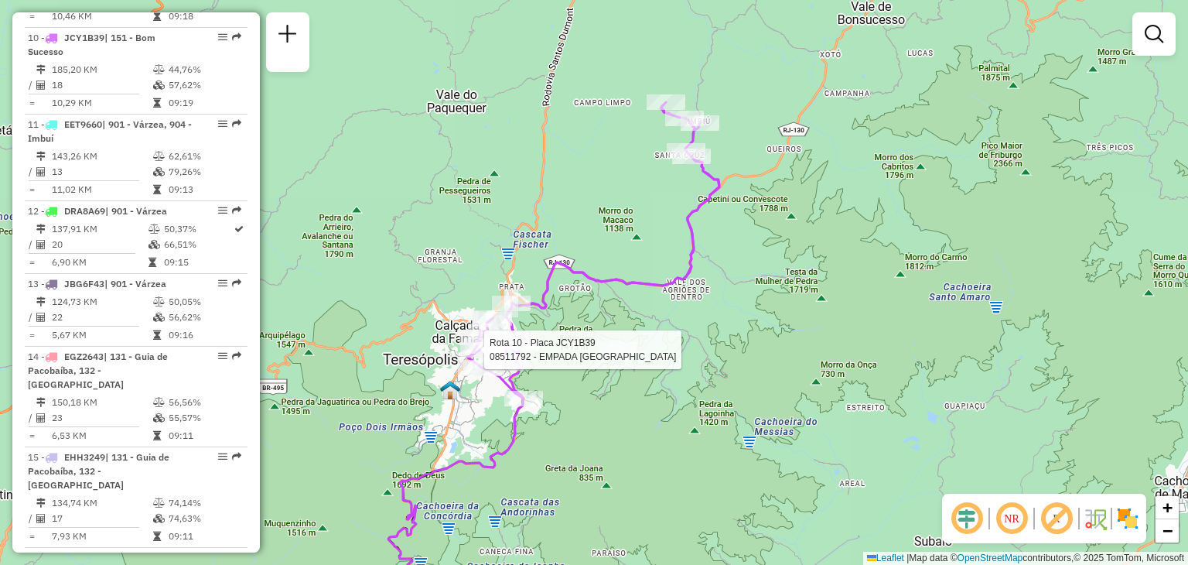
select select "**********"
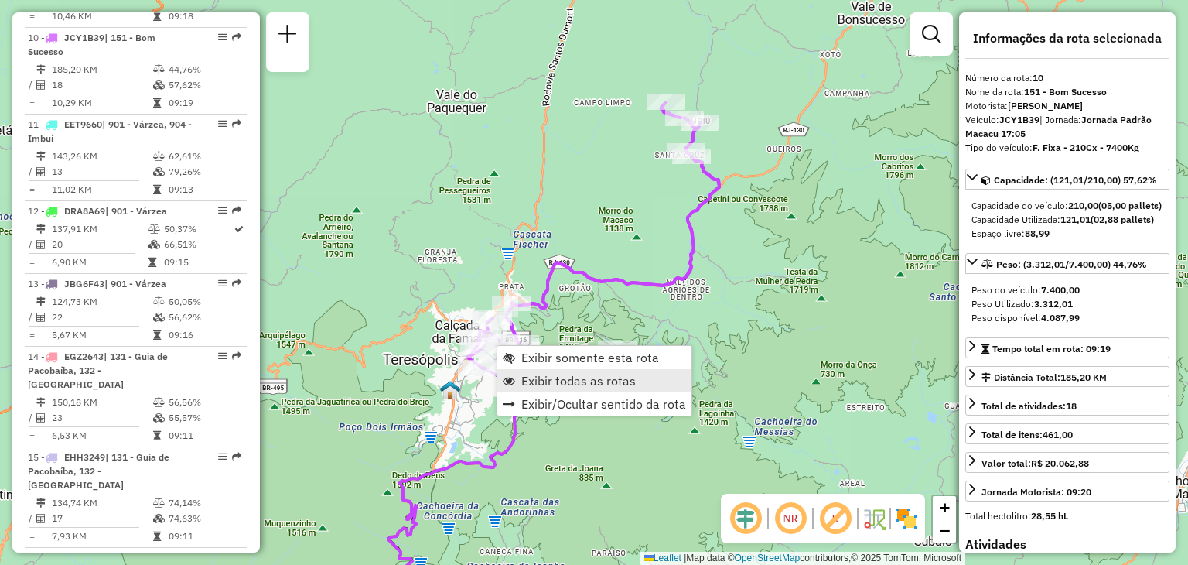
click at [599, 384] on span "Exibir todas as rotas" at bounding box center [578, 380] width 114 height 12
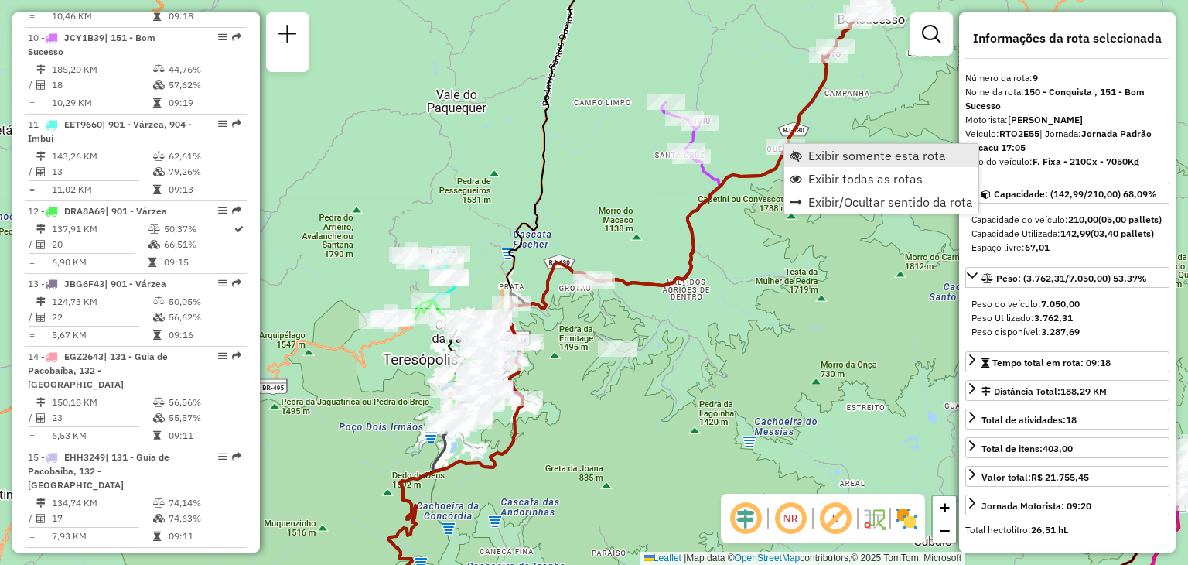
scroll to position [1298, 0]
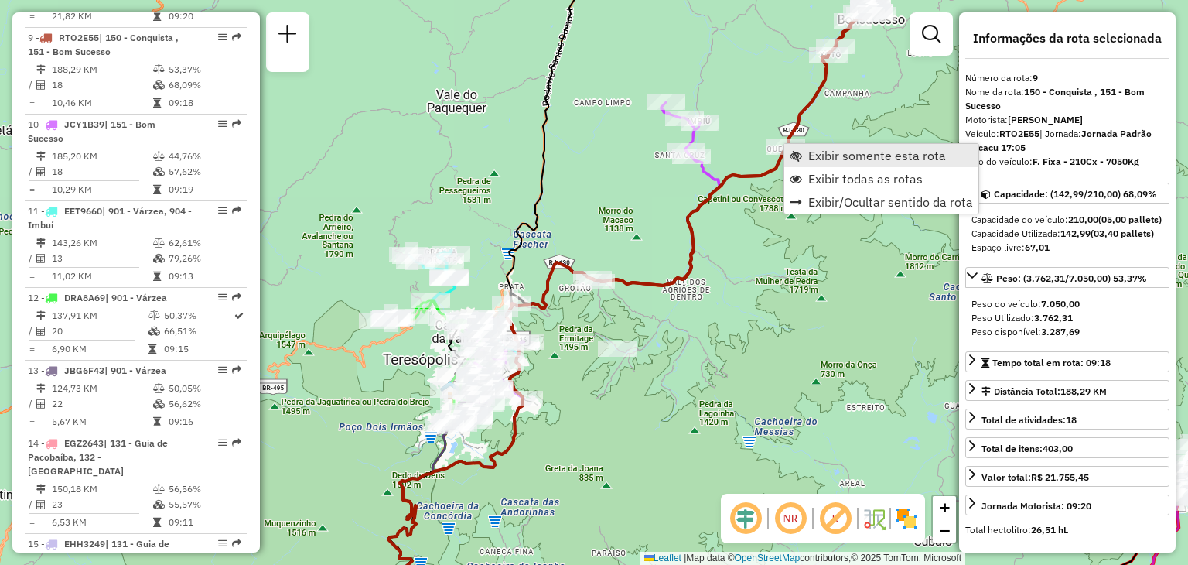
click at [817, 159] on span "Exibir somente esta rota" at bounding box center [877, 155] width 138 height 12
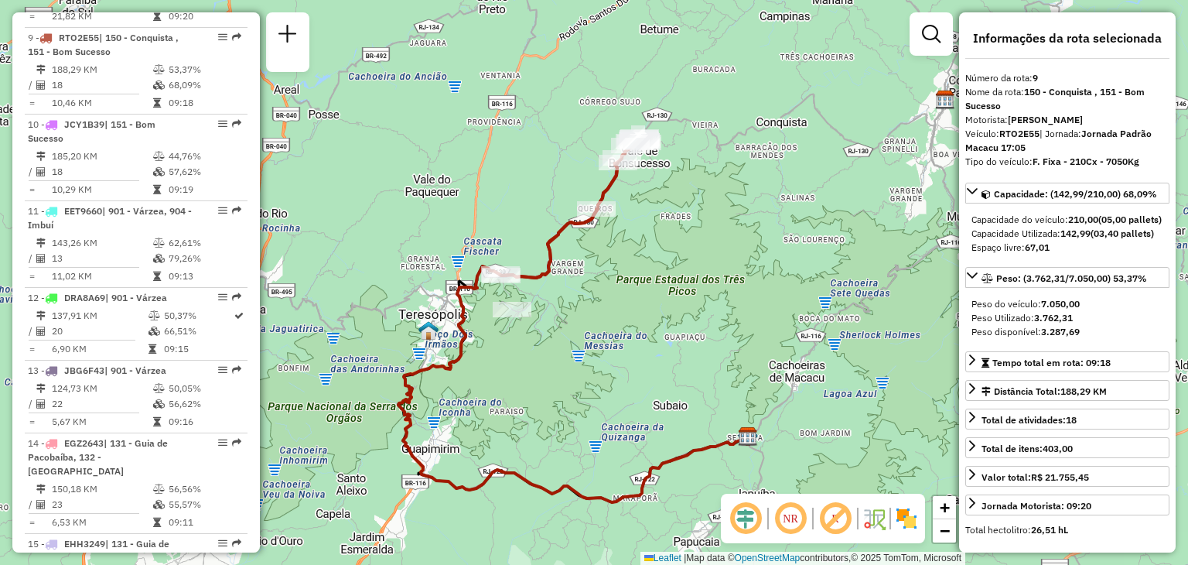
drag, startPoint x: 722, startPoint y: 289, endPoint x: 705, endPoint y: 347, distance: 61.0
click at [705, 347] on div "Janela de atendimento Grade de atendimento Capacidade Transportadoras Veículos …" at bounding box center [594, 282] width 1188 height 565
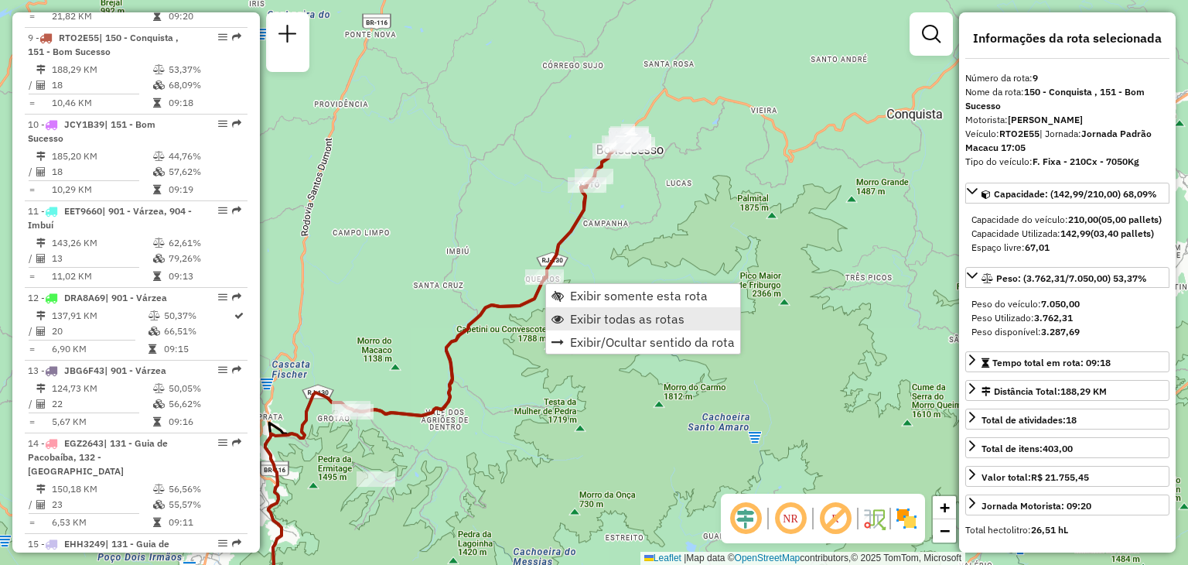
click at [582, 316] on span "Exibir todas as rotas" at bounding box center [627, 319] width 114 height 12
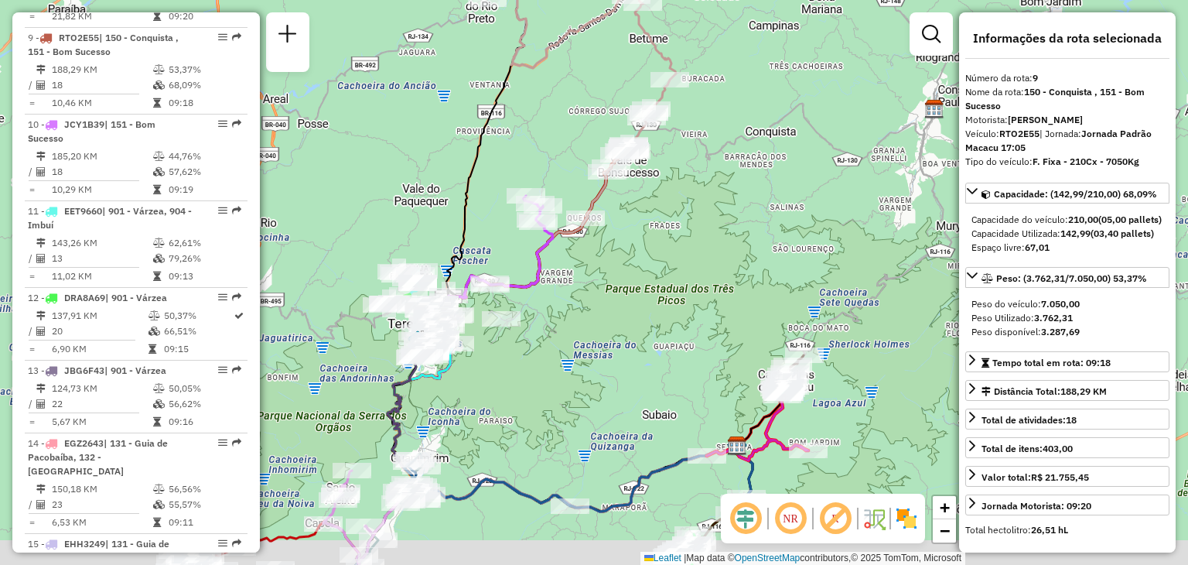
drag, startPoint x: 509, startPoint y: 161, endPoint x: 576, endPoint y: 125, distance: 75.4
click at [576, 125] on div "Janela de atendimento Grade de atendimento Capacidade Transportadoras Veículos …" at bounding box center [594, 282] width 1188 height 565
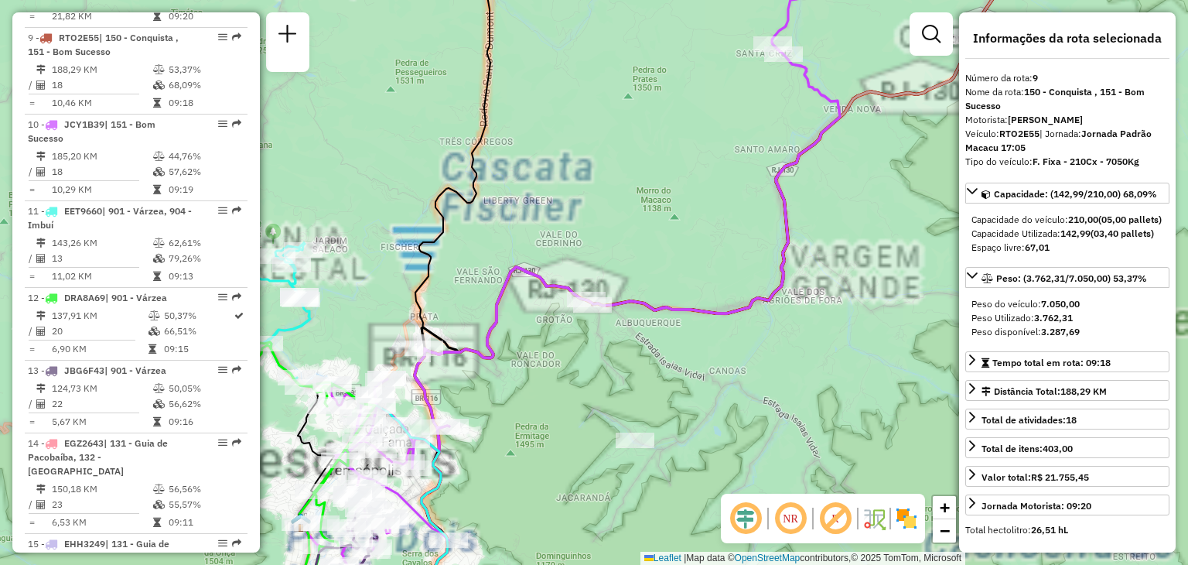
drag, startPoint x: 390, startPoint y: 254, endPoint x: 620, endPoint y: 229, distance: 231.1
click at [620, 229] on div "Janela de atendimento Grade de atendimento Capacidade Transportadoras Veículos …" at bounding box center [594, 282] width 1188 height 565
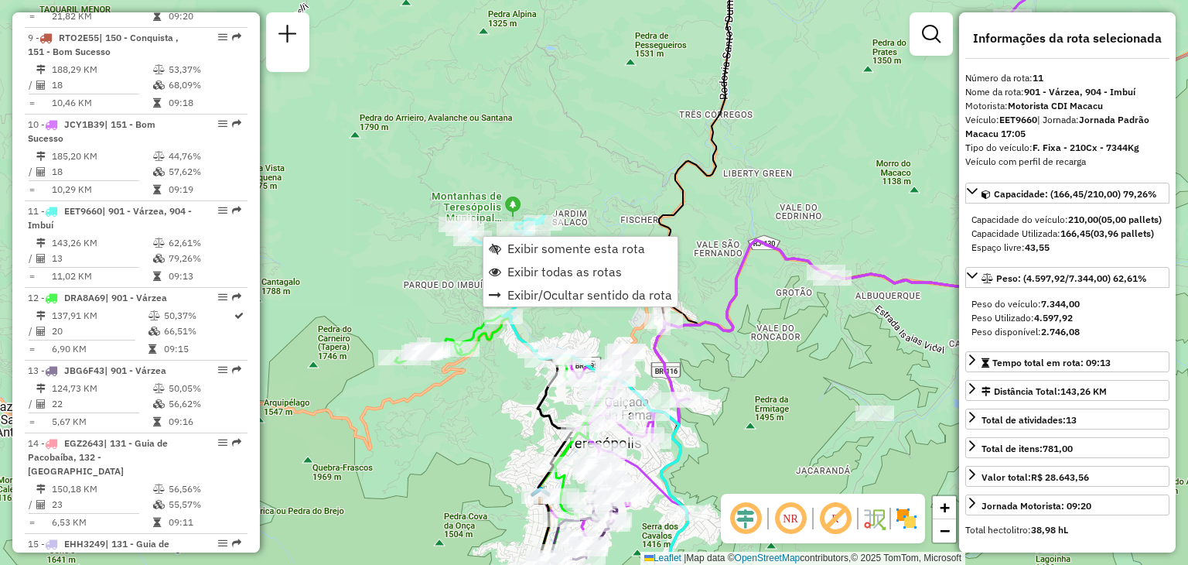
scroll to position [1471, 0]
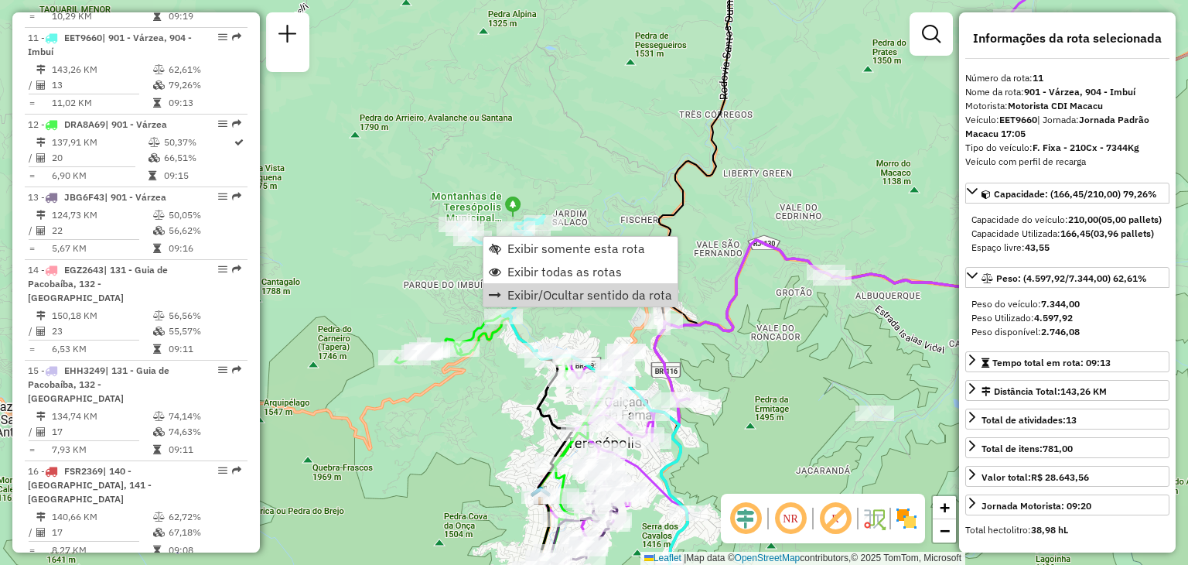
click at [762, 251] on icon at bounding box center [827, 228] width 506 height 569
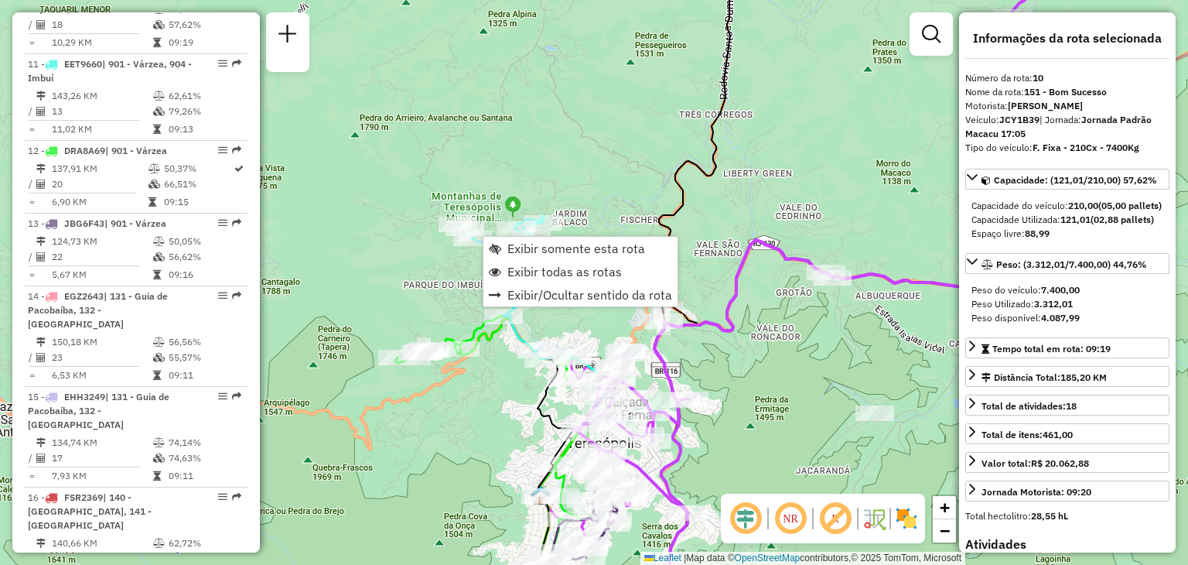
scroll to position [1385, 0]
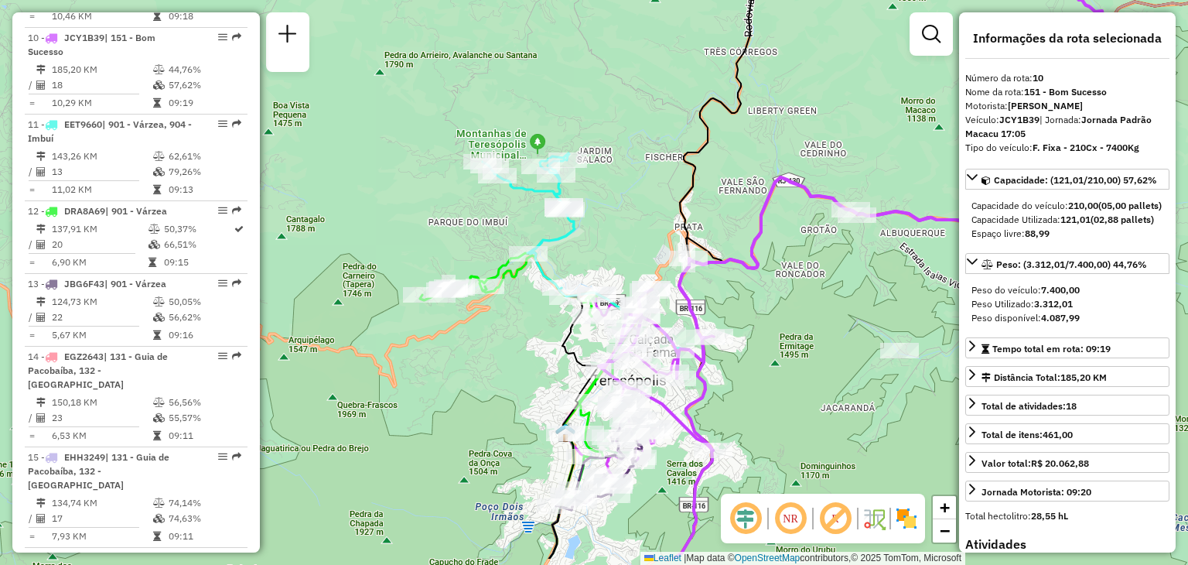
drag, startPoint x: 728, startPoint y: 459, endPoint x: 790, endPoint y: 265, distance: 204.5
click at [796, 256] on div "Janela de atendimento Grade de atendimento Capacidade Transportadoras Veículos …" at bounding box center [594, 282] width 1188 height 565
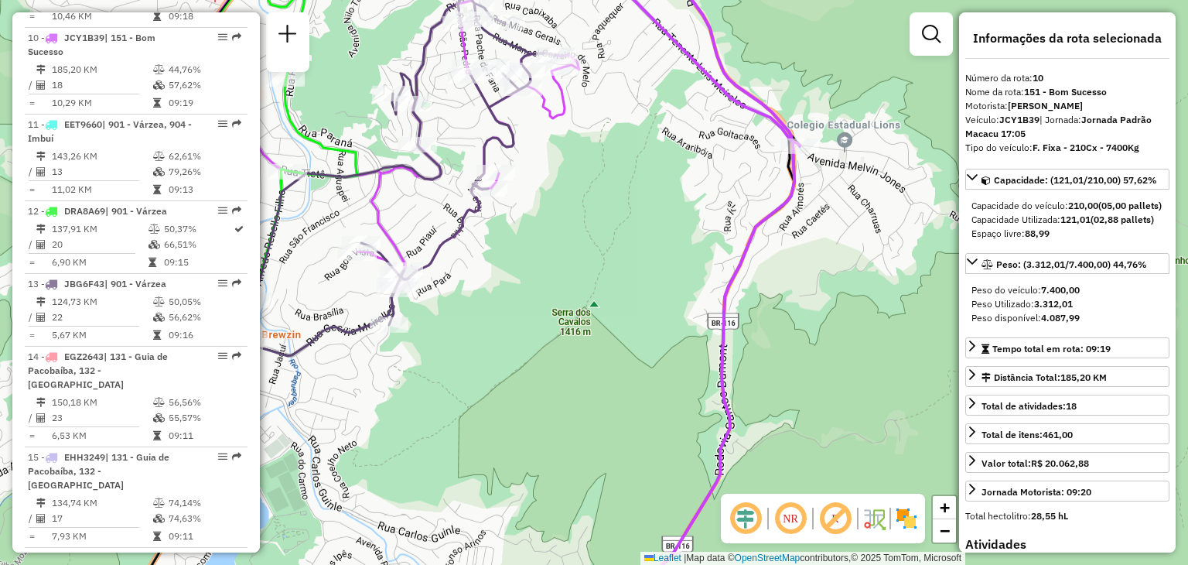
drag, startPoint x: 612, startPoint y: 354, endPoint x: 700, endPoint y: 449, distance: 129.7
click at [700, 449] on div "Rota 13 - Placa JBG6F43 08552491 - [PERSON_NAME] SO Janela de atendimento Grade…" at bounding box center [594, 282] width 1188 height 565
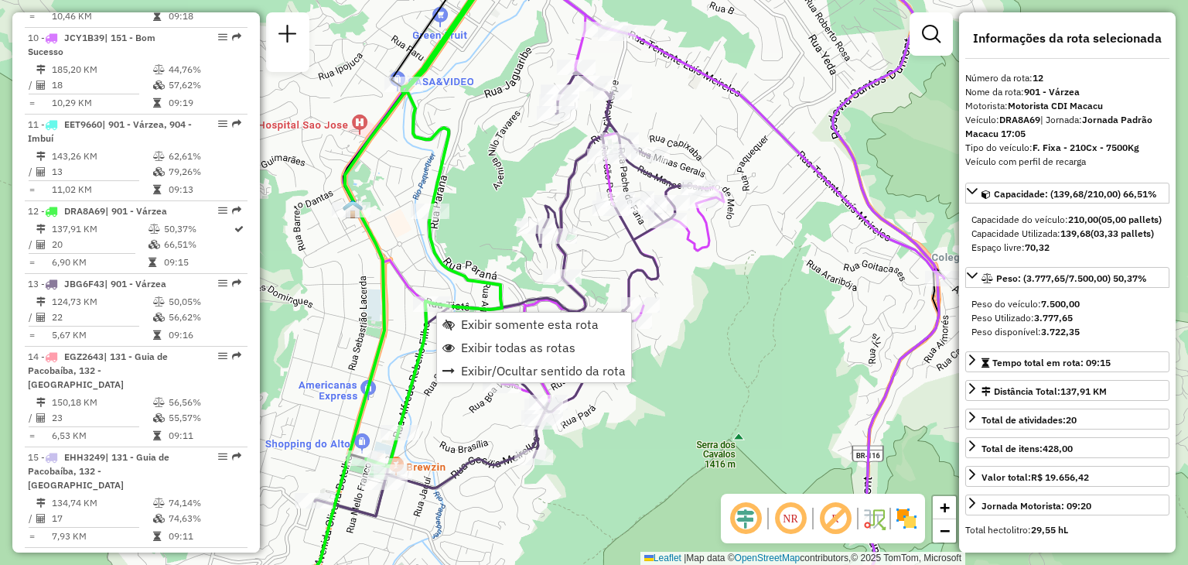
scroll to position [1556, 0]
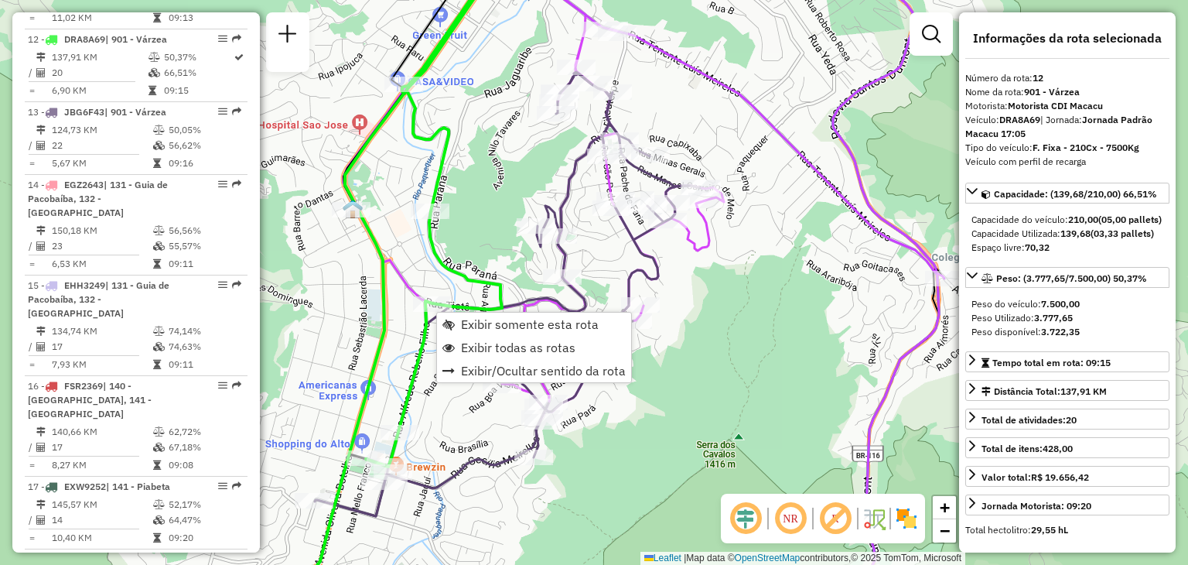
click at [493, 204] on div "Rota 12 - Placa DRA8A69 08507461 - SPACE DRINKS Janela de atendimento Grade de …" at bounding box center [594, 282] width 1188 height 565
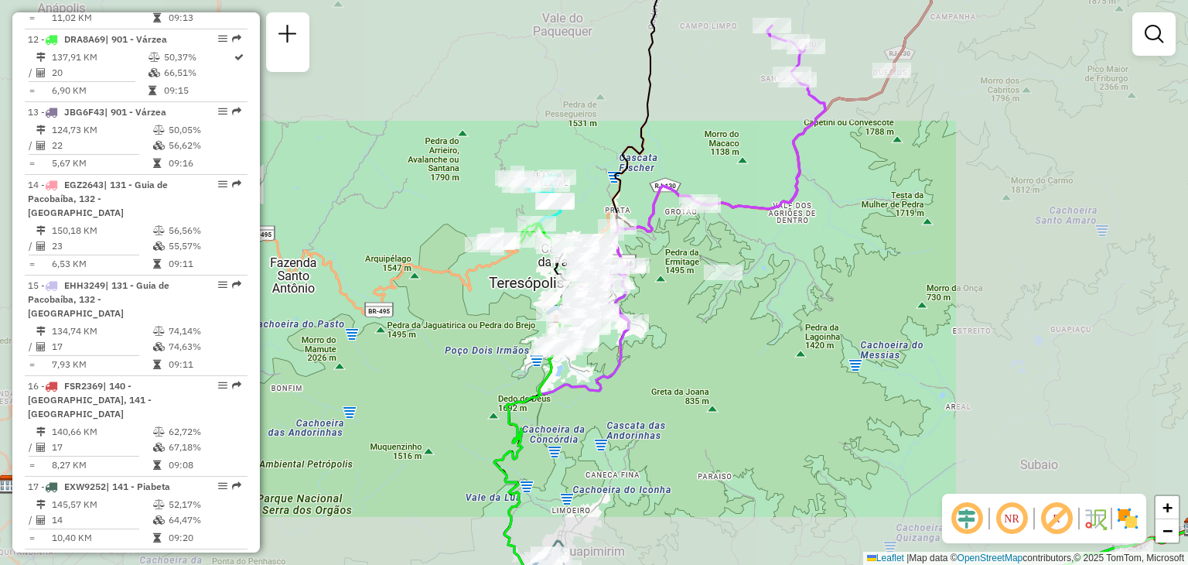
drag, startPoint x: 904, startPoint y: 466, endPoint x: 811, endPoint y: 307, distance: 184.8
click at [815, 316] on div "Janela de atendimento Grade de atendimento Capacidade Transportadoras Veículos …" at bounding box center [594, 282] width 1188 height 565
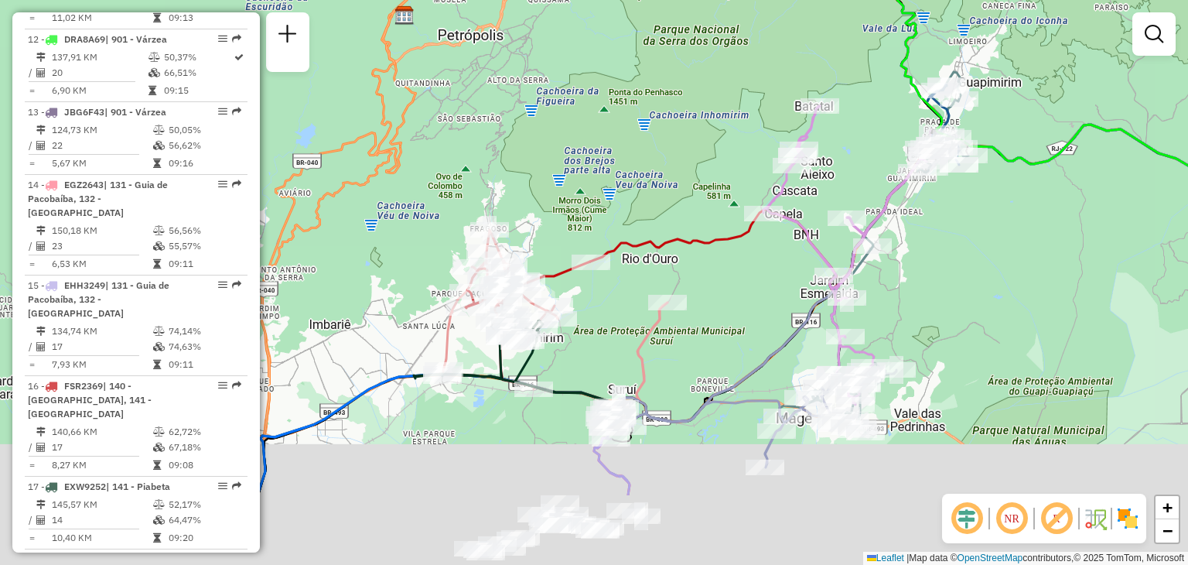
drag, startPoint x: 618, startPoint y: 202, endPoint x: 623, endPoint y: 267, distance: 65.1
click at [619, 183] on div "Janela de atendimento Grade de atendimento Capacidade Transportadoras Veículos …" at bounding box center [594, 282] width 1188 height 565
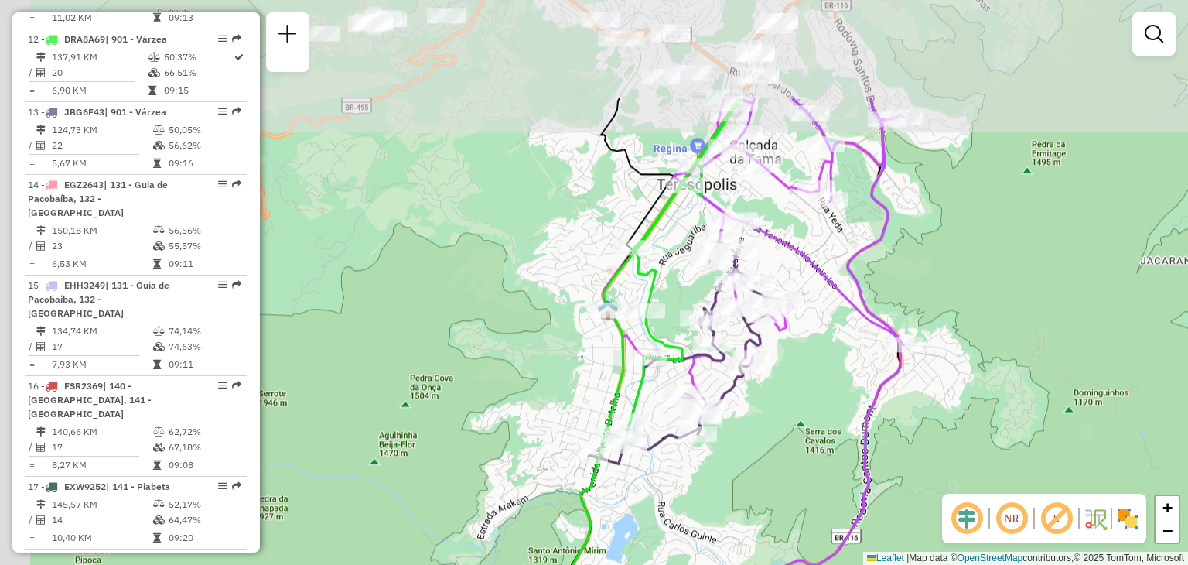
drag, startPoint x: 745, startPoint y: 44, endPoint x: 778, endPoint y: 190, distance: 149.2
click at [783, 196] on icon at bounding box center [753, 256] width 301 height 316
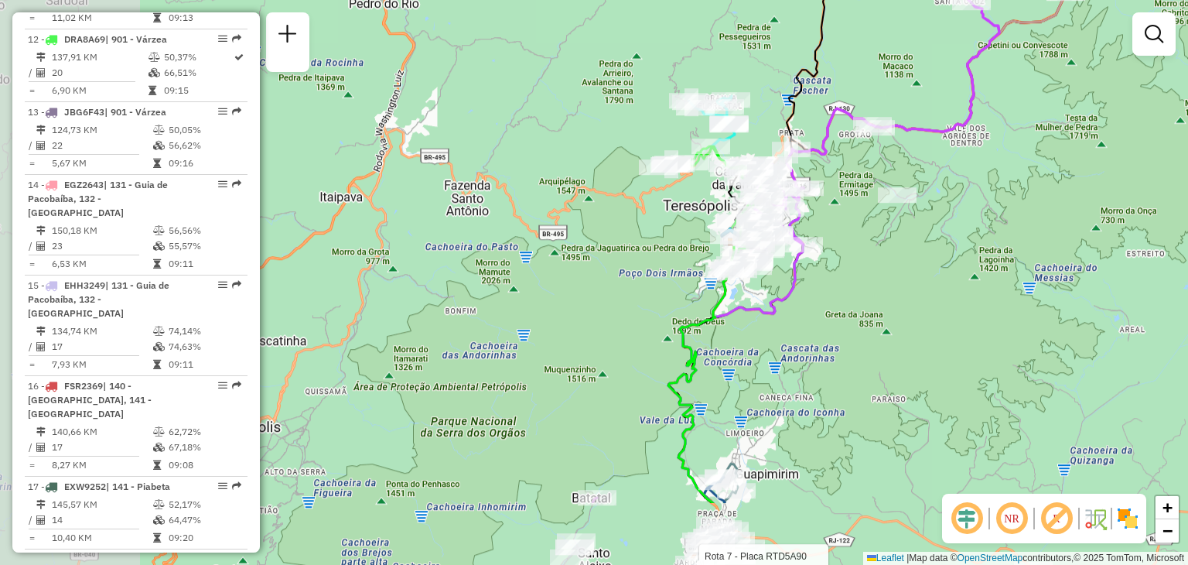
drag, startPoint x: 524, startPoint y: 409, endPoint x: 740, endPoint y: 274, distance: 254.8
click at [738, 276] on div "Rota 7 - Placa RTD5A90 91046645 - SABRINAS BAR Janela de atendimento Grade de a…" at bounding box center [594, 282] width 1188 height 565
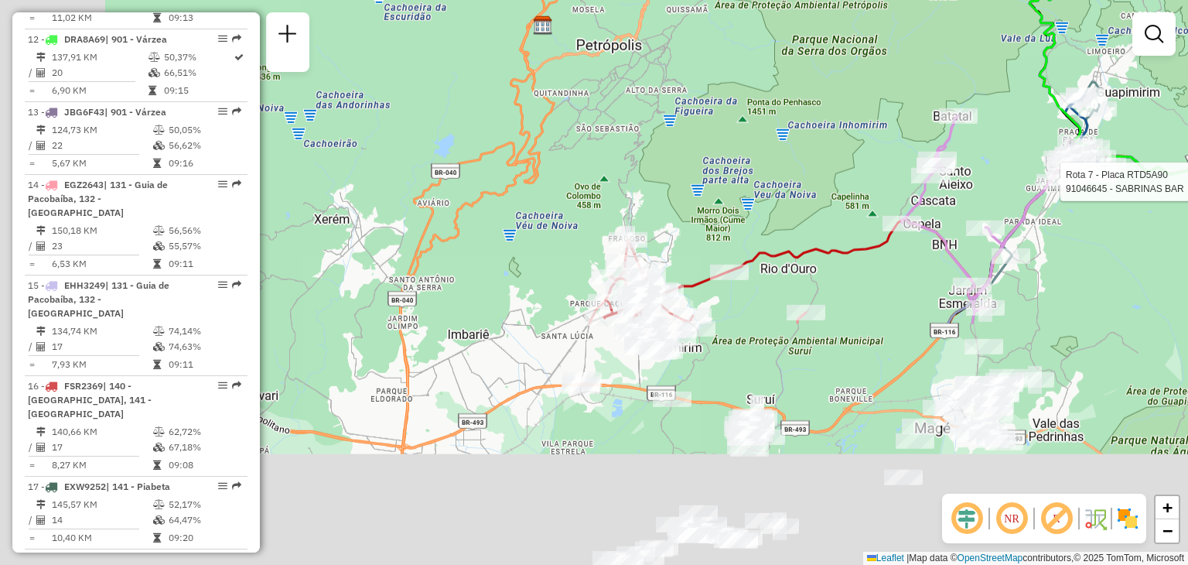
drag, startPoint x: 675, startPoint y: 270, endPoint x: 749, endPoint y: 142, distance: 147.7
click at [748, 143] on div "Rota 7 - Placa RTD5A90 91046645 - SABRINAS BAR Janela de atendimento Grade de a…" at bounding box center [594, 282] width 1188 height 565
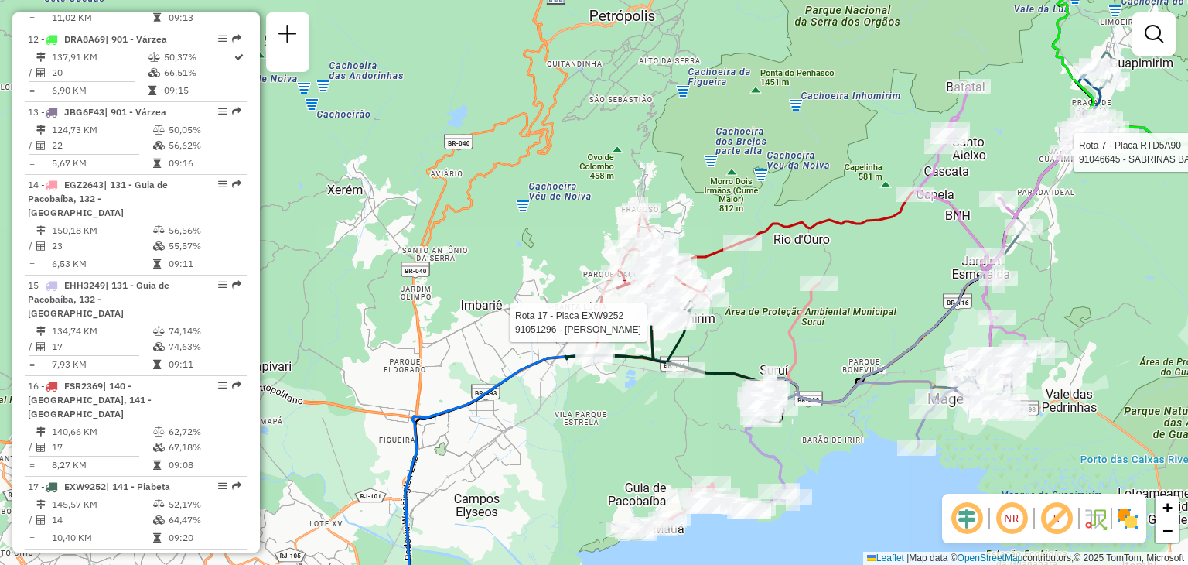
select select "**********"
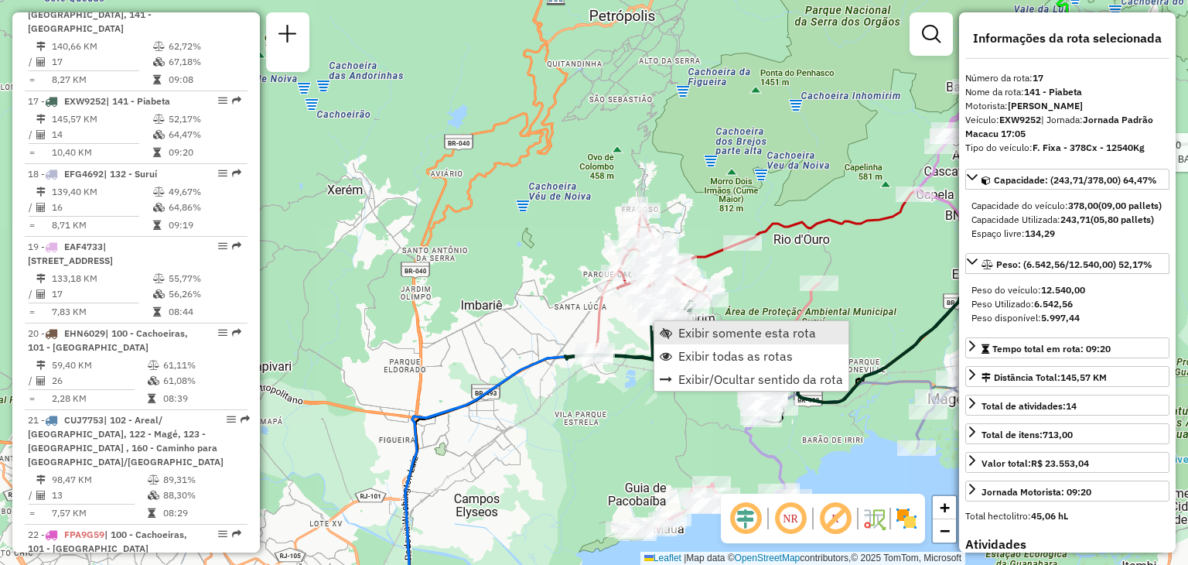
scroll to position [1962, 0]
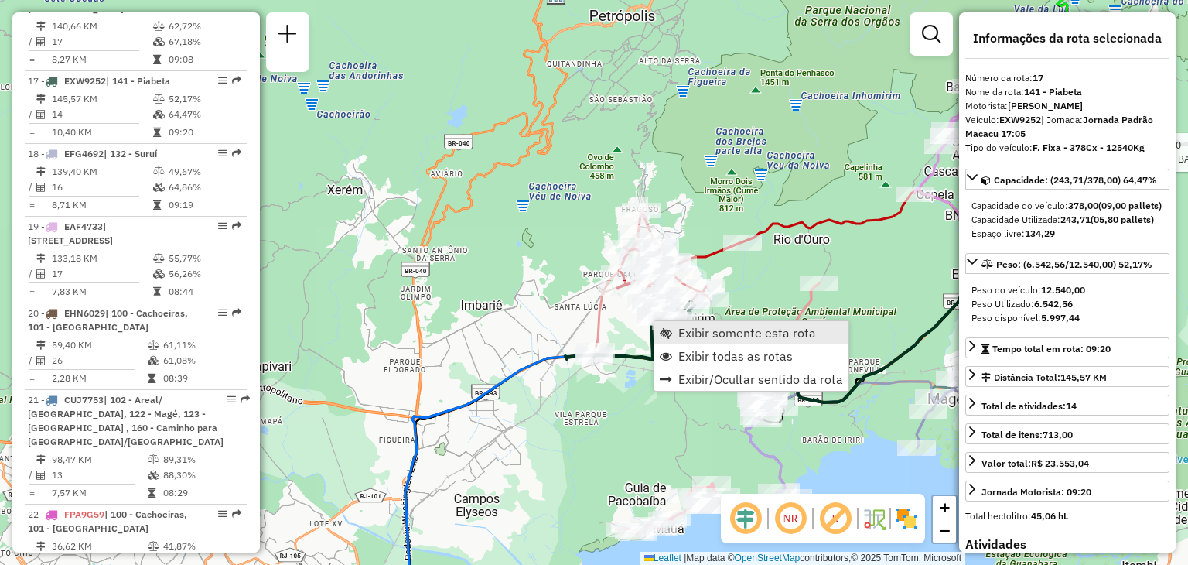
click at [687, 326] on span "Exibir somente esta rota" at bounding box center [747, 332] width 138 height 12
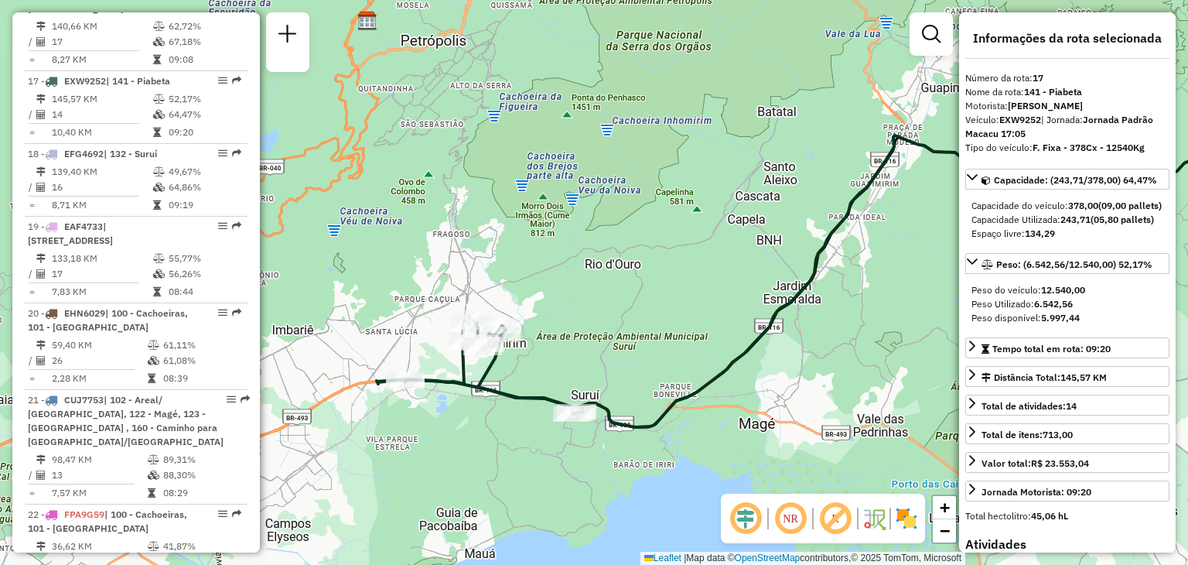
drag, startPoint x: 695, startPoint y: 395, endPoint x: 968, endPoint y: 361, distance: 275.2
click at [968, 361] on hb-router-mapa "Informações da Sessão 1278982 - [DATE] Criação: [DATE] 21:07 Depósito: CDI Maca…" at bounding box center [594, 282] width 1188 height 565
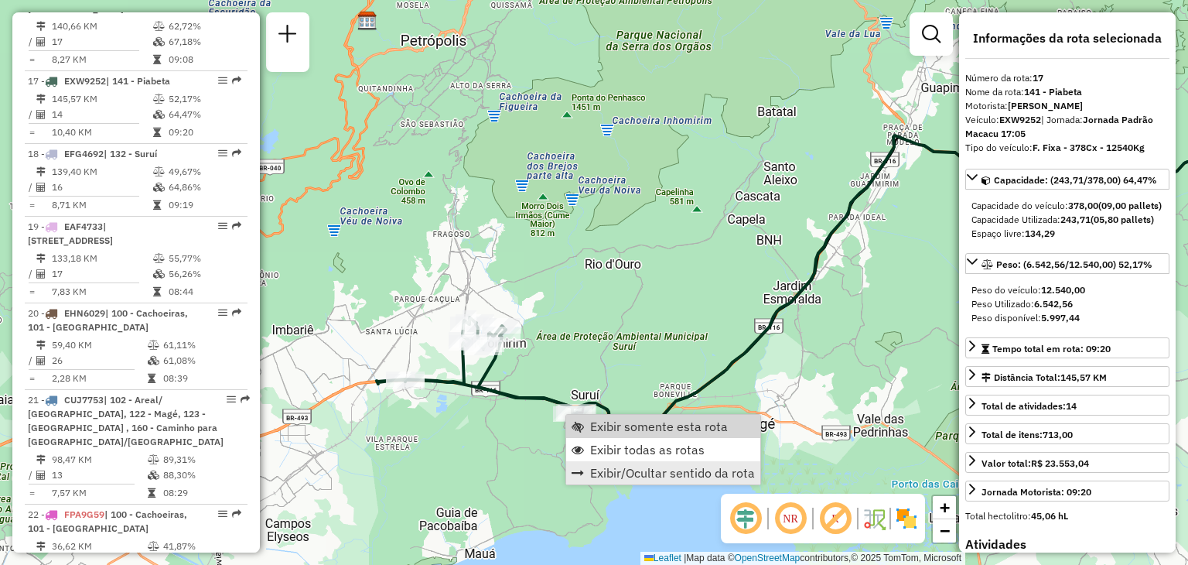
drag, startPoint x: 621, startPoint y: 438, endPoint x: 664, endPoint y: 474, distance: 56.6
click at [623, 438] on link "Exibir todas as rotas" at bounding box center [663, 449] width 194 height 23
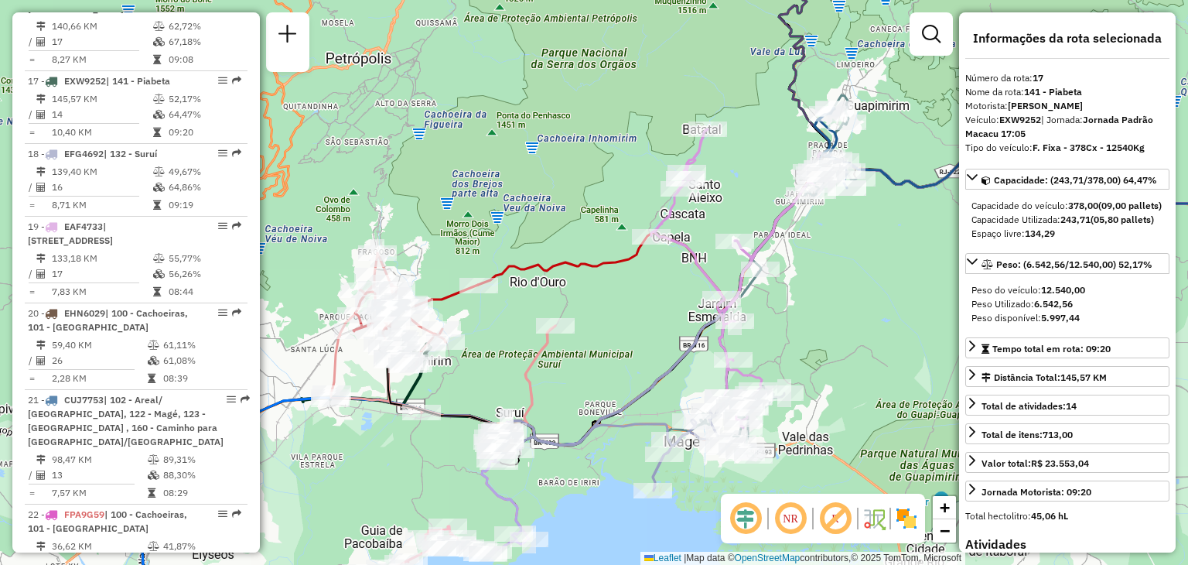
drag, startPoint x: 702, startPoint y: 367, endPoint x: 569, endPoint y: 405, distance: 138.1
click at [573, 401] on div "Janela de atendimento Grade de atendimento Capacidade Transportadoras Veículos …" at bounding box center [594, 282] width 1188 height 565
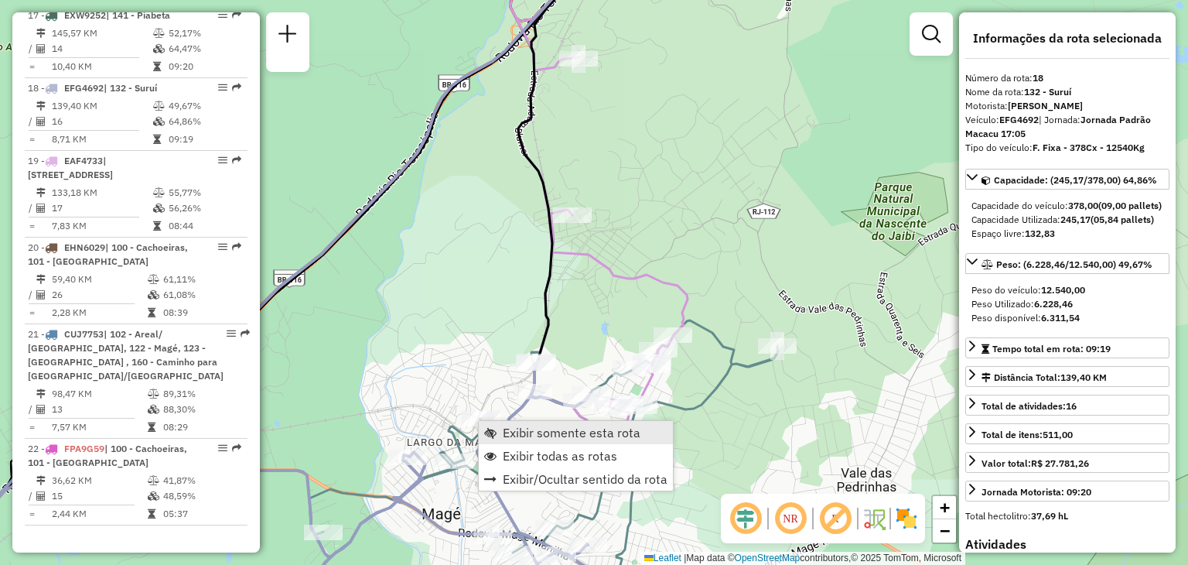
scroll to position [2034, 0]
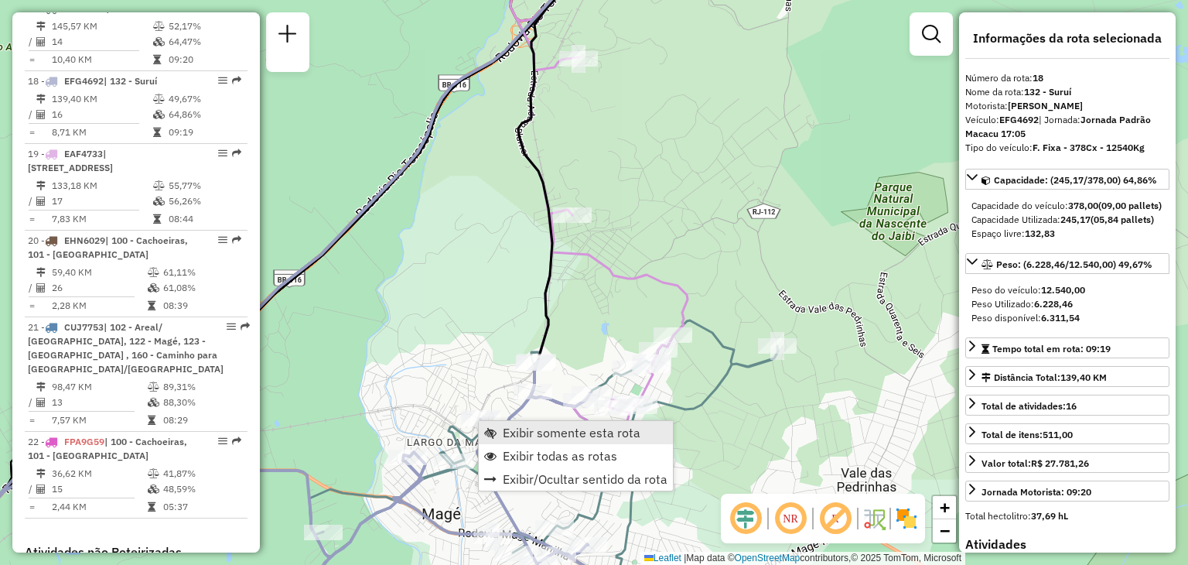
click at [506, 422] on link "Exibir somente esta rota" at bounding box center [576, 432] width 194 height 23
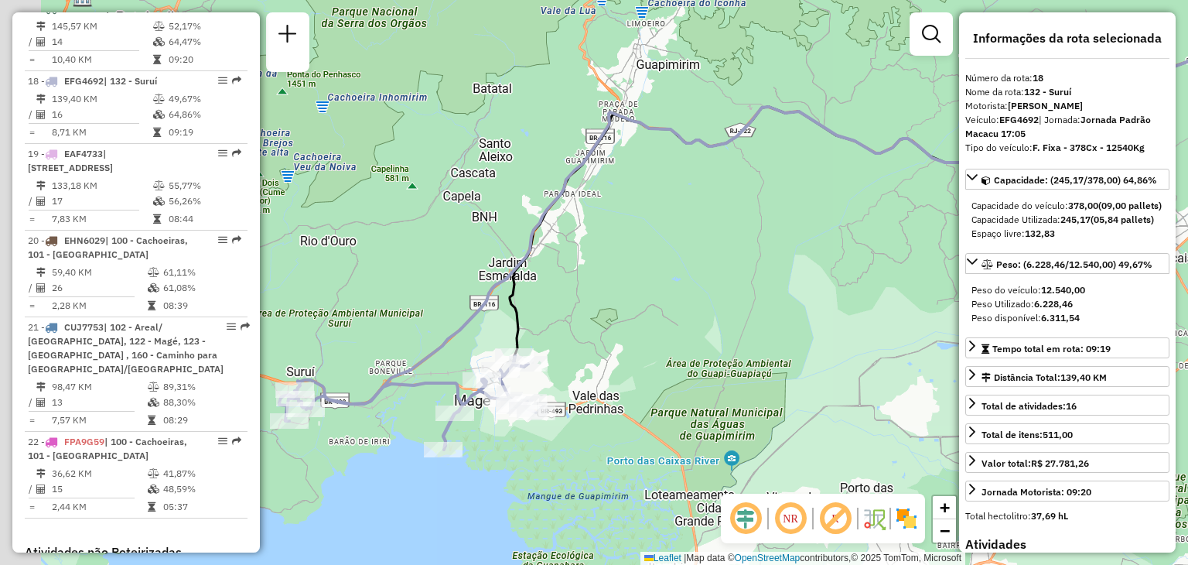
drag, startPoint x: 586, startPoint y: 422, endPoint x: 712, endPoint y: 400, distance: 128.1
click at [709, 403] on div "Janela de atendimento Grade de atendimento Capacidade Transportadoras Veículos …" at bounding box center [594, 282] width 1188 height 565
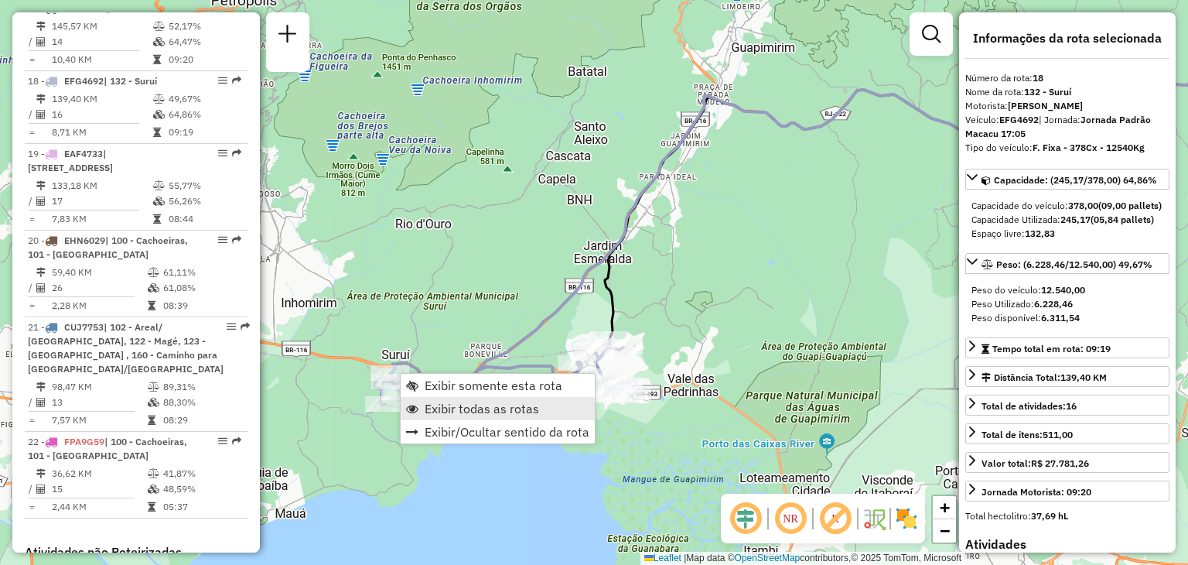
click at [457, 410] on span "Exibir todas as rotas" at bounding box center [482, 408] width 114 height 12
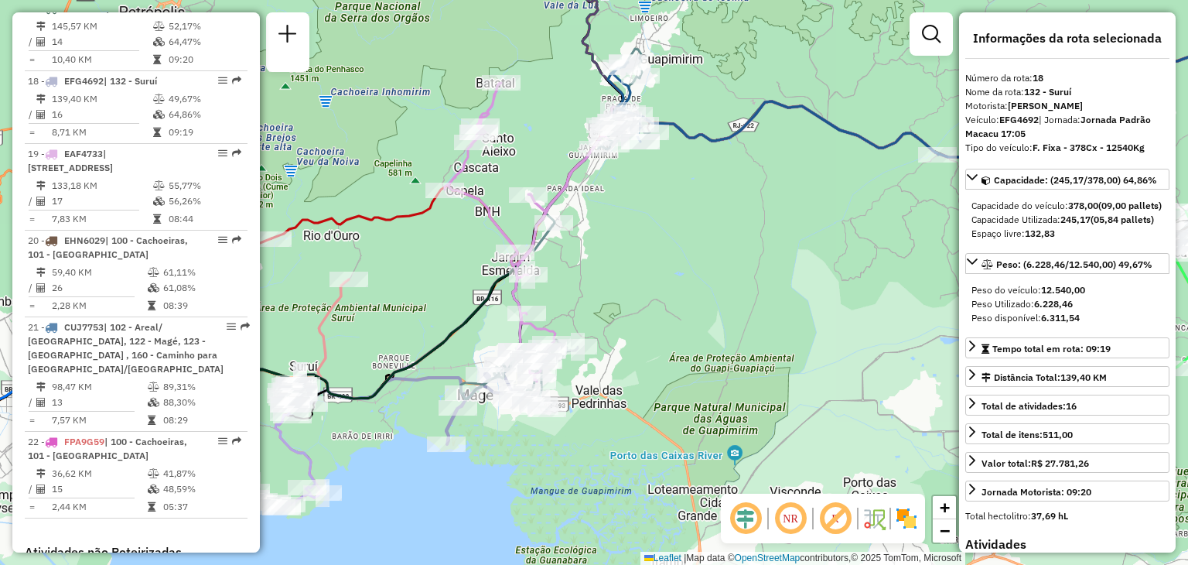
drag, startPoint x: 810, startPoint y: 273, endPoint x: 628, endPoint y: 282, distance: 182.0
click at [631, 282] on div "Janela de atendimento Grade de atendimento Capacidade Transportadoras Veículos …" at bounding box center [594, 282] width 1188 height 565
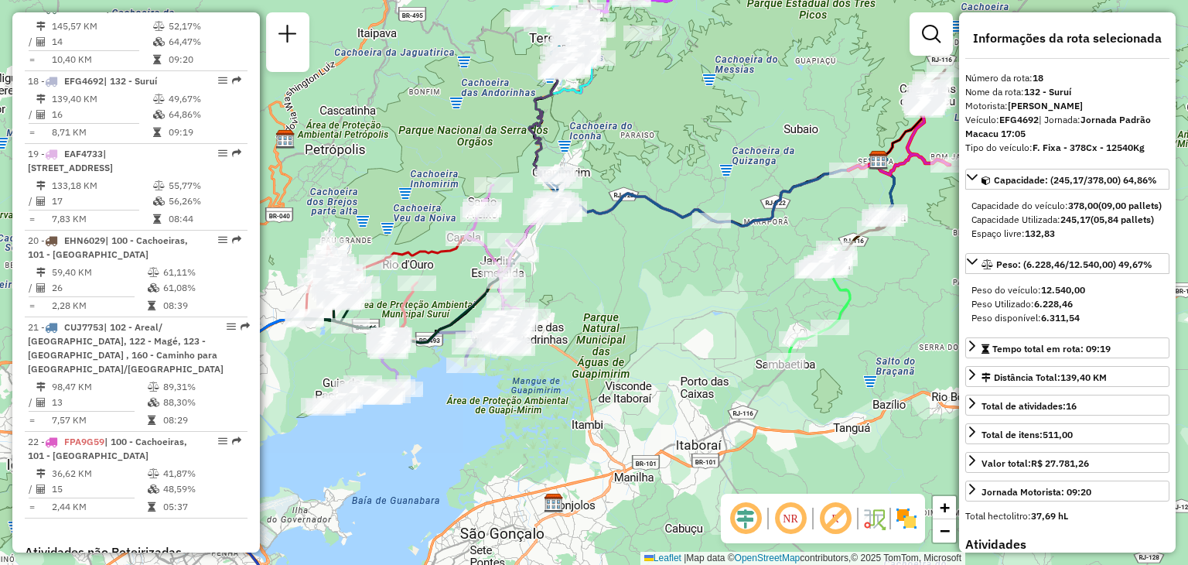
drag, startPoint x: 744, startPoint y: 270, endPoint x: 719, endPoint y: 276, distance: 26.3
click at [719, 276] on div "Janela de atendimento Grade de atendimento Capacidade Transportadoras Veículos …" at bounding box center [594, 282] width 1188 height 565
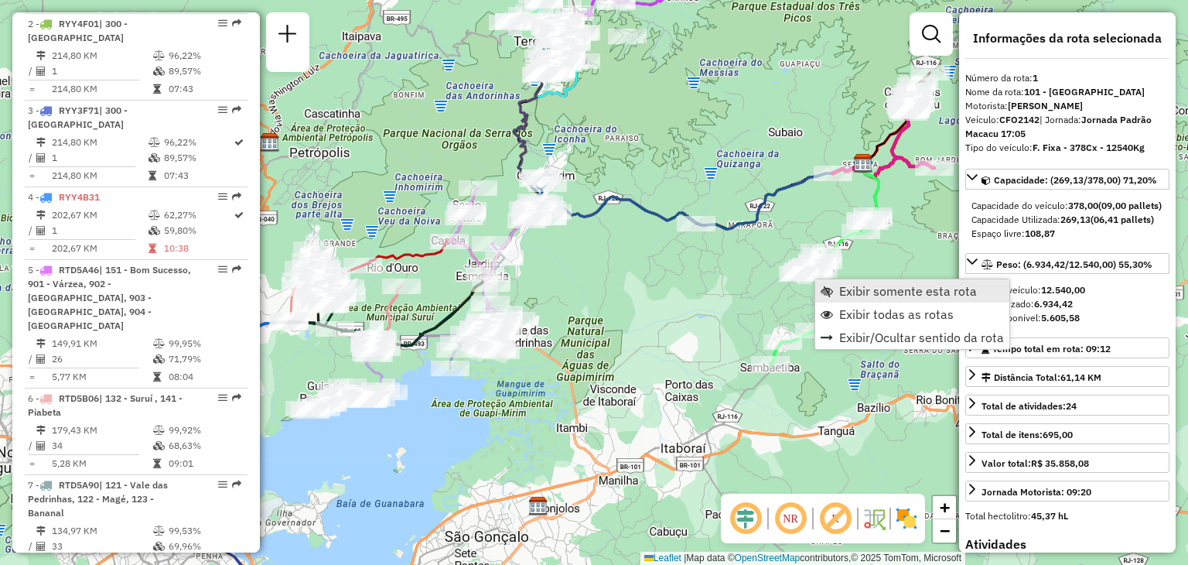
scroll to position [606, 0]
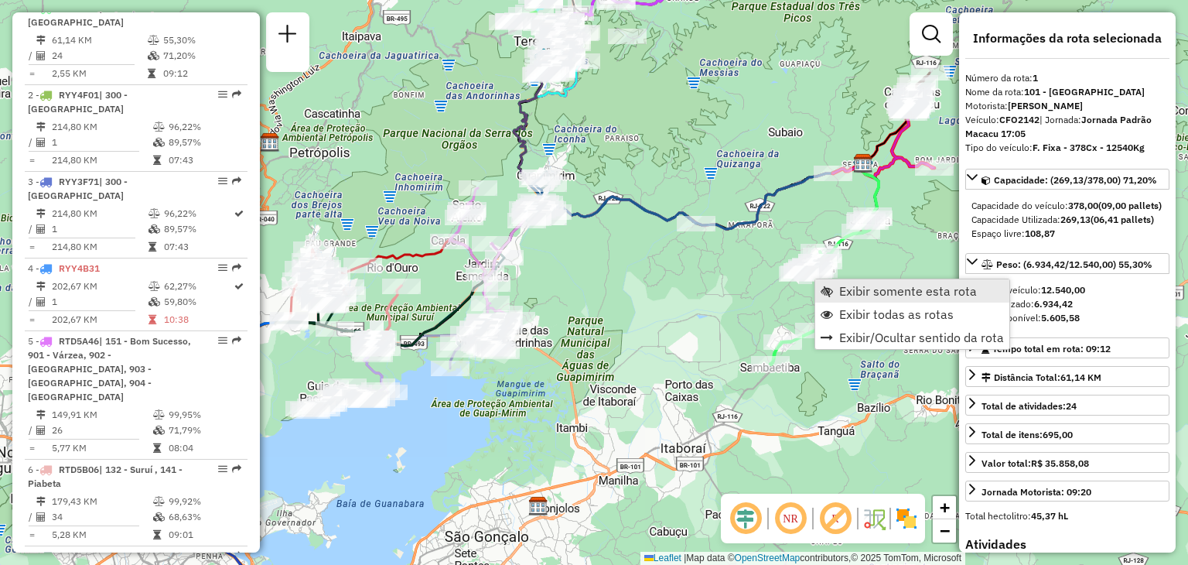
click at [842, 291] on span "Exibir somente esta rota" at bounding box center [908, 291] width 138 height 12
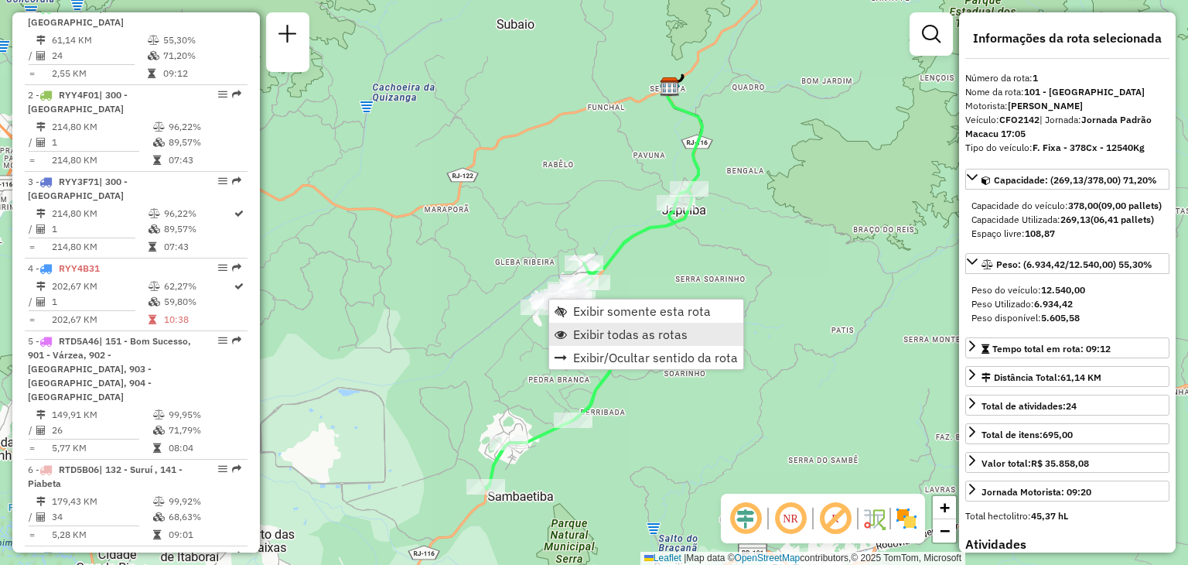
click at [624, 334] on span "Exibir todas as rotas" at bounding box center [630, 334] width 114 height 12
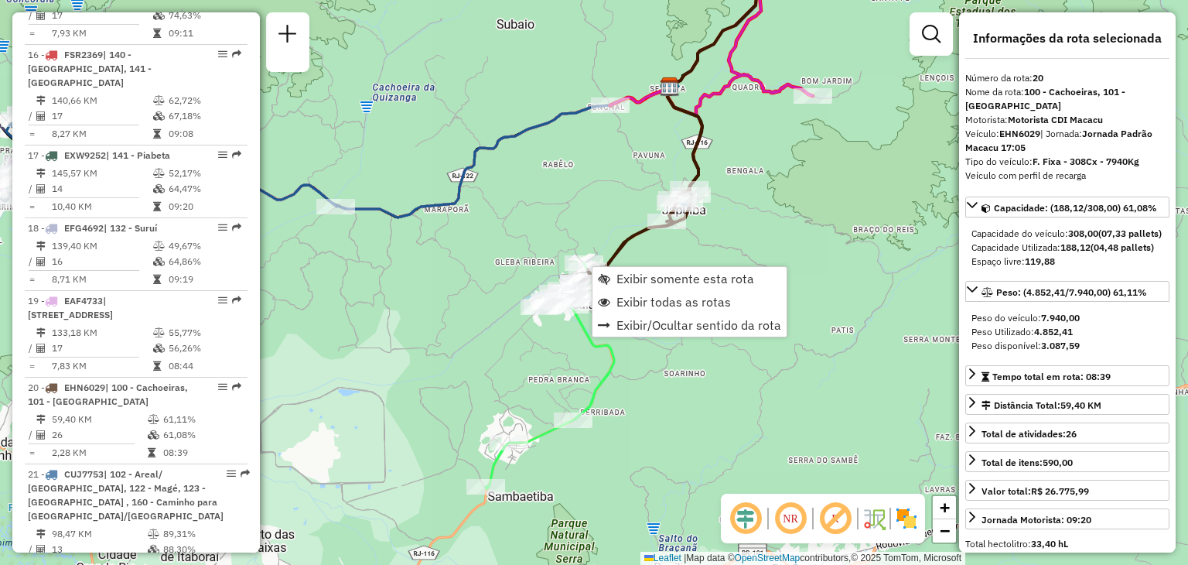
scroll to position [2208, 0]
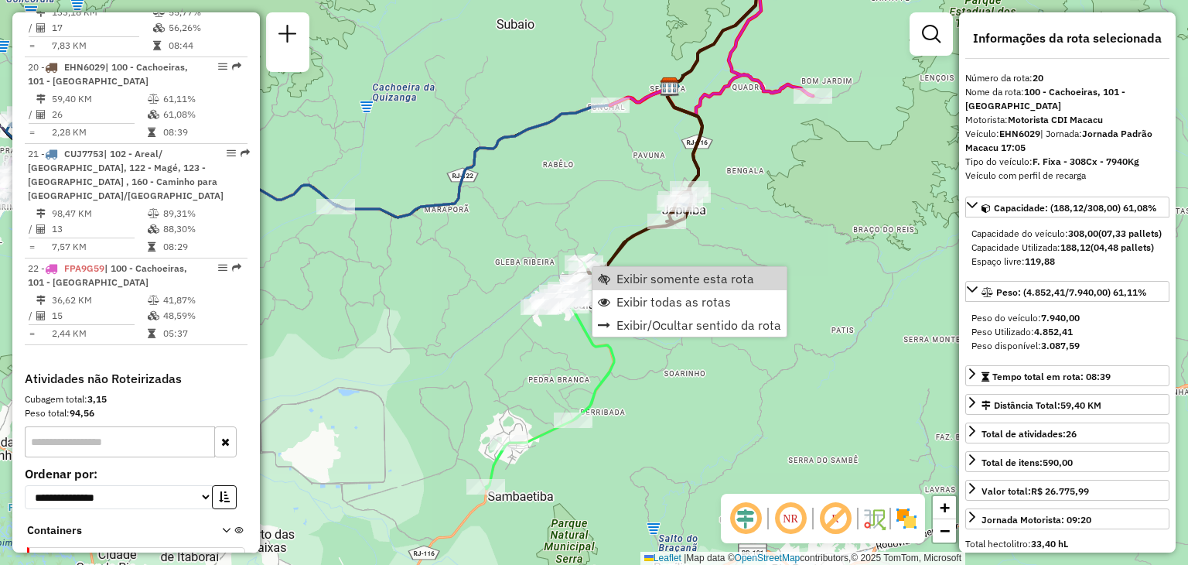
click at [612, 196] on div "Janela de atendimento Grade de atendimento Capacidade Transportadoras Veículos …" at bounding box center [594, 282] width 1188 height 565
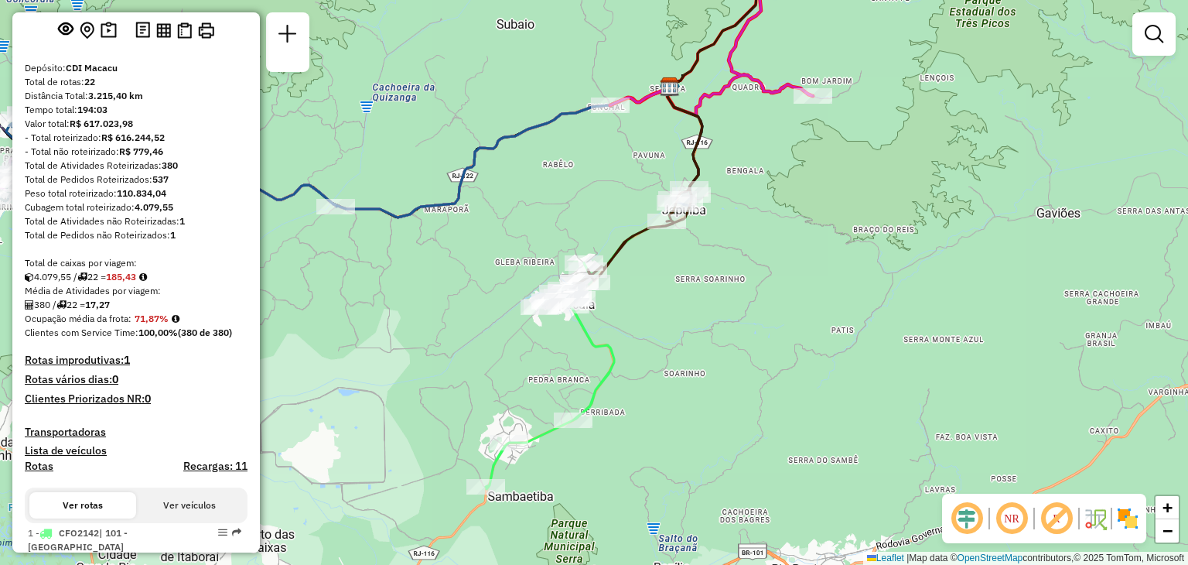
scroll to position [69, 0]
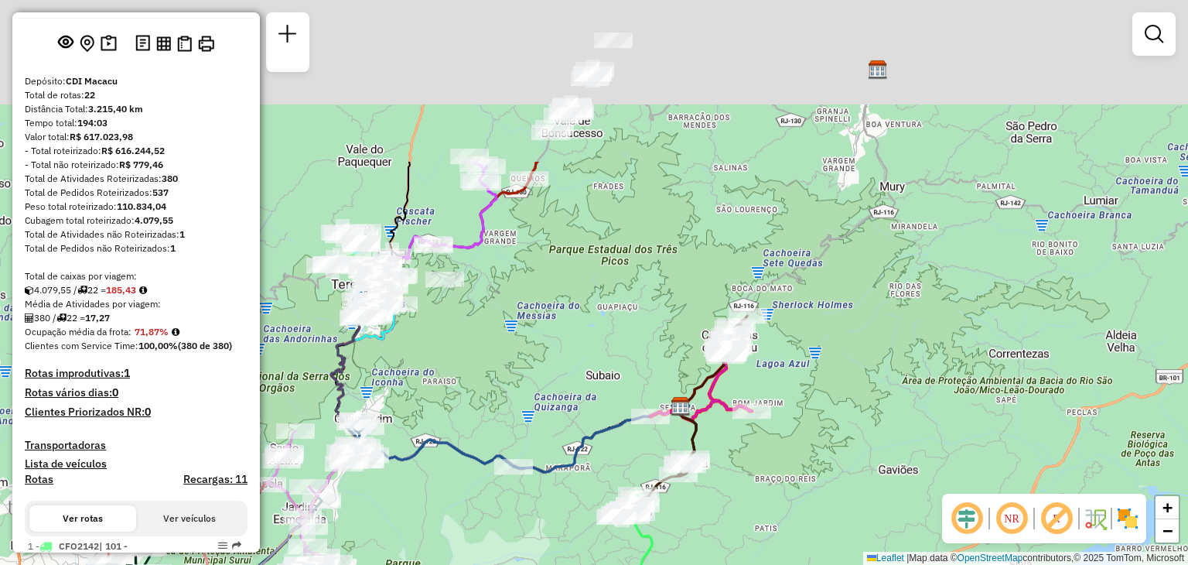
drag, startPoint x: 461, startPoint y: 387, endPoint x: 470, endPoint y: 418, distance: 33.0
click at [473, 443] on div "Janela de atendimento Grade de atendimento Capacidade Transportadoras Veículos …" at bounding box center [594, 282] width 1188 height 565
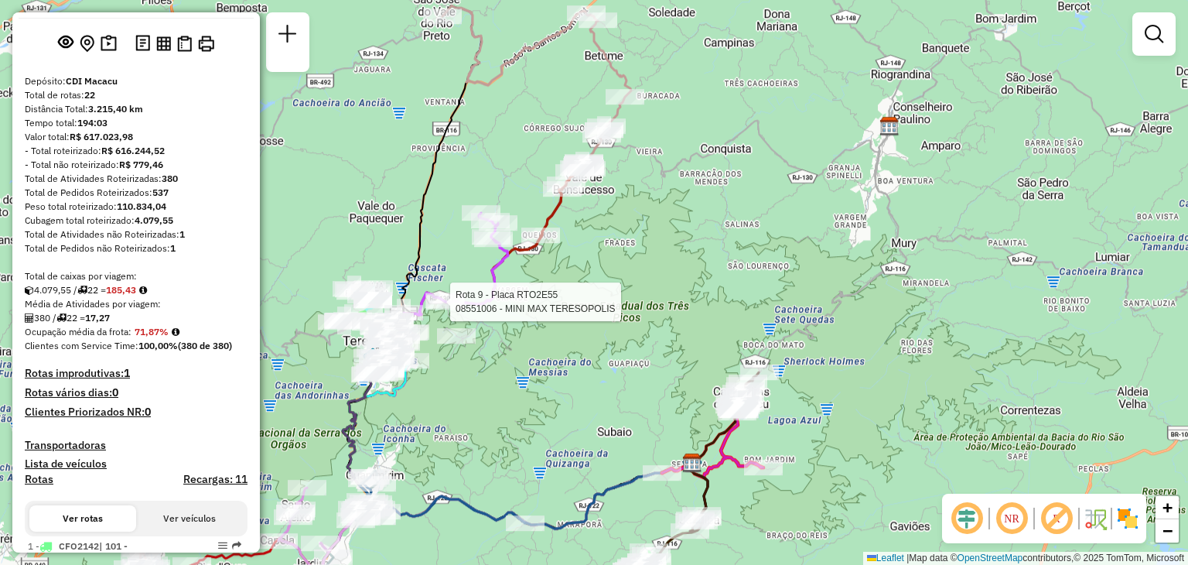
select select "**********"
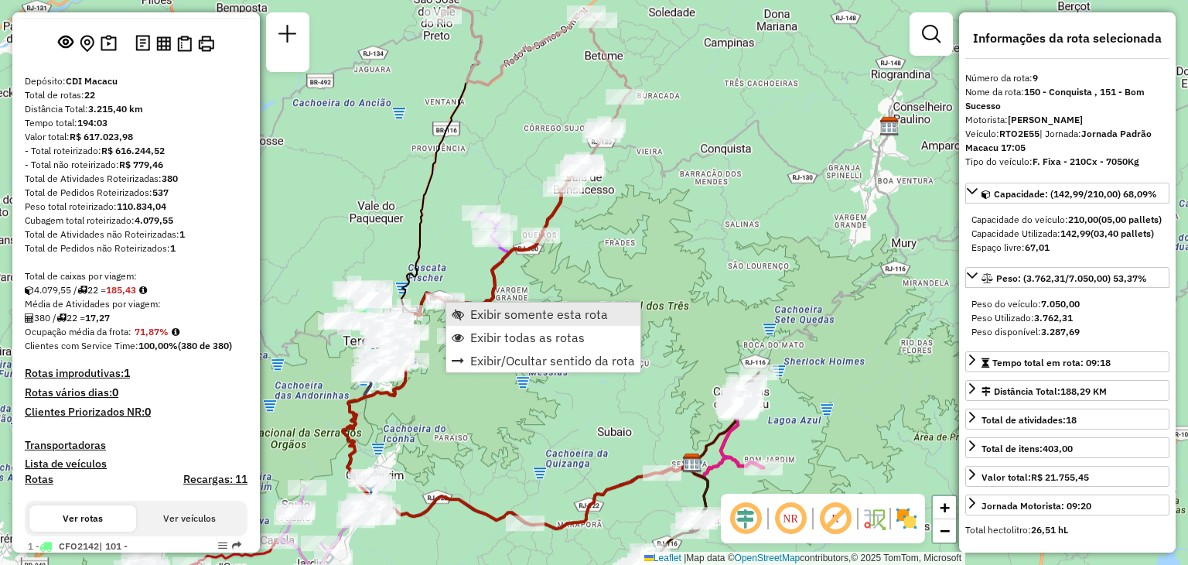
scroll to position [1298, 0]
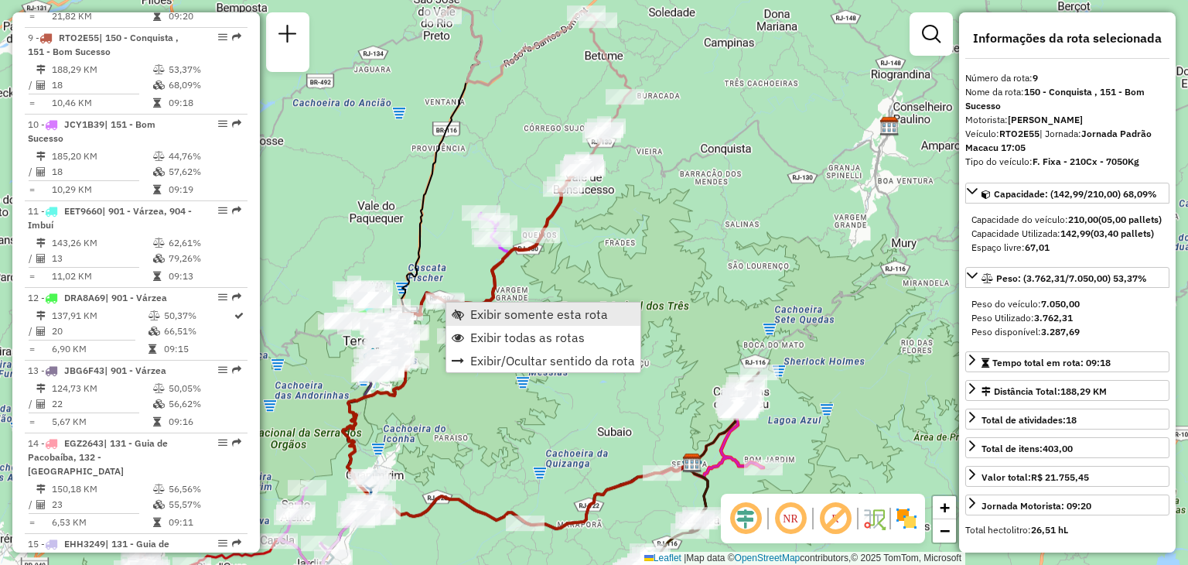
click at [520, 310] on span "Exibir somente esta rota" at bounding box center [539, 314] width 138 height 12
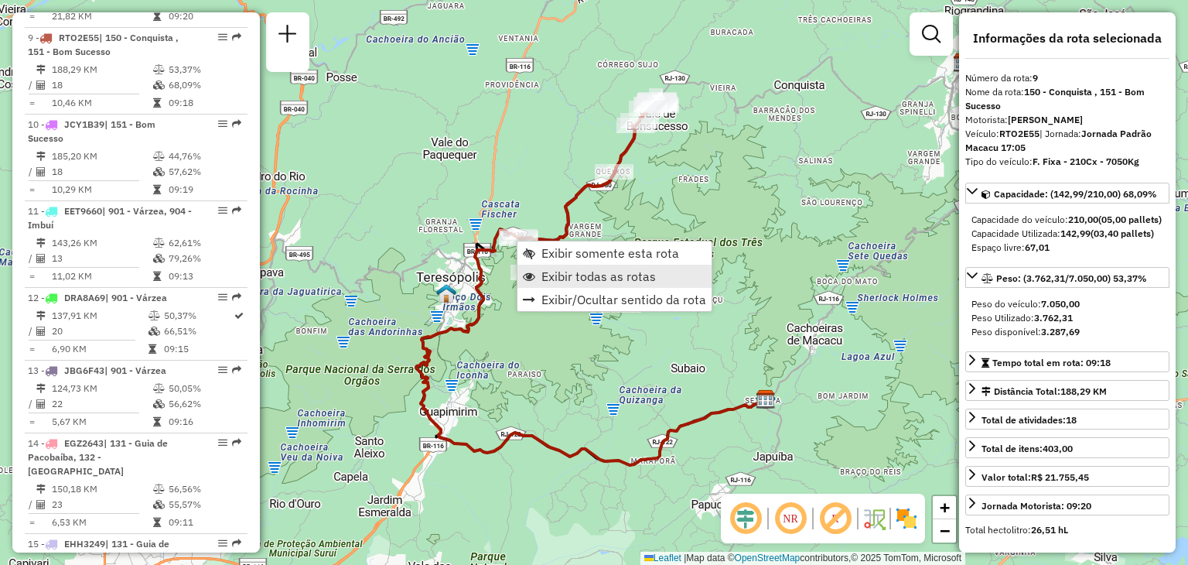
click at [600, 276] on span "Exibir todas as rotas" at bounding box center [598, 276] width 114 height 12
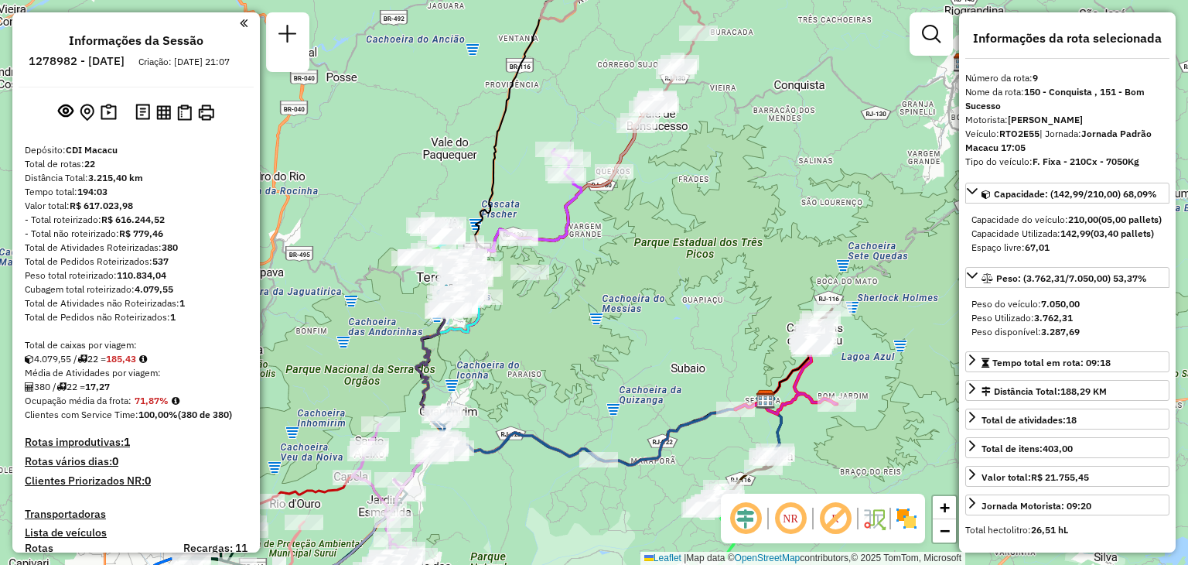
scroll to position [1298, 0]
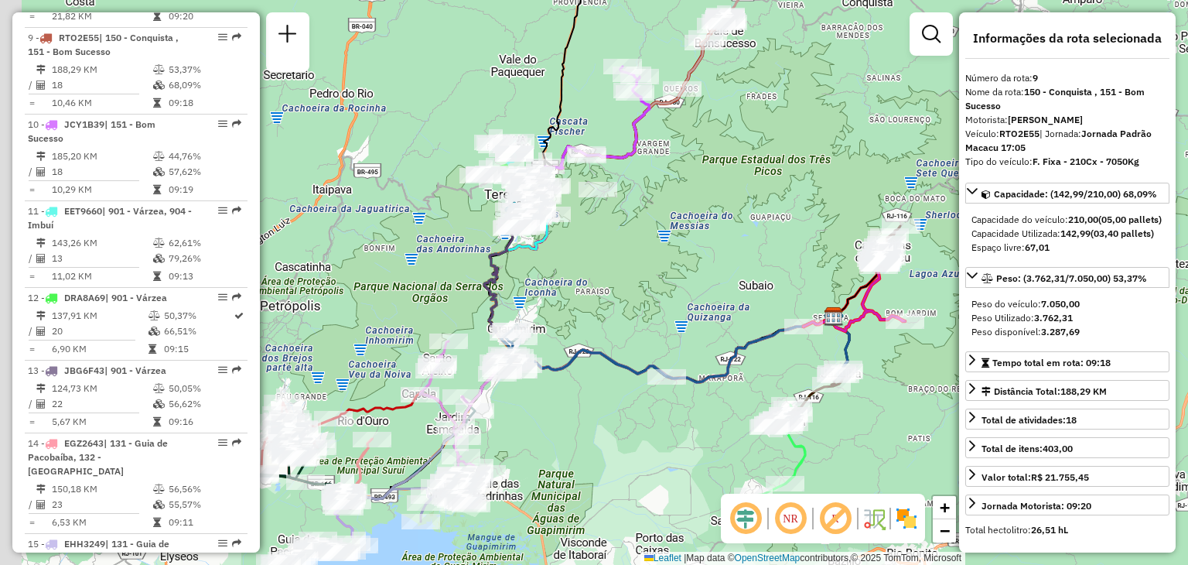
drag, startPoint x: 442, startPoint y: 480, endPoint x: 734, endPoint y: 97, distance: 481.3
click at [733, 97] on div "Janela de atendimento Grade de atendimento Capacidade Transportadoras Veículos …" at bounding box center [594, 282] width 1188 height 565
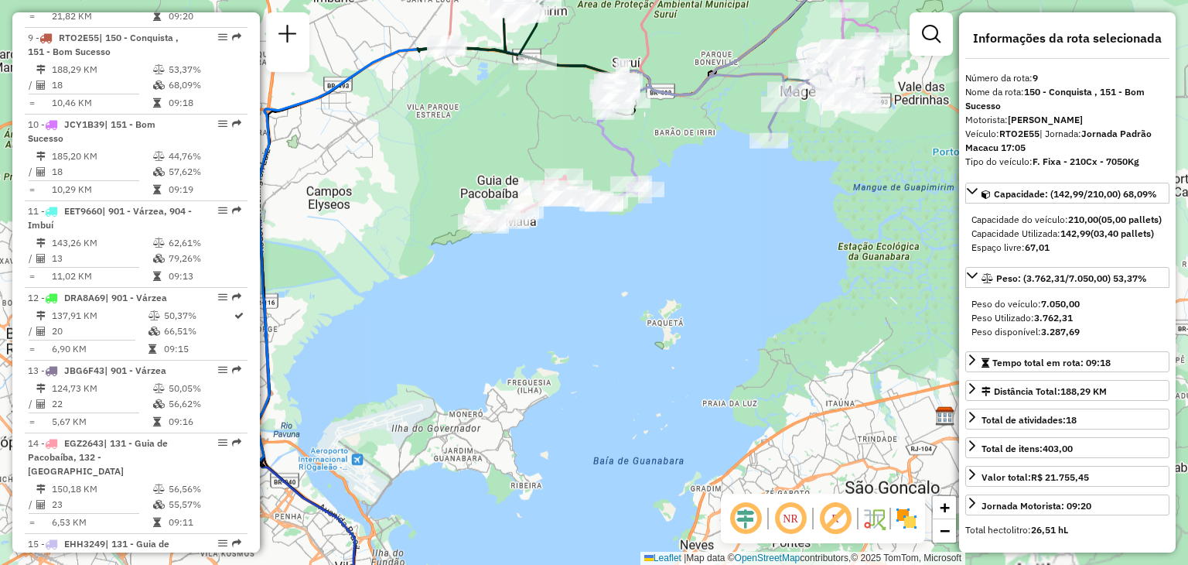
drag, startPoint x: 716, startPoint y: 83, endPoint x: 673, endPoint y: 121, distance: 57.6
click at [673, 121] on icon at bounding box center [733, 94] width 257 height 94
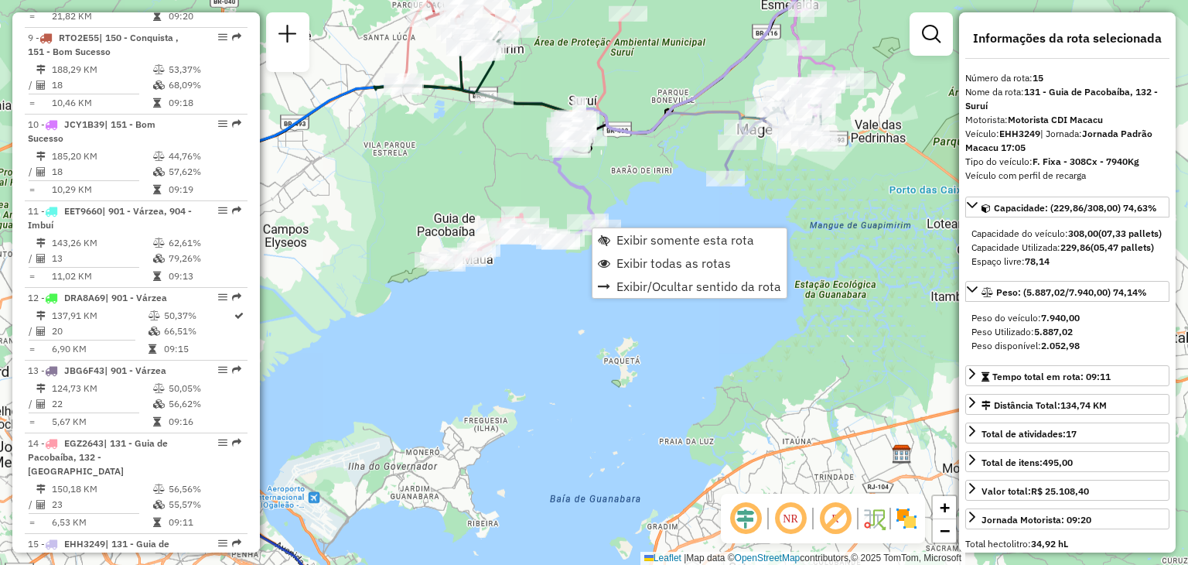
scroll to position [1788, 0]
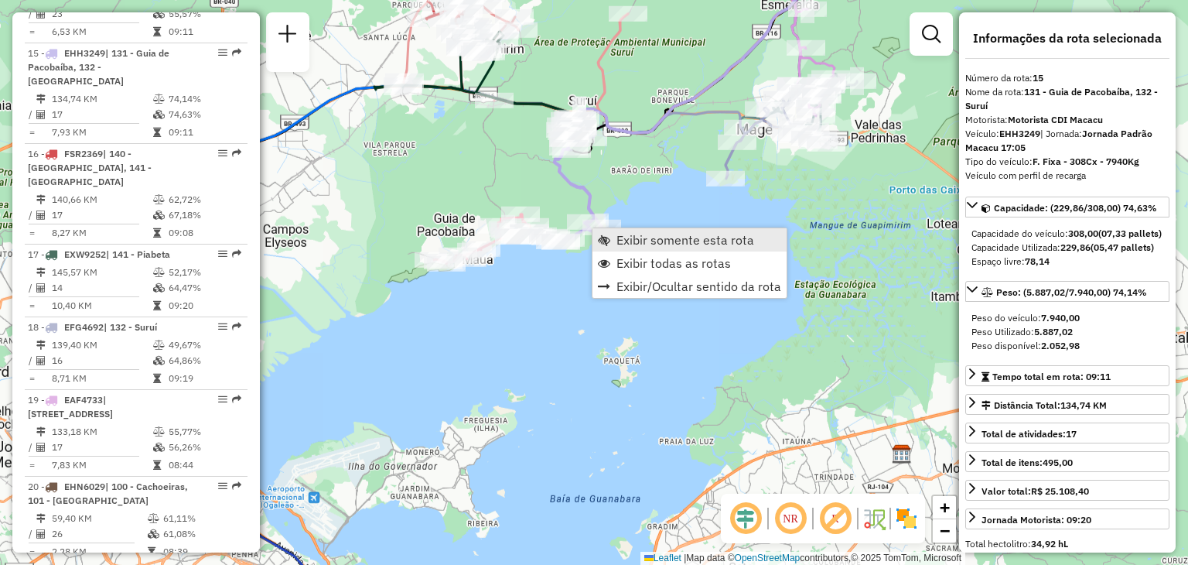
click at [624, 244] on span "Exibir somente esta rota" at bounding box center [686, 240] width 138 height 12
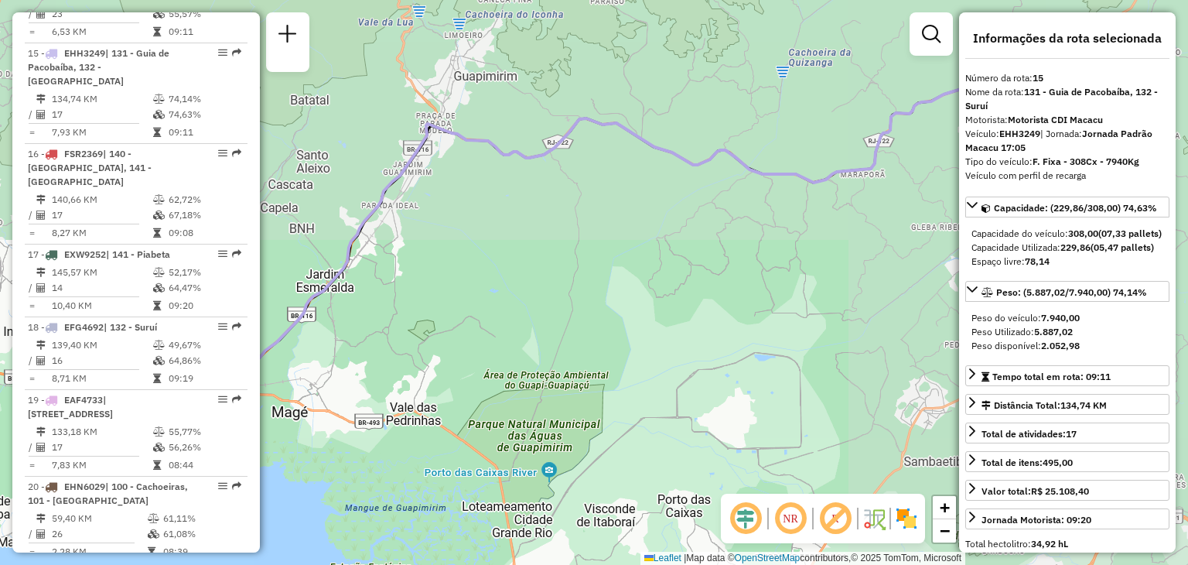
drag, startPoint x: 590, startPoint y: 204, endPoint x: 980, endPoint y: 90, distance: 406.3
click at [971, 88] on hb-router-mapa "Informações da Sessão 1278982 - [DATE] Criação: [DATE] 21:07 Depósito: CDI Maca…" at bounding box center [594, 282] width 1188 height 565
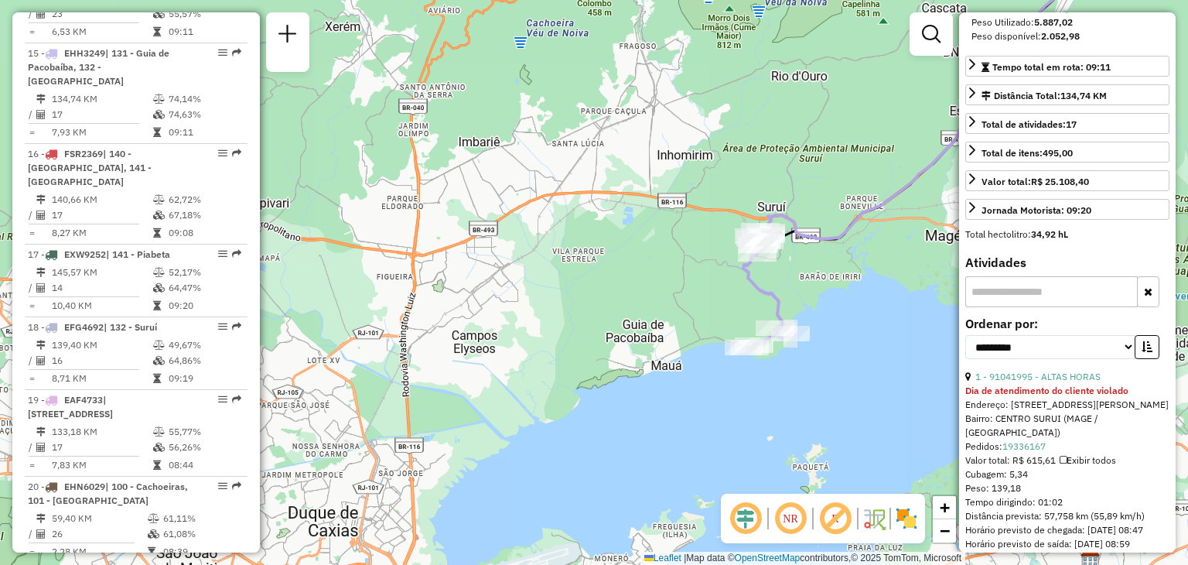
scroll to position [387, 0]
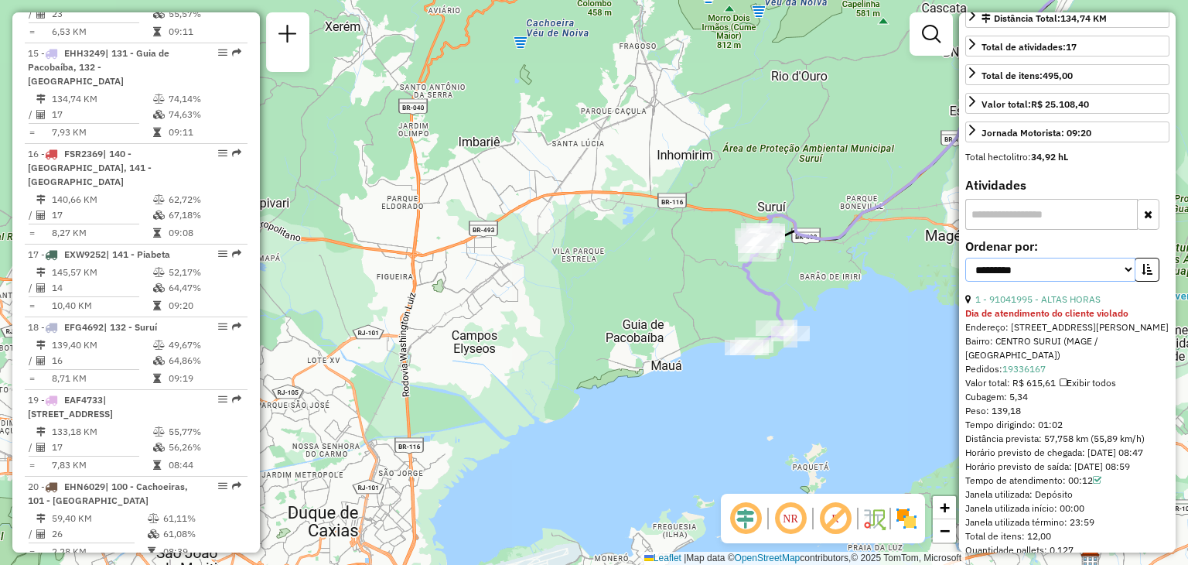
click at [1101, 282] on select "**********" at bounding box center [1050, 270] width 170 height 24
select select "*********"
click at [965, 282] on select "**********" at bounding box center [1050, 270] width 170 height 24
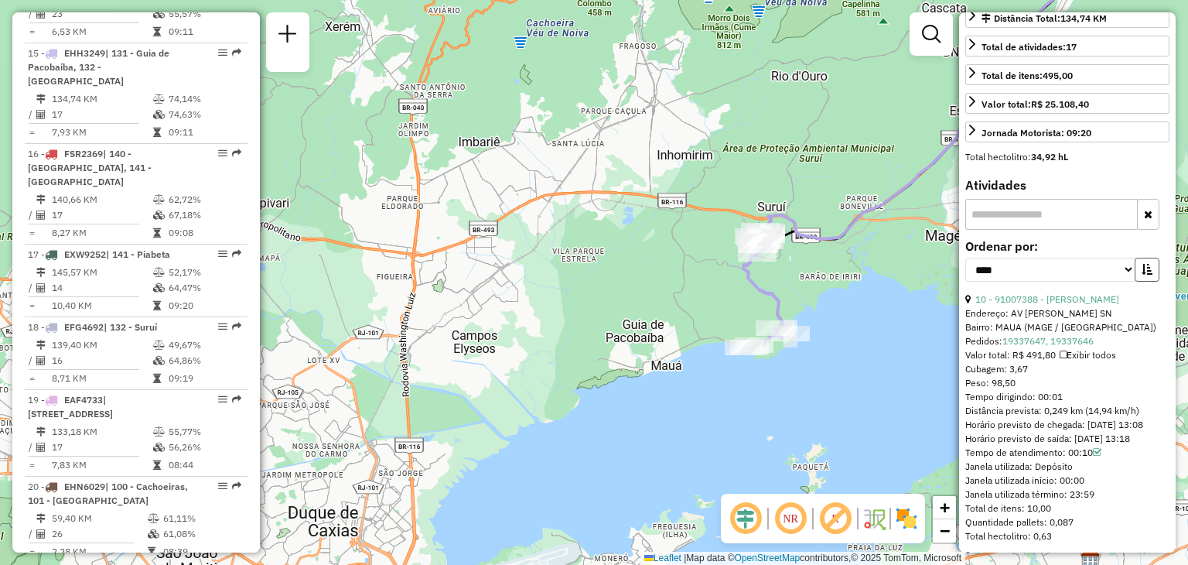
click at [1142, 275] on icon "button" at bounding box center [1147, 269] width 11 height 11
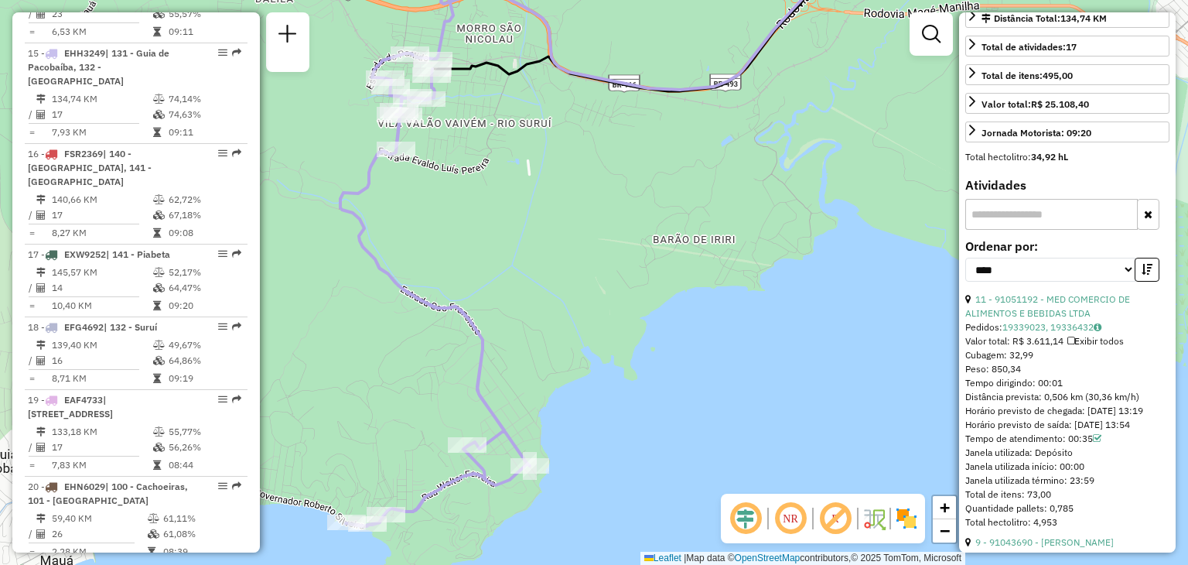
drag, startPoint x: 501, startPoint y: 135, endPoint x: 619, endPoint y: 201, distance: 134.7
click at [617, 199] on div "Janela de atendimento Grade de atendimento Capacidade Transportadoras Veículos …" at bounding box center [594, 282] width 1188 height 565
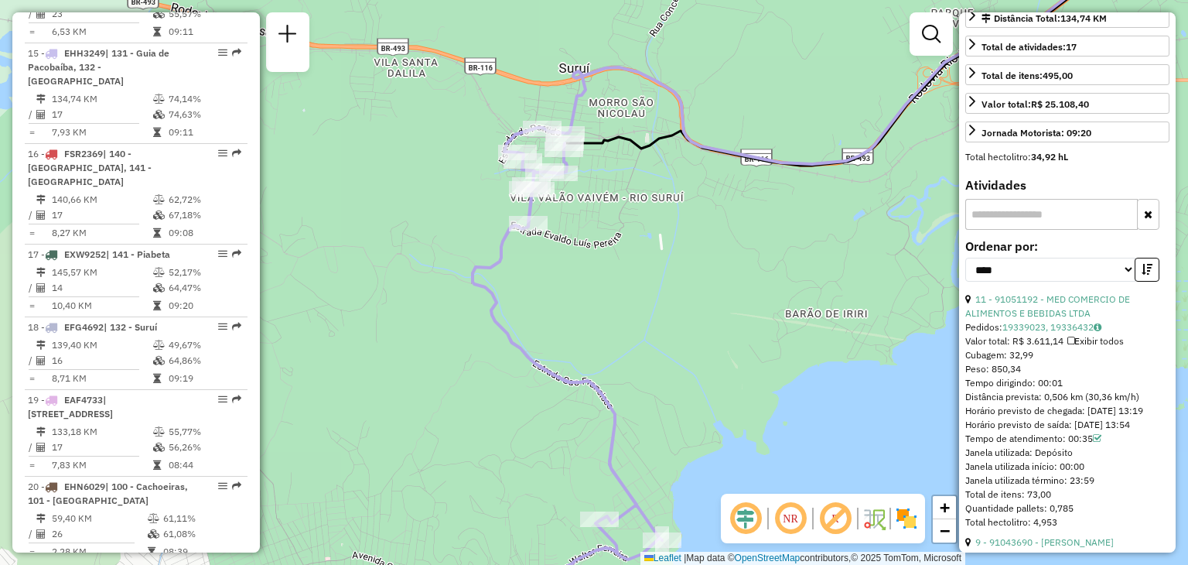
drag, startPoint x: 664, startPoint y: 273, endPoint x: 677, endPoint y: 222, distance: 52.7
click at [677, 222] on div "Janela de atendimento Grade de atendimento Capacidade Transportadoras Veículos …" at bounding box center [594, 282] width 1188 height 565
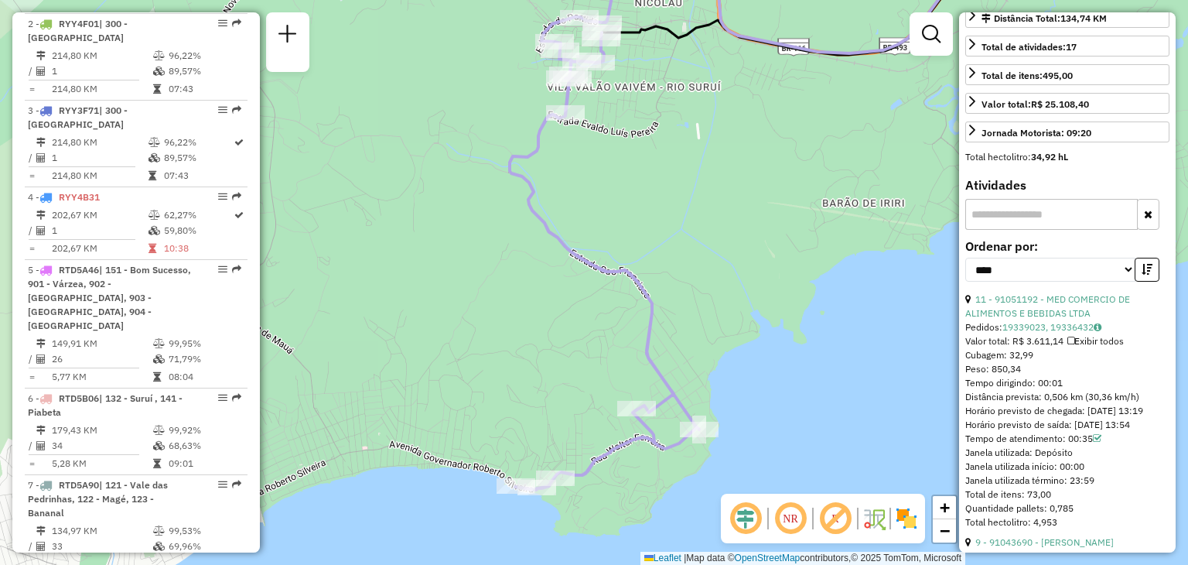
scroll to position [652, 0]
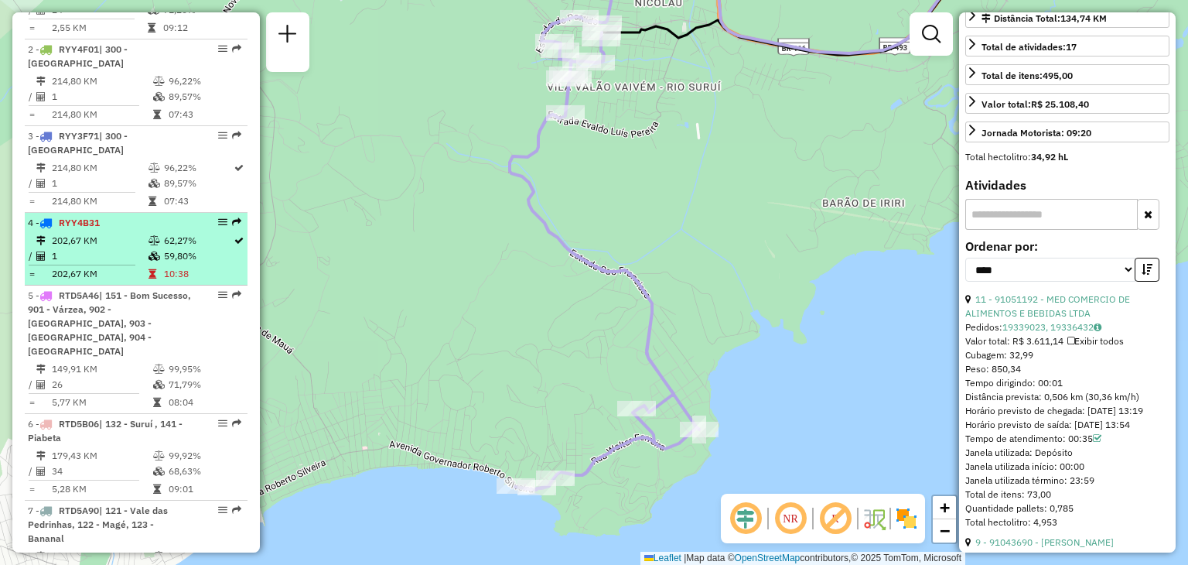
drag, startPoint x: 211, startPoint y: 224, endPoint x: 158, endPoint y: 234, distance: 54.2
click at [155, 236] on icon at bounding box center [155, 240] width 12 height 9
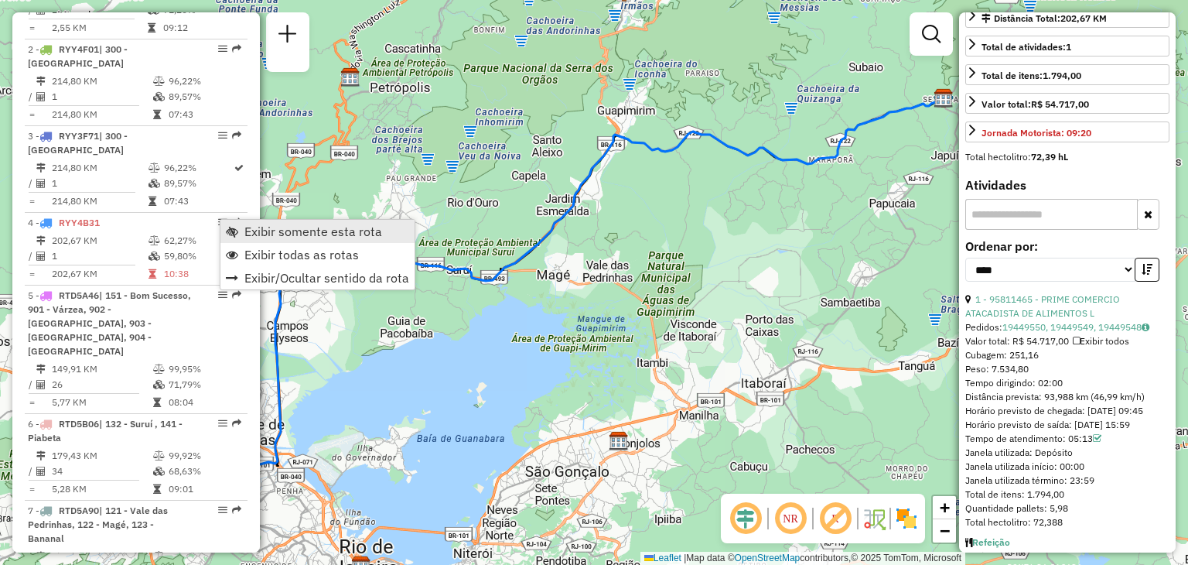
click at [263, 233] on span "Exibir somente esta rota" at bounding box center [313, 231] width 138 height 12
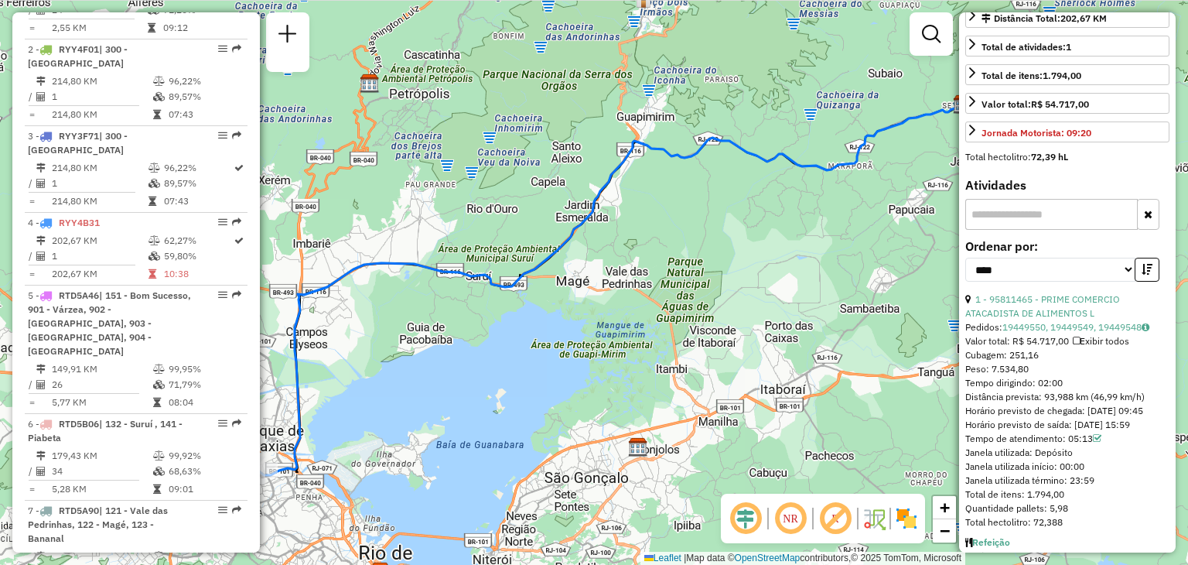
drag, startPoint x: 428, startPoint y: 408, endPoint x: 620, endPoint y: 378, distance: 195.0
click at [622, 378] on div "Janela de atendimento Grade de atendimento Capacidade Transportadoras Veículos …" at bounding box center [594, 282] width 1188 height 565
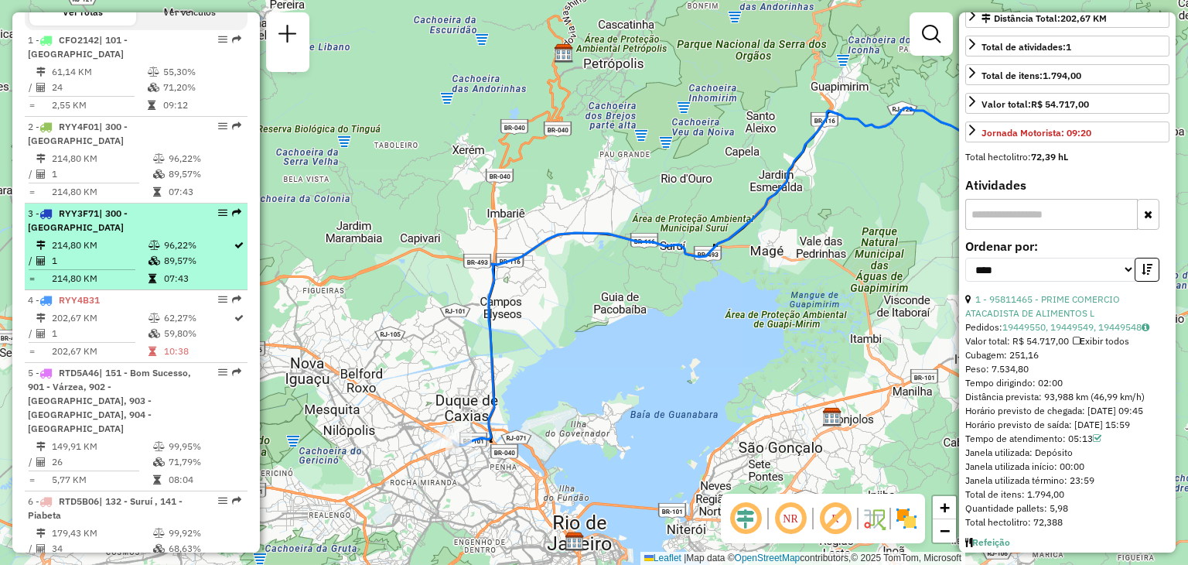
scroll to position [420, 0]
